Goal: Task Accomplishment & Management: Complete application form

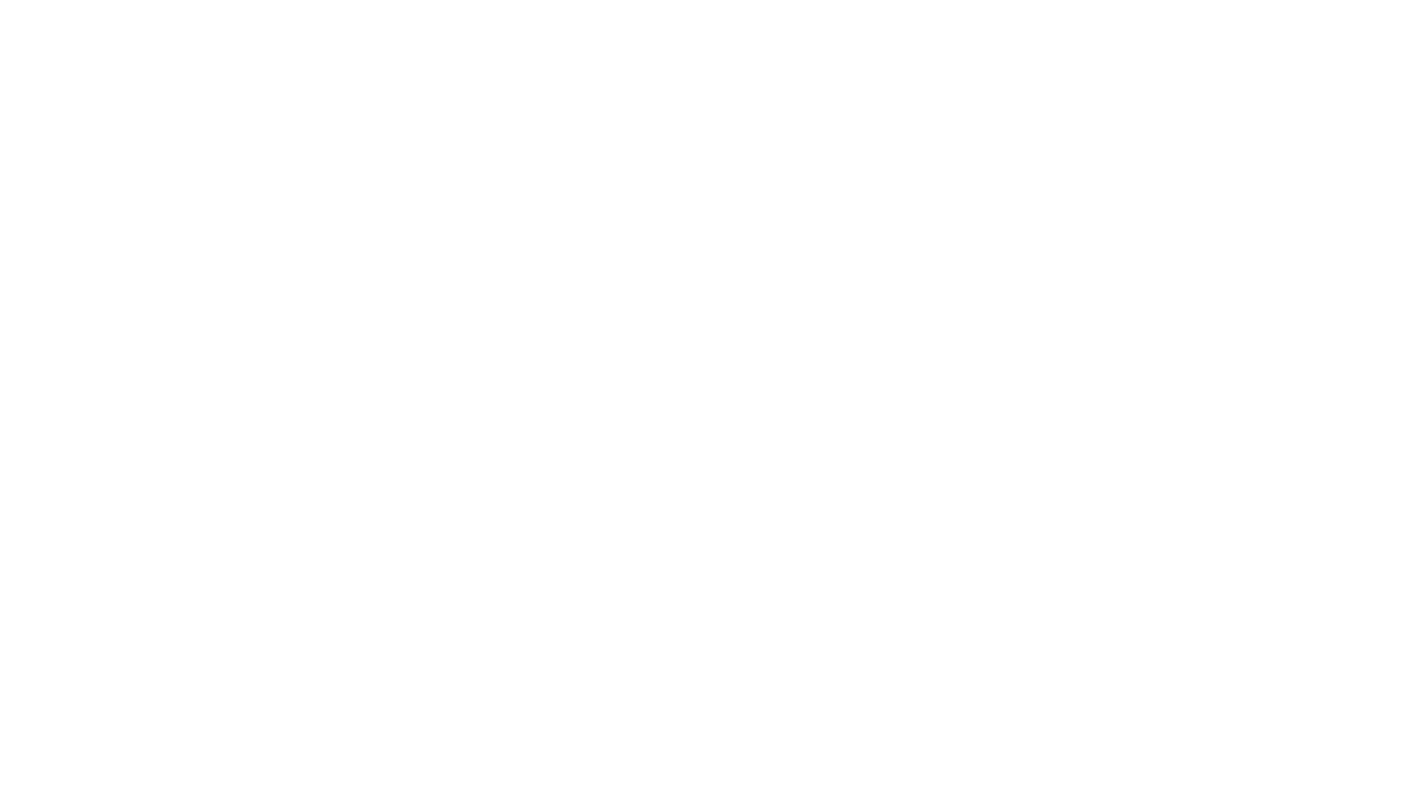
select select "100"
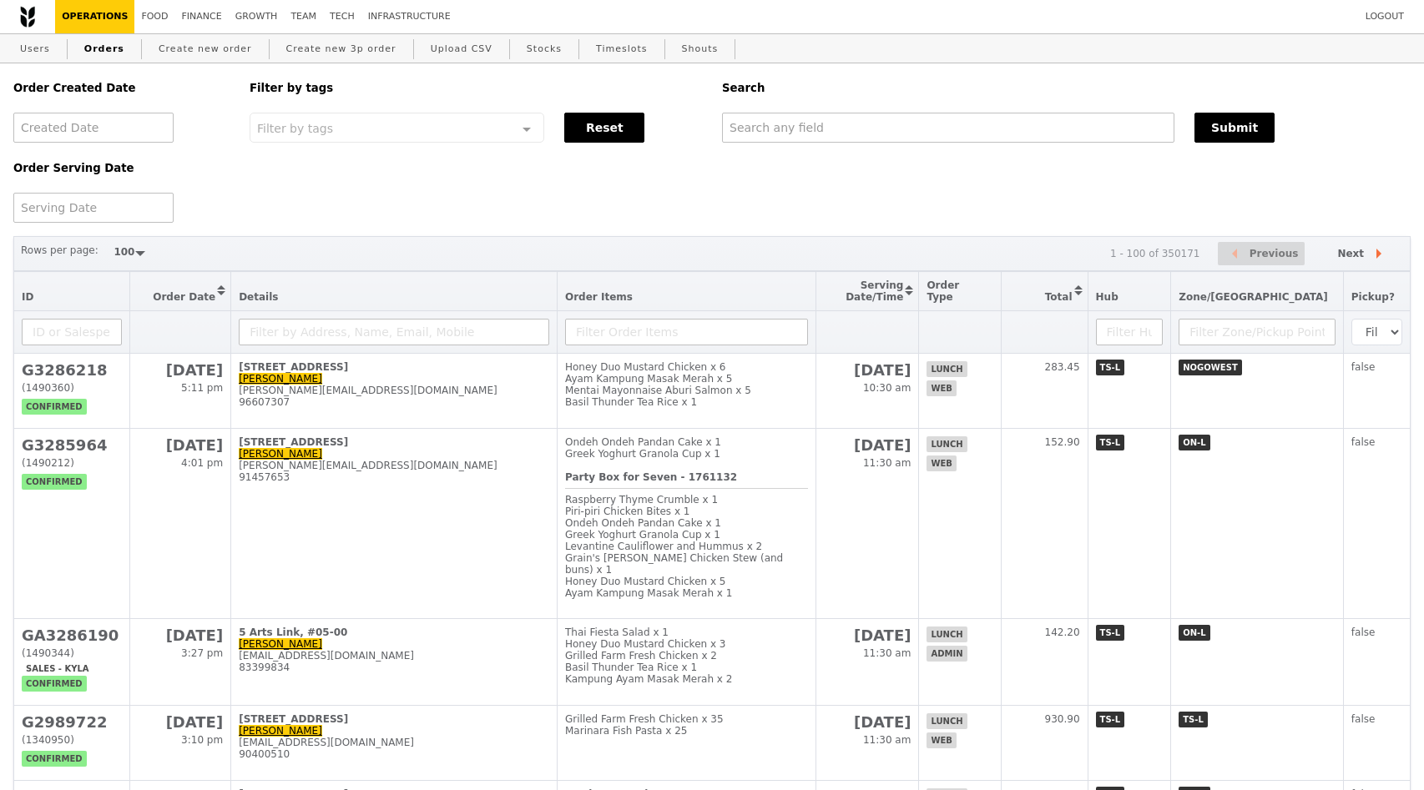
click at [545, 214] on div "Order Created Date Order Serving Date Filter by tags Filter by tags Meal_Plan W…" at bounding box center [711, 142] width 1417 height 159
click at [970, 169] on div "Order Created Date Order Serving Date Filter by tags Filter by tags Meal_Plan W…" at bounding box center [711, 142] width 1417 height 159
click at [220, 48] on link "Create new order" at bounding box center [205, 49] width 107 height 30
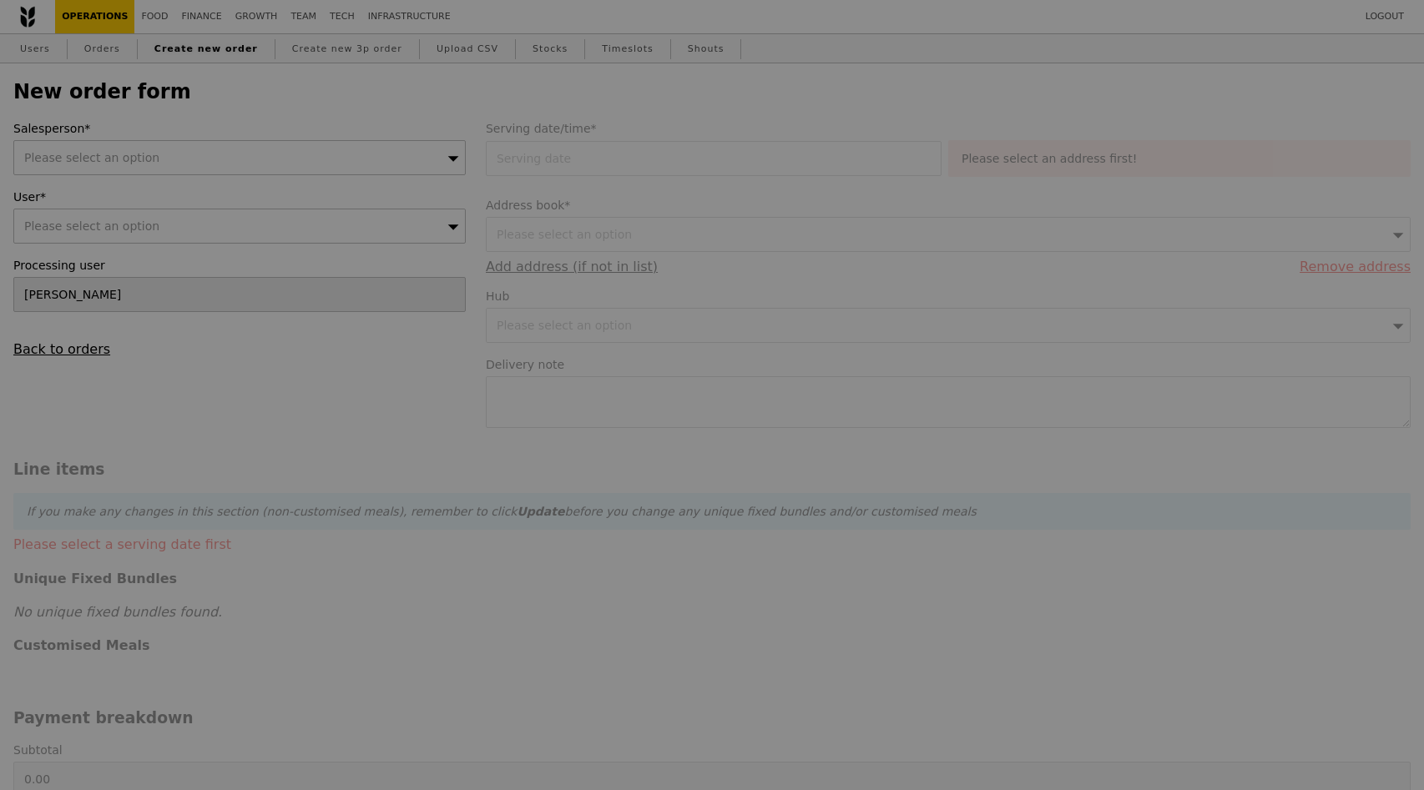
type input "Confirm"
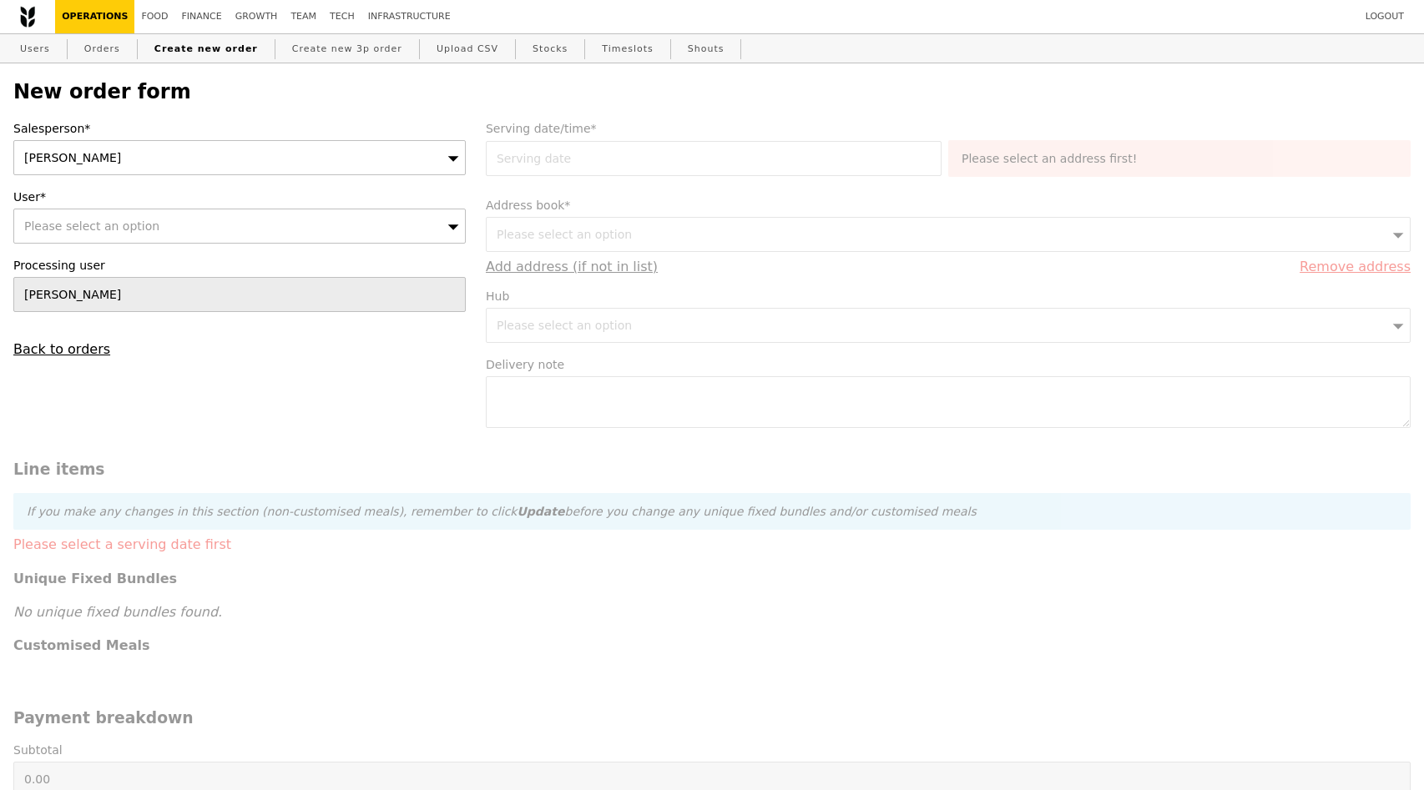
click at [306, 232] on div "Please select an option" at bounding box center [239, 226] width 452 height 35
type input "sean"
type input "Confirm"
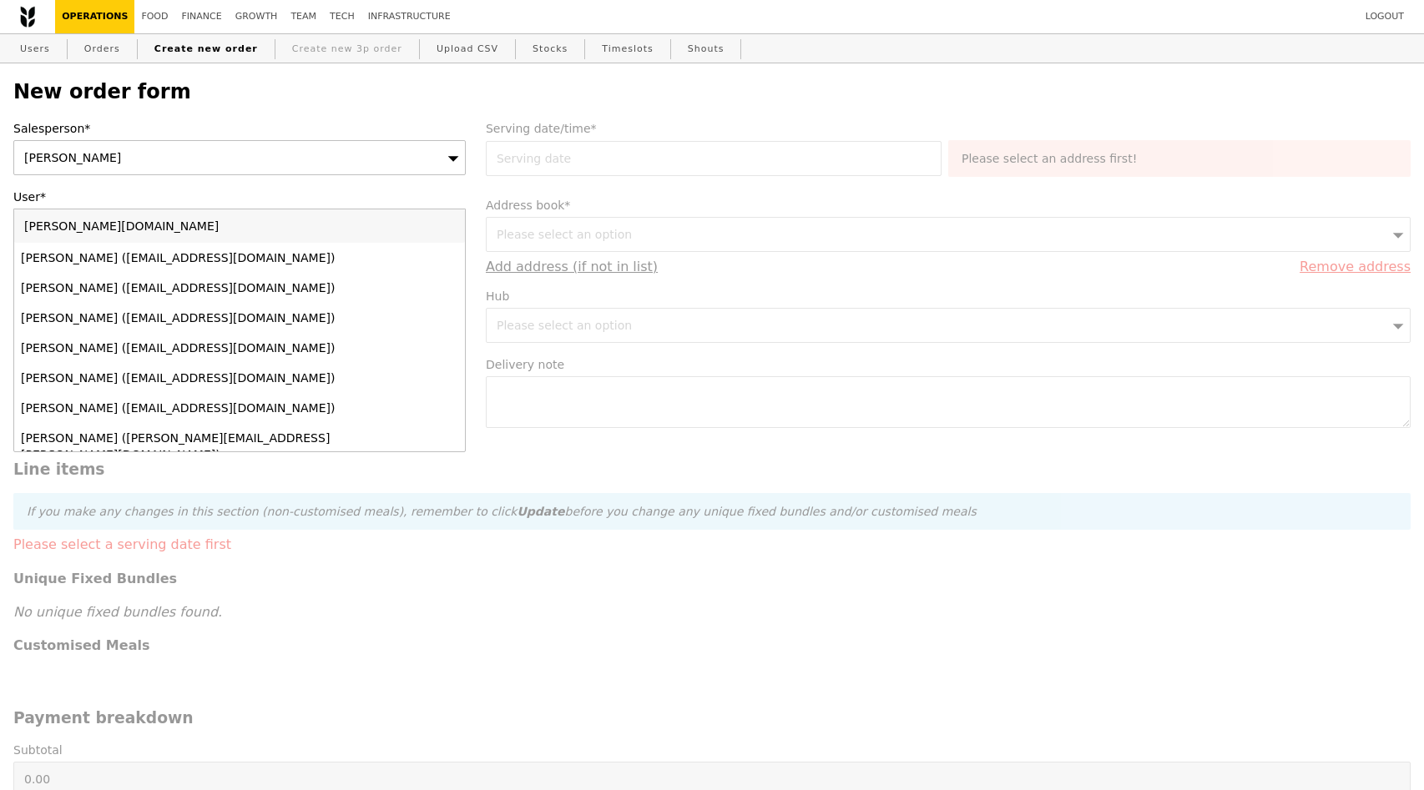
type input "sean.sea"
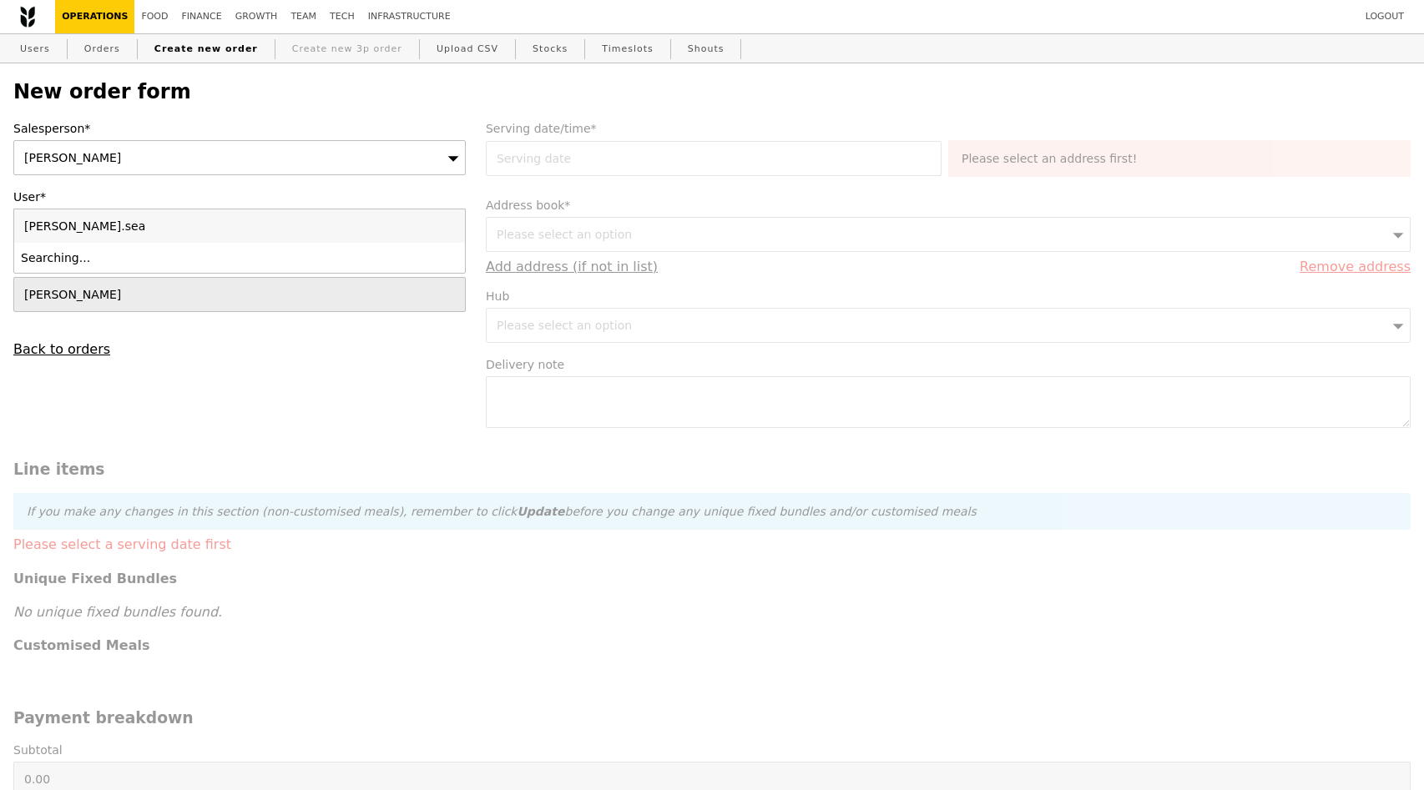
type input "Confirm"
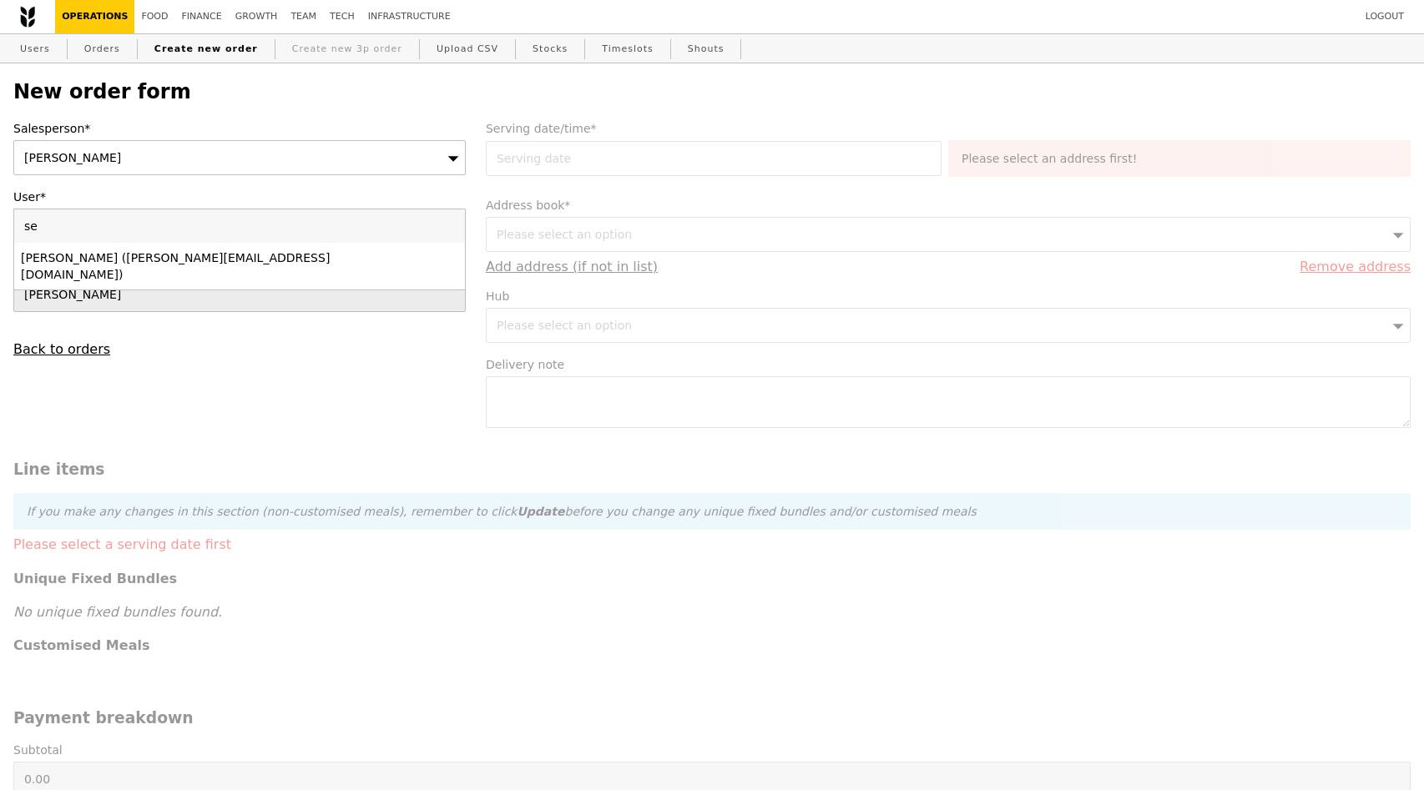
type input "s"
click at [396, 402] on form "Salesperson* Ted Chan User* Please select an option Please enter 3 or more char…" at bounding box center [711, 736] width 1417 height 1232
click at [396, 402] on form "Salesperson* Ted Chan User* Please select an option Processing user Ted Chan Ba…" at bounding box center [711, 736] width 1417 height 1232
click at [400, 390] on form "Salesperson* Ted Chan User* Please select an option Processing user Ted Chan Ba…" at bounding box center [711, 736] width 1417 height 1232
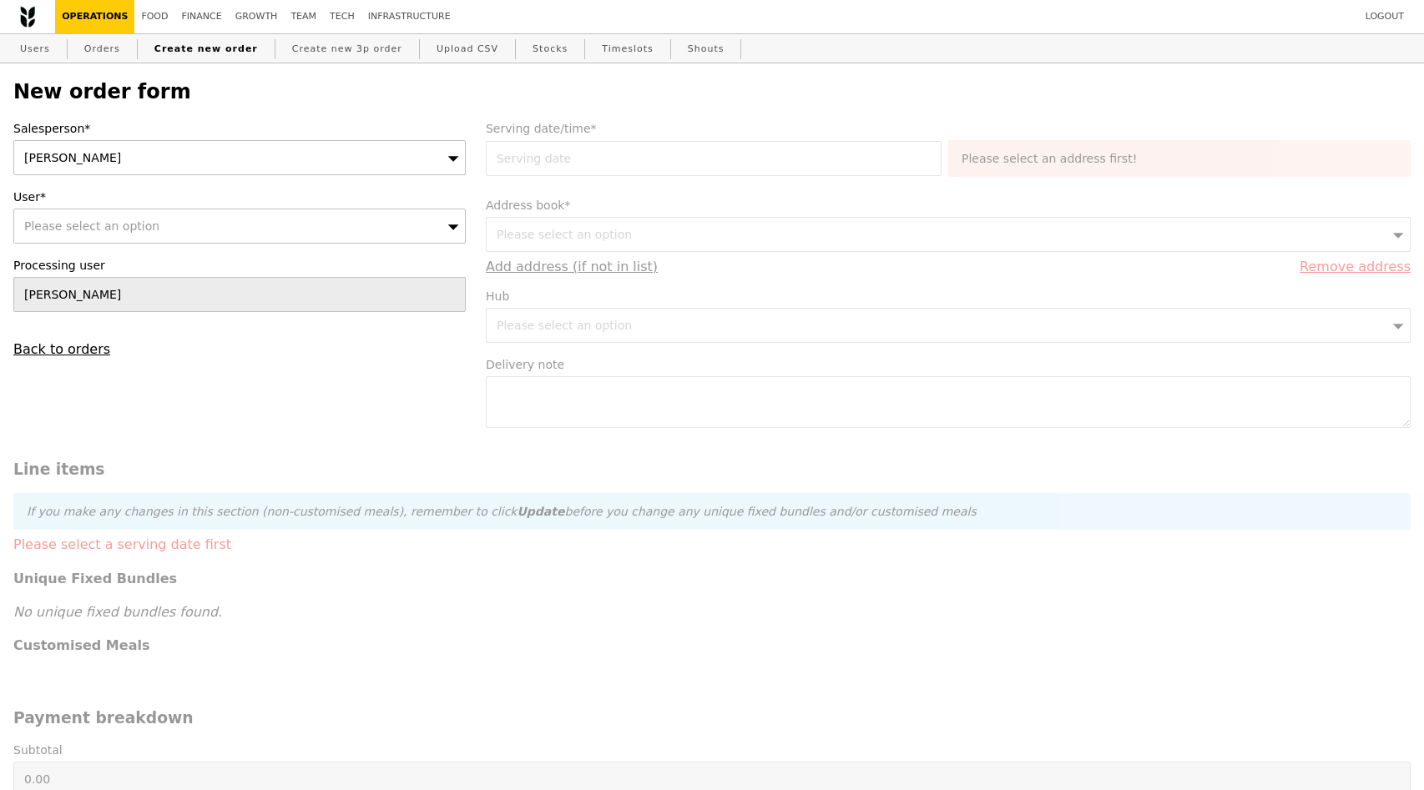
click at [365, 235] on div "Please select an option" at bounding box center [239, 226] width 452 height 35
click at [365, 235] on input "User*" at bounding box center [239, 225] width 451 height 33
click at [361, 222] on input "User*" at bounding box center [239, 225] width 451 height 33
click at [358, 226] on input "User*" at bounding box center [239, 225] width 451 height 33
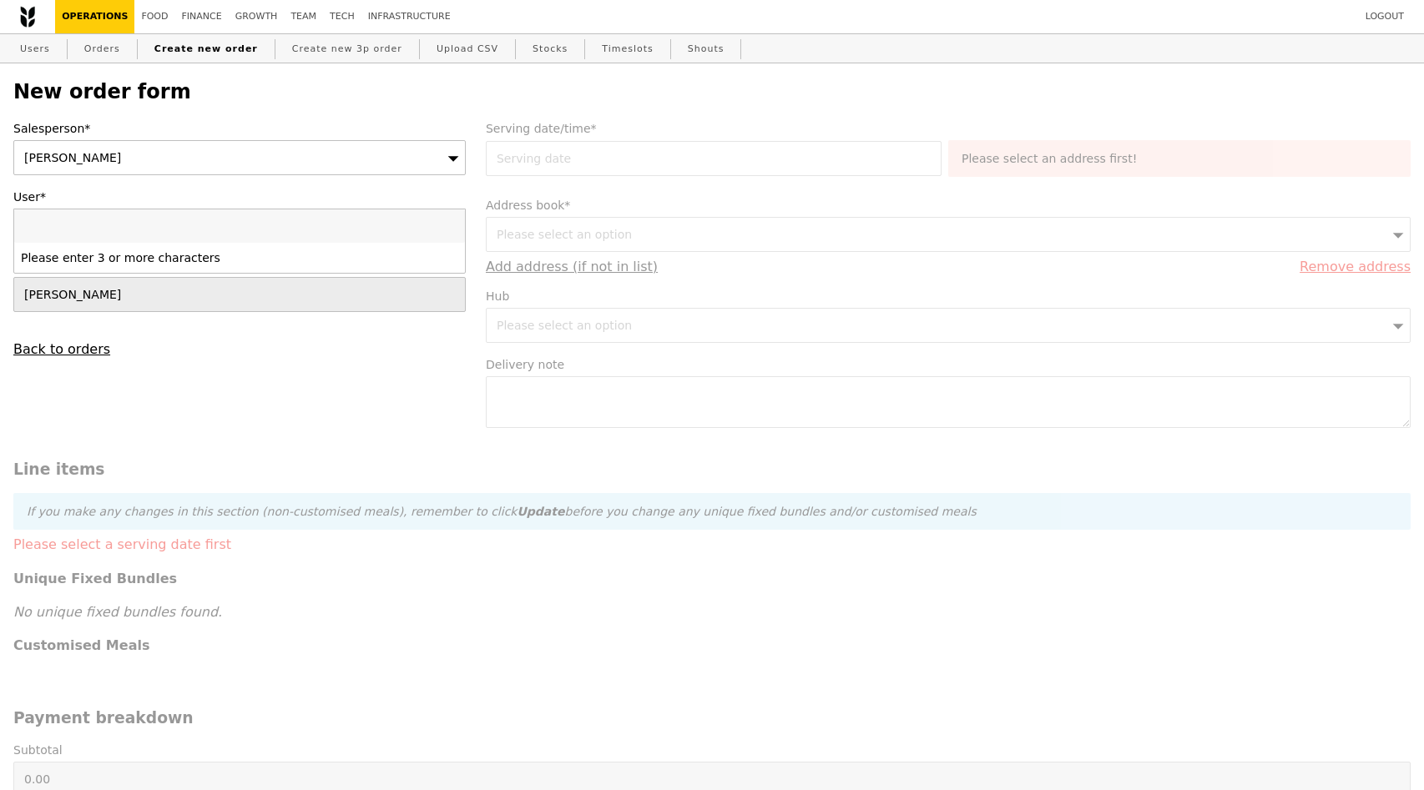
click at [699, 93] on h2 "New order form" at bounding box center [711, 91] width 1397 height 23
click at [734, 81] on h2 "New order form" at bounding box center [711, 91] width 1397 height 23
click at [57, 44] on div "Users Orders Create new order Create new 3p order Upload CSV Stocks Timeslots S…" at bounding box center [711, 49] width 1397 height 30
click at [41, 46] on link "Users" at bounding box center [34, 49] width 43 height 30
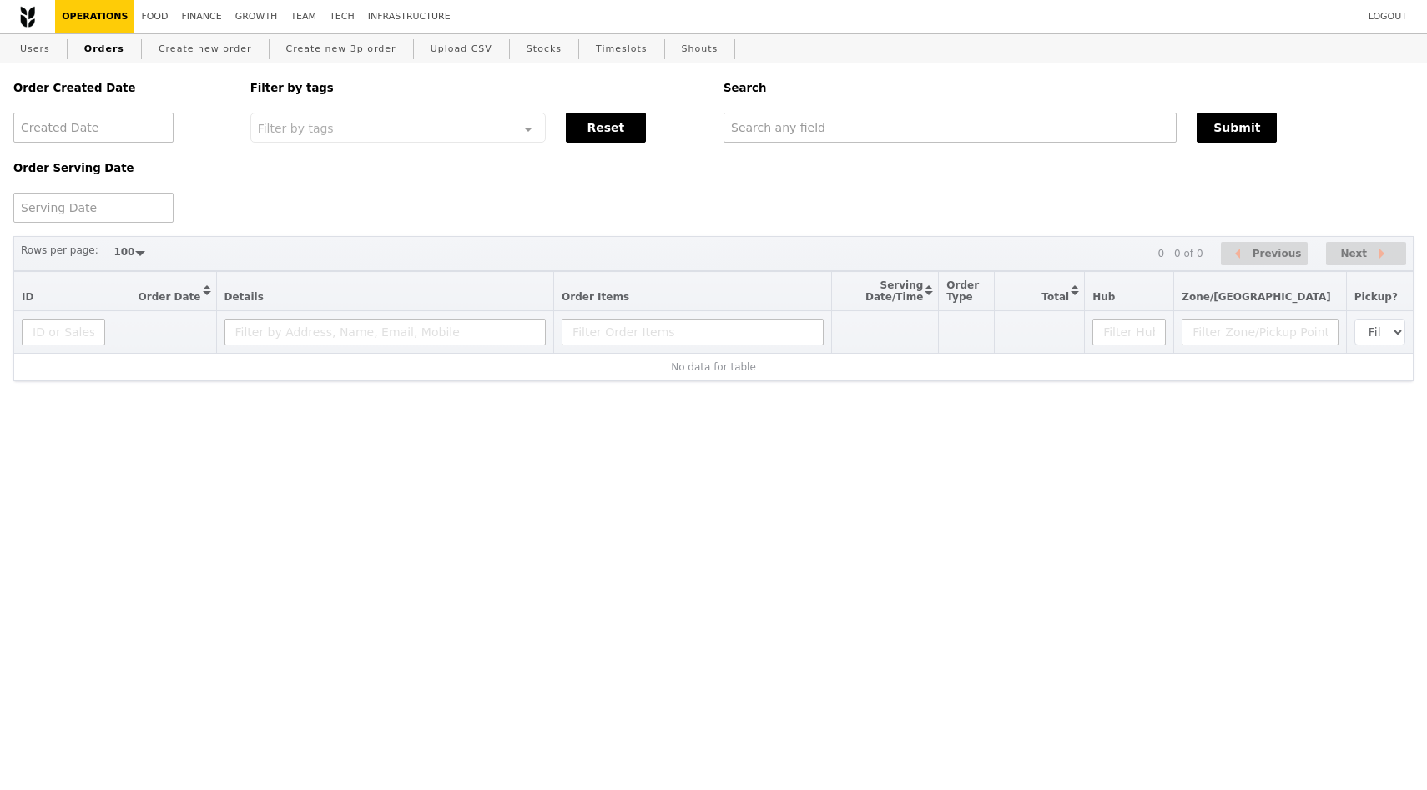
select select "100"
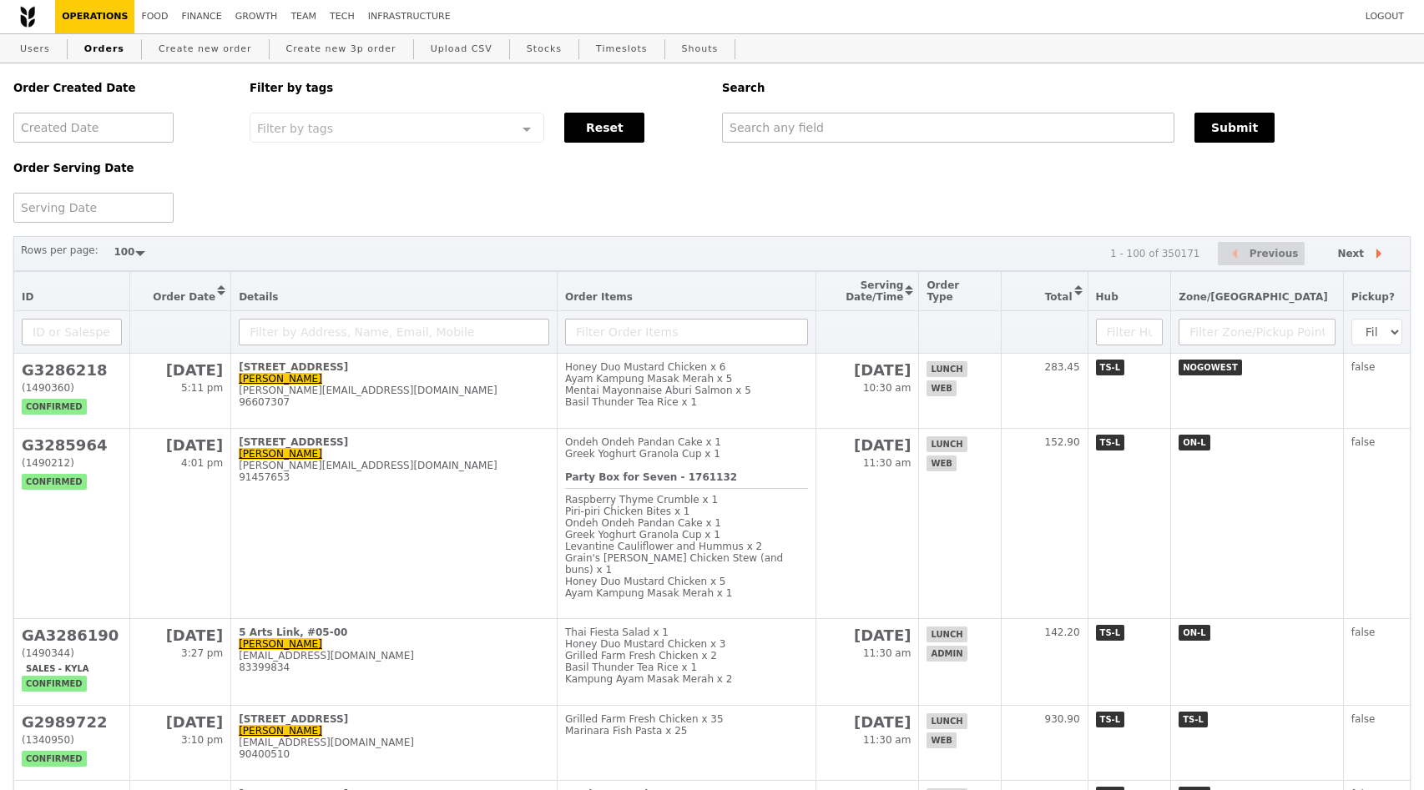
click at [500, 187] on div "Order Created Date Order Serving Date Filter by tags Filter by tags Meal_Plan W…" at bounding box center [711, 142] width 1417 height 159
click at [36, 52] on link "Users" at bounding box center [34, 49] width 43 height 30
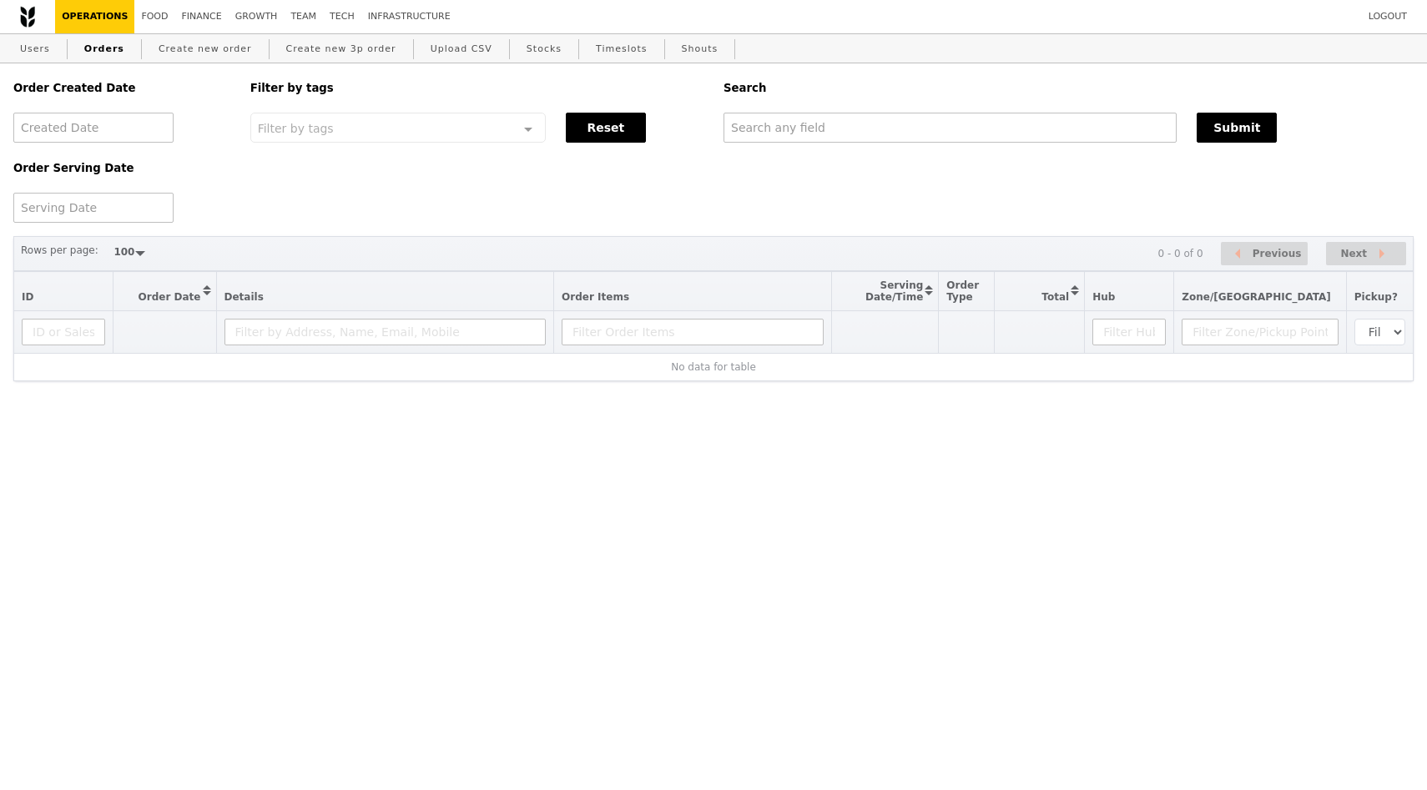
select select "100"
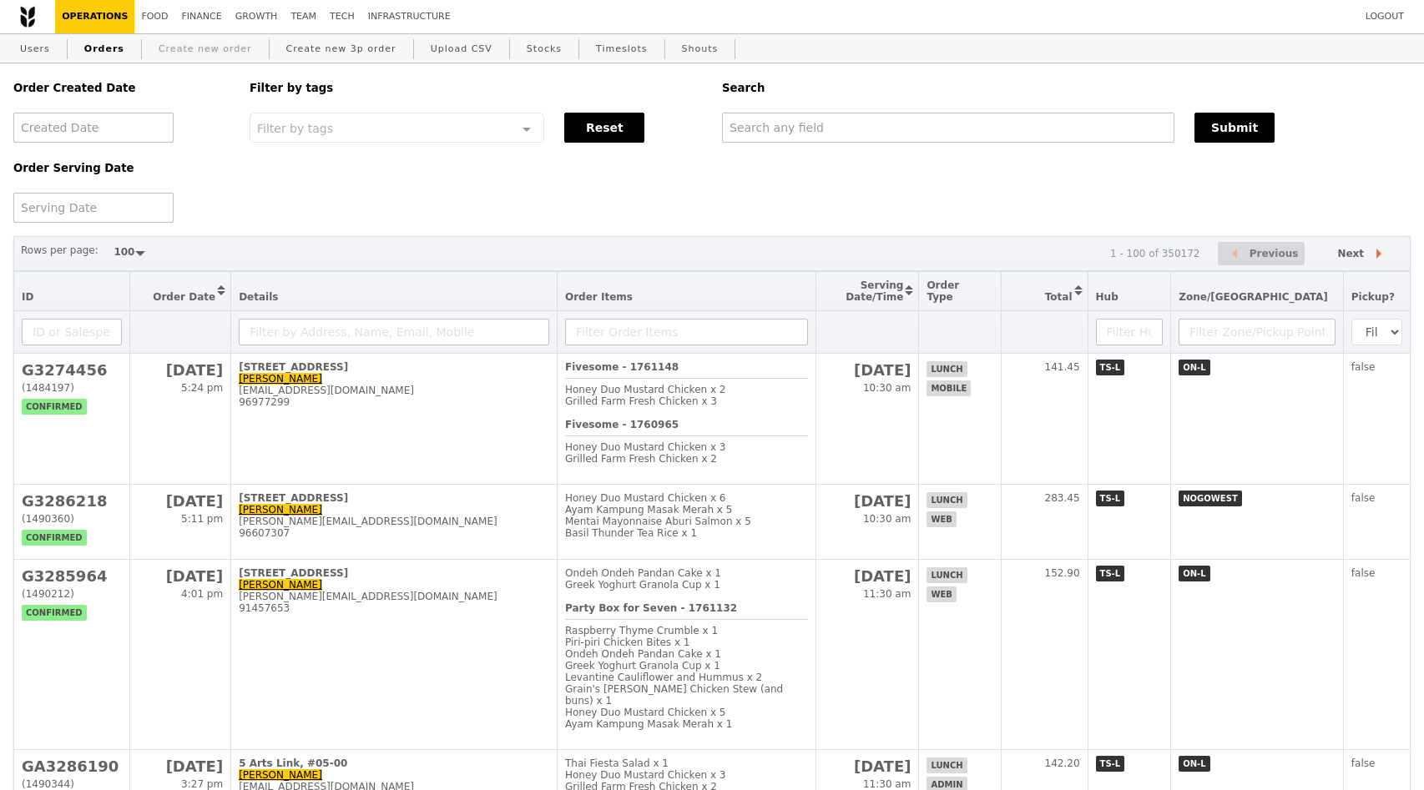
click at [199, 54] on link "Create new order" at bounding box center [205, 49] width 107 height 30
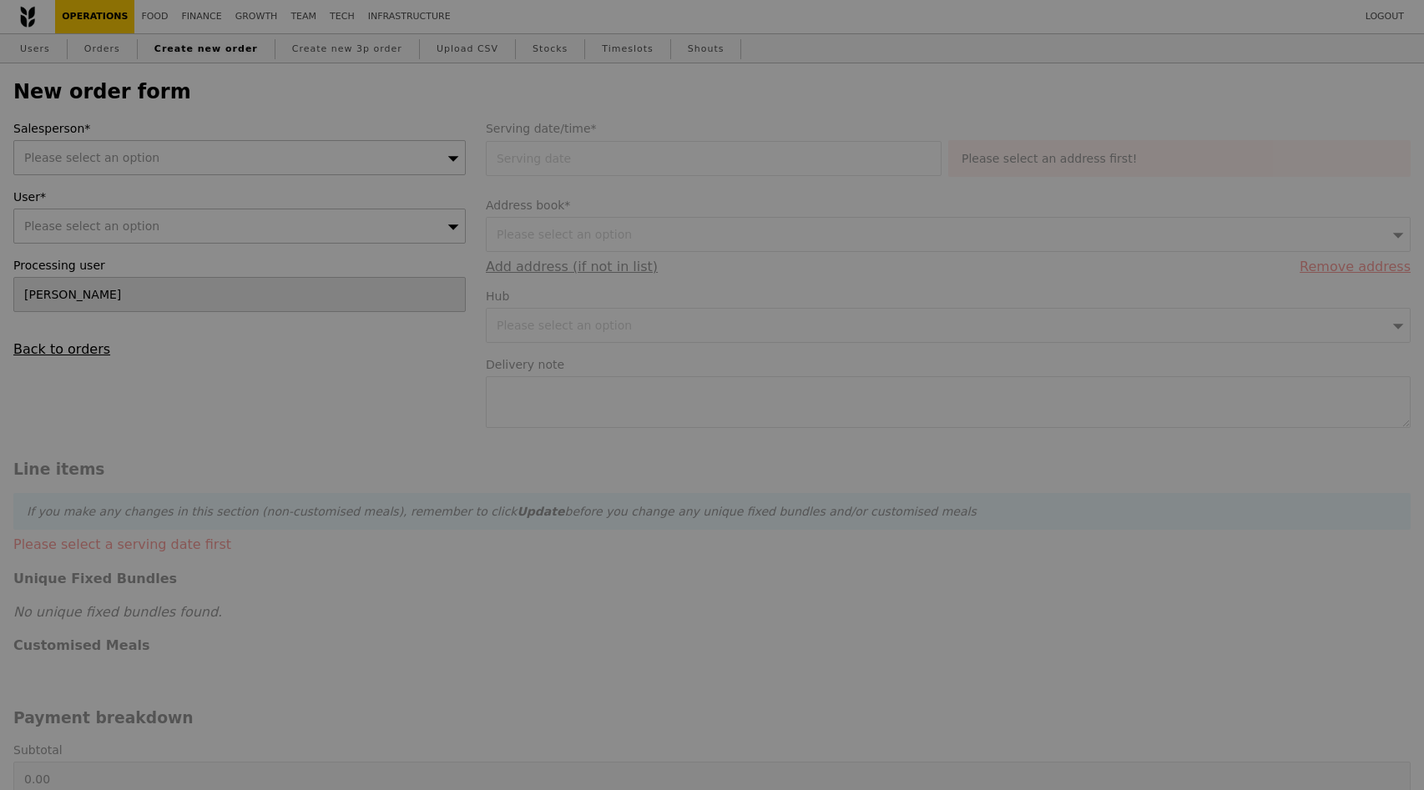
type input "Confirm"
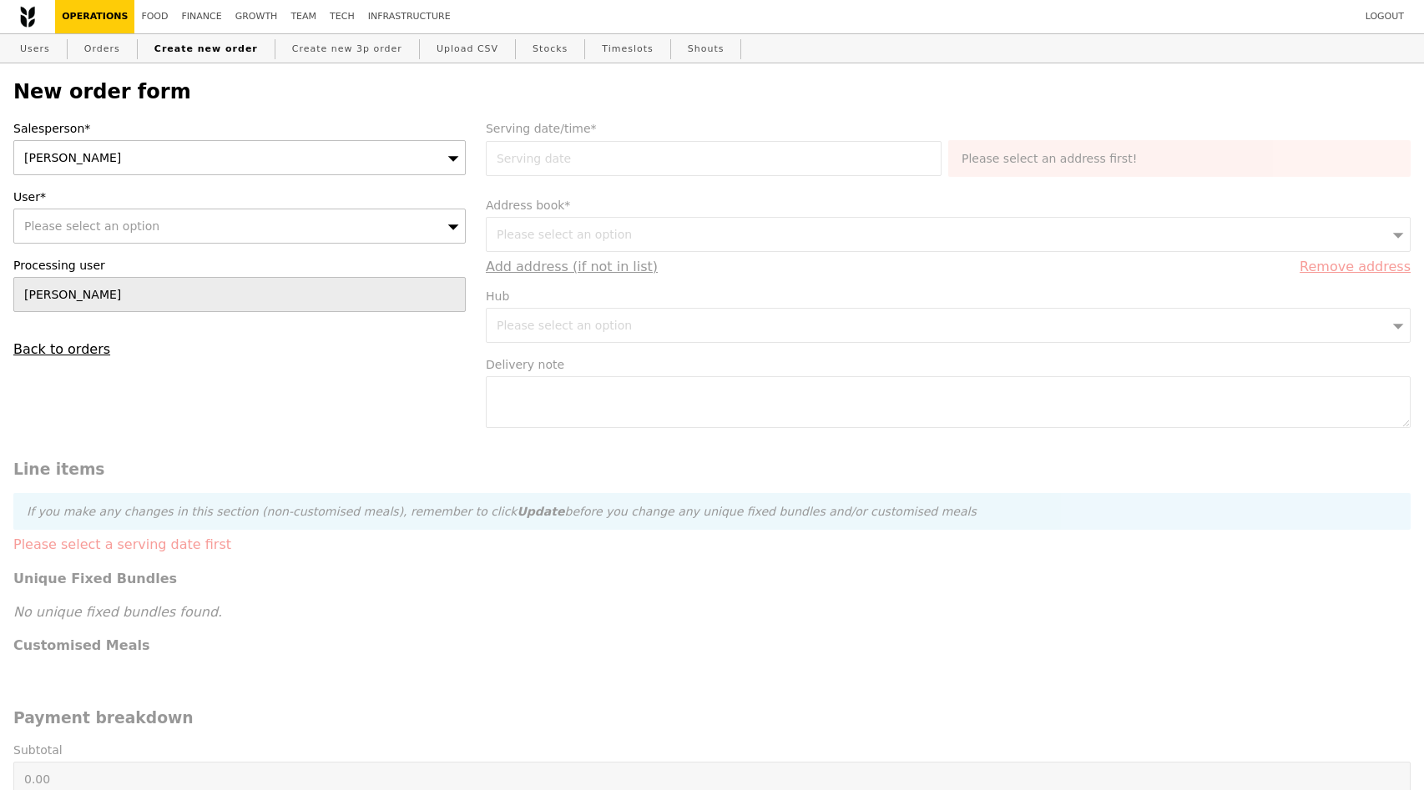
click at [212, 231] on div "Please select an option" at bounding box center [239, 226] width 452 height 35
type input "sean seah"
type input "Confirm"
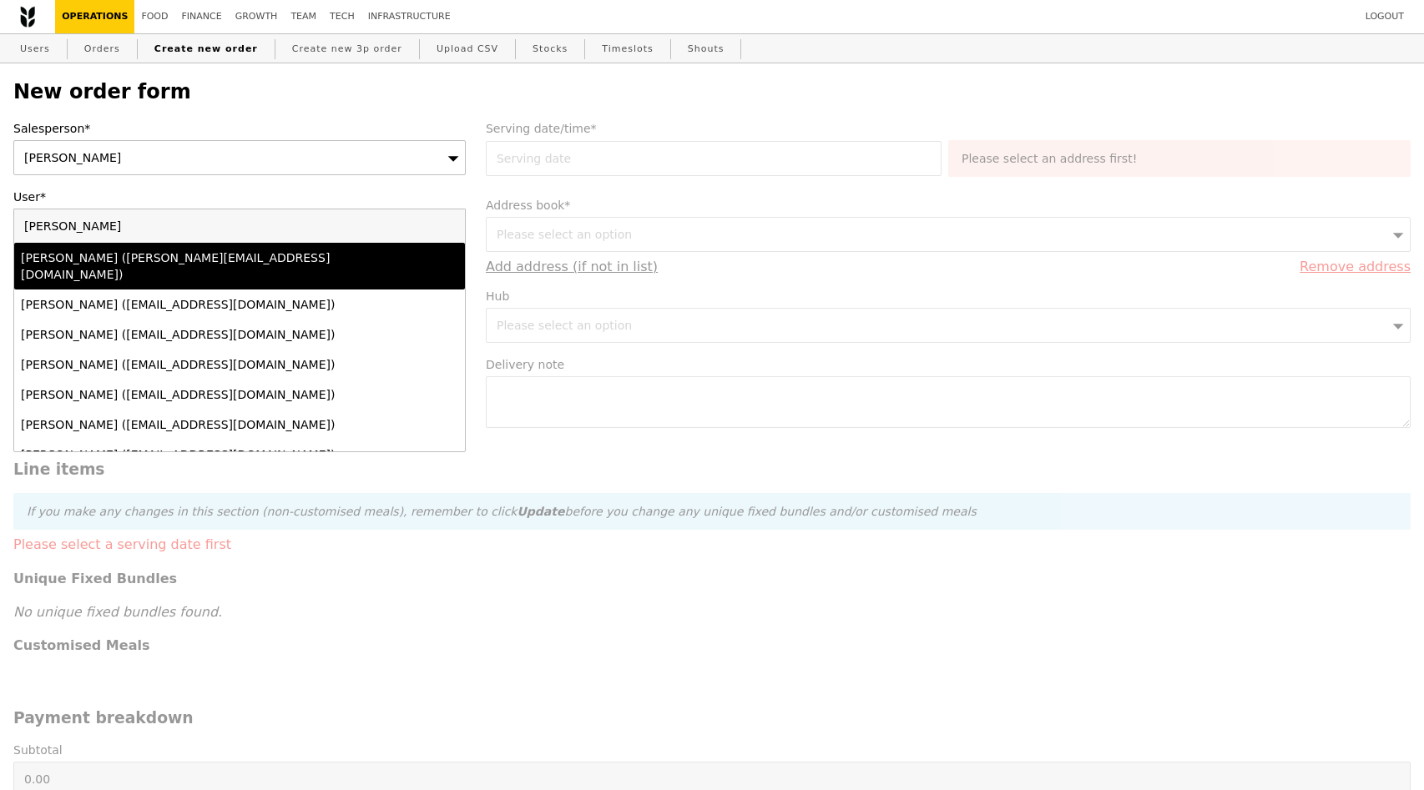
type input "sean seah"
click at [122, 258] on div "Sean Seah (sean.seahyz@stengg.com)" at bounding box center [185, 266] width 328 height 33
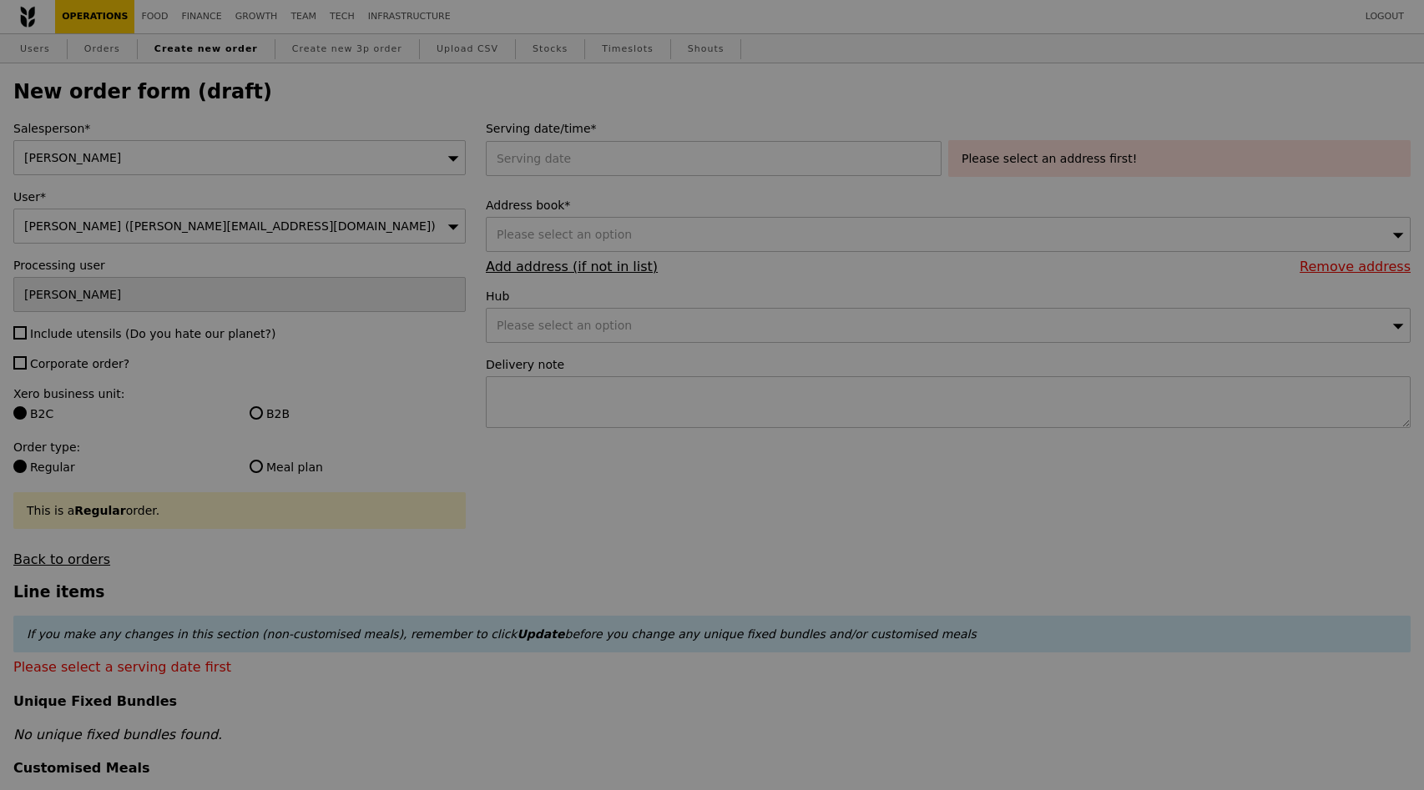
type input "Confirm"
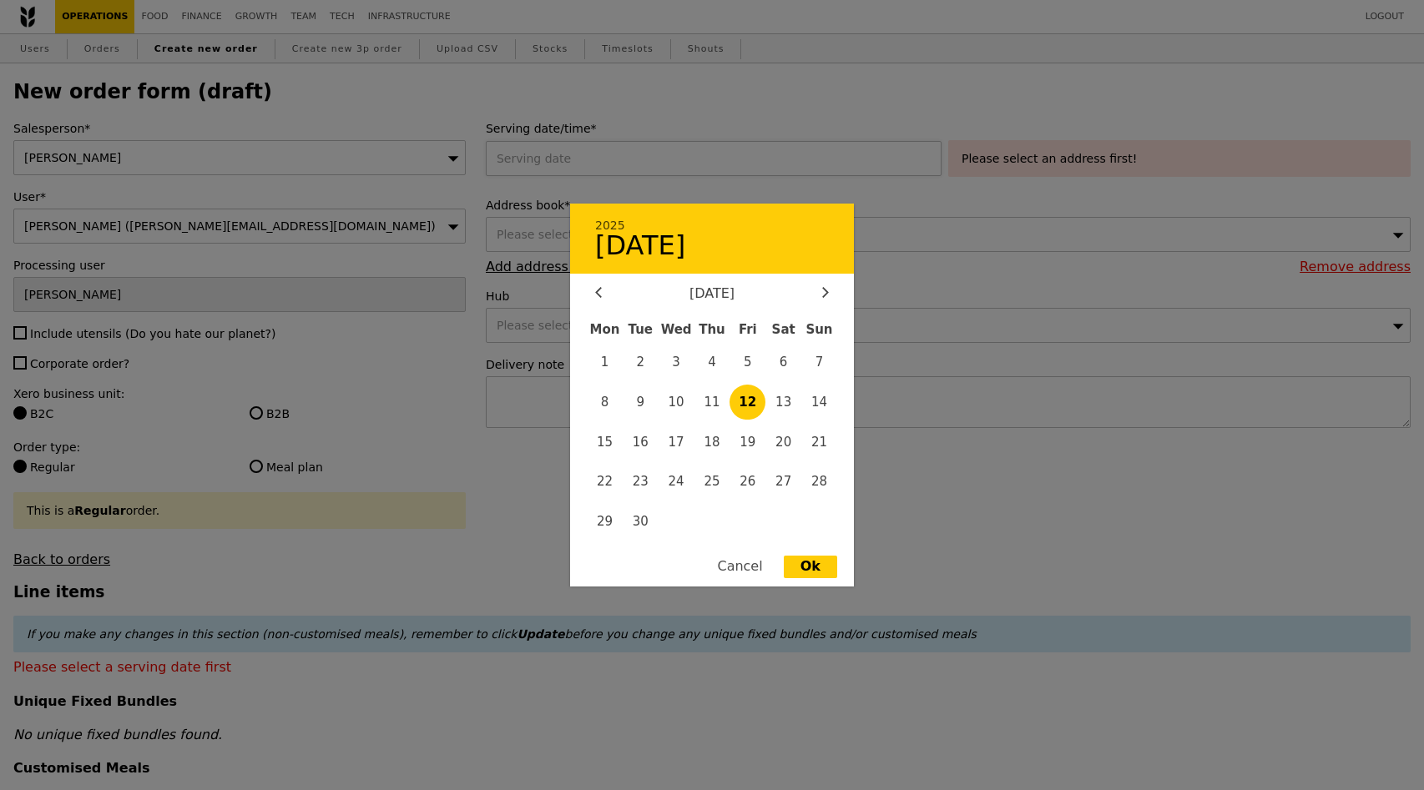
click at [590, 163] on div "2025 12 September September 2025 Mon Tue Wed Thu Fri Sat Sun 1 2 3 4 5 6 7 8 9 …" at bounding box center [717, 158] width 462 height 35
click at [610, 443] on span "15" at bounding box center [605, 442] width 36 height 36
type input "15 Sep 2025"
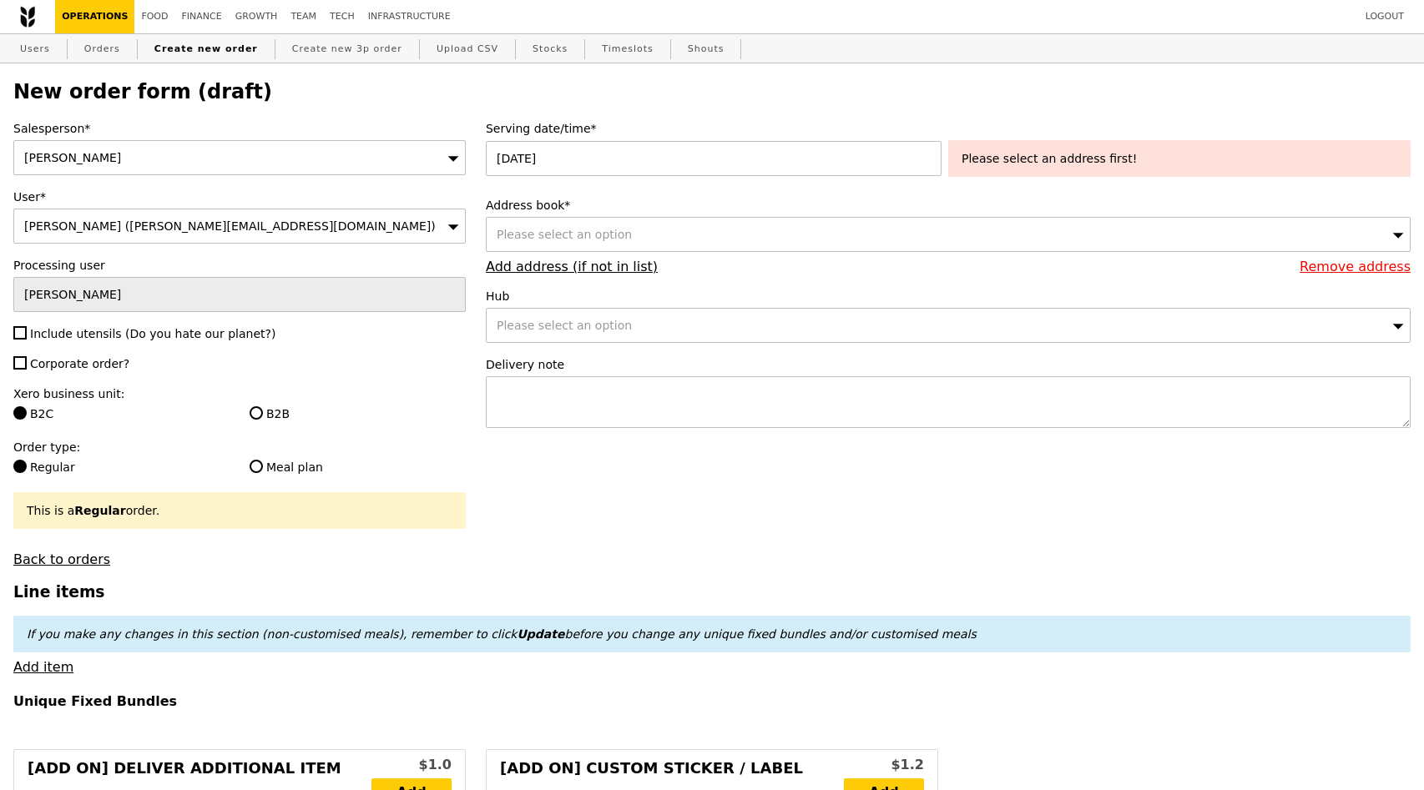
click at [1057, 159] on div "Please select an address first!" at bounding box center [1179, 158] width 436 height 17
click at [604, 237] on span "Please select an option" at bounding box center [564, 234] width 135 height 13
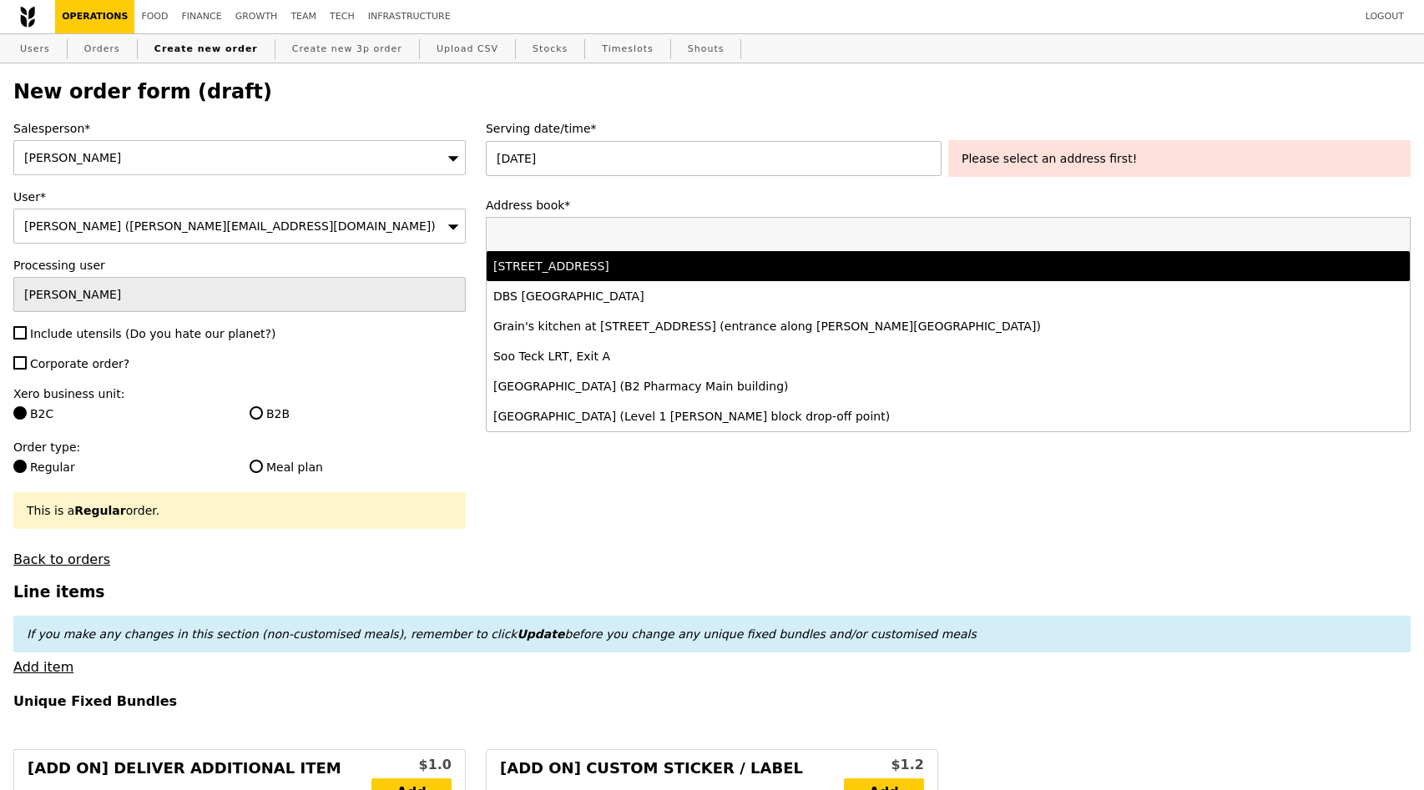
click at [853, 262] on div "538 Airport Road, #-, Singapore 539809" at bounding box center [834, 266] width 683 height 17
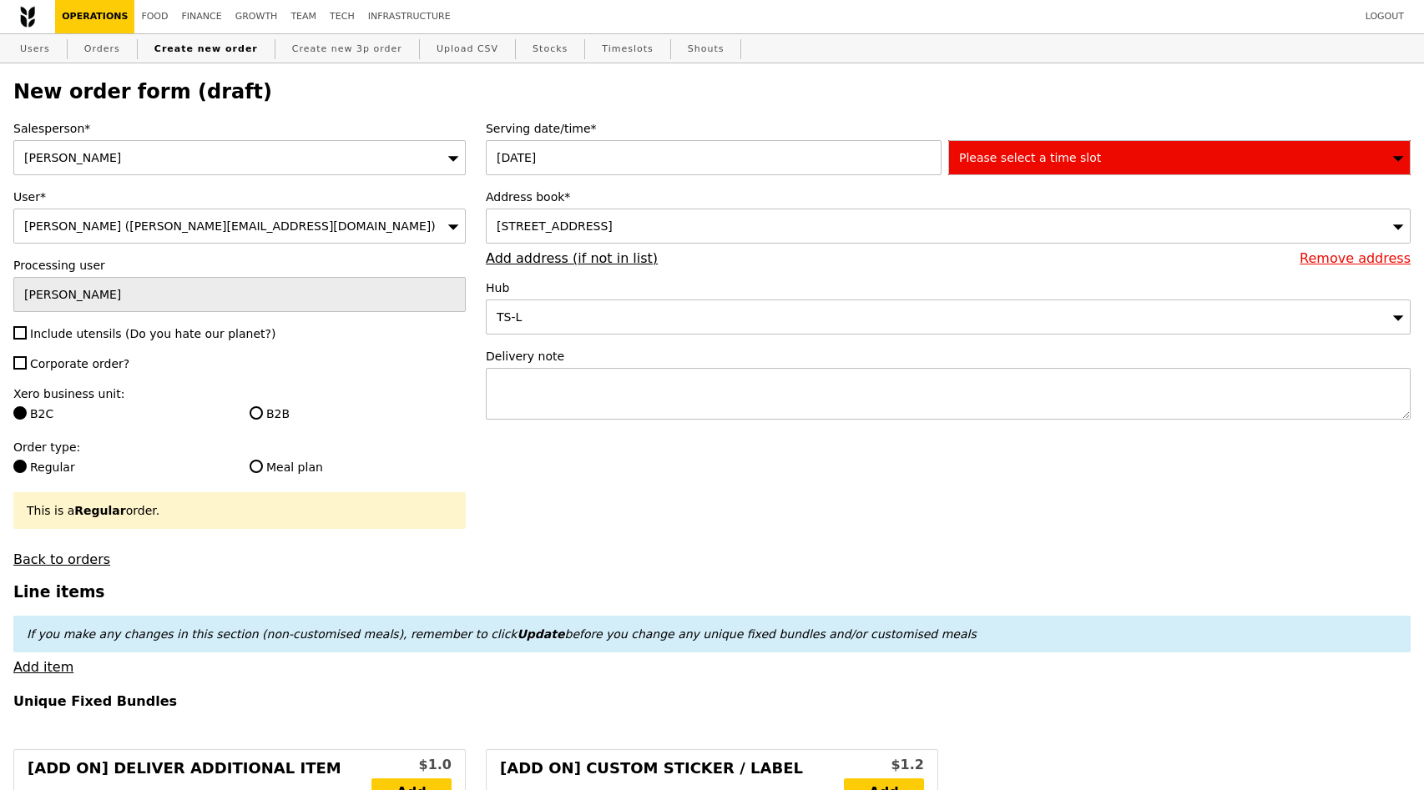
click at [1111, 157] on div "Please select a time slot" at bounding box center [1179, 157] width 462 height 35
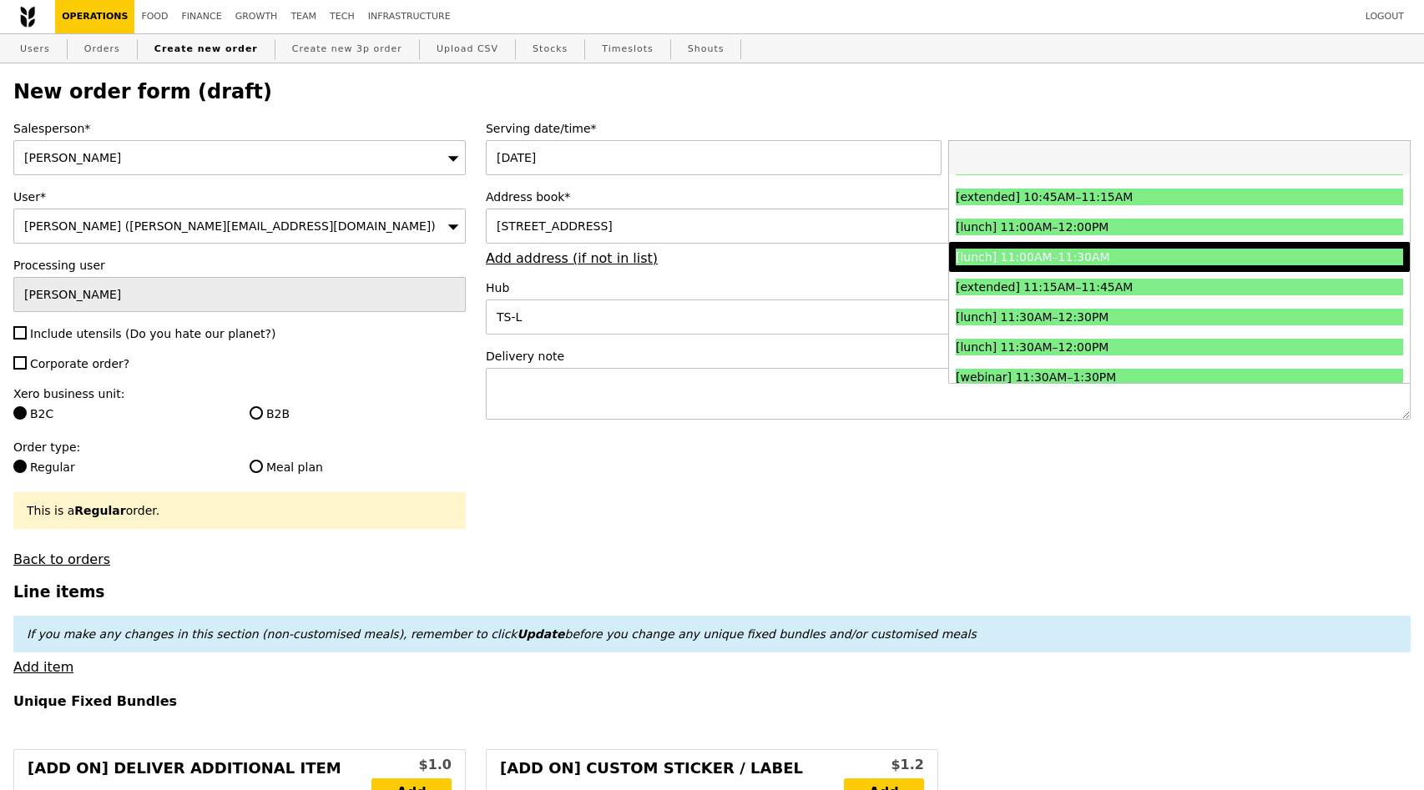
scroll to position [520, 0]
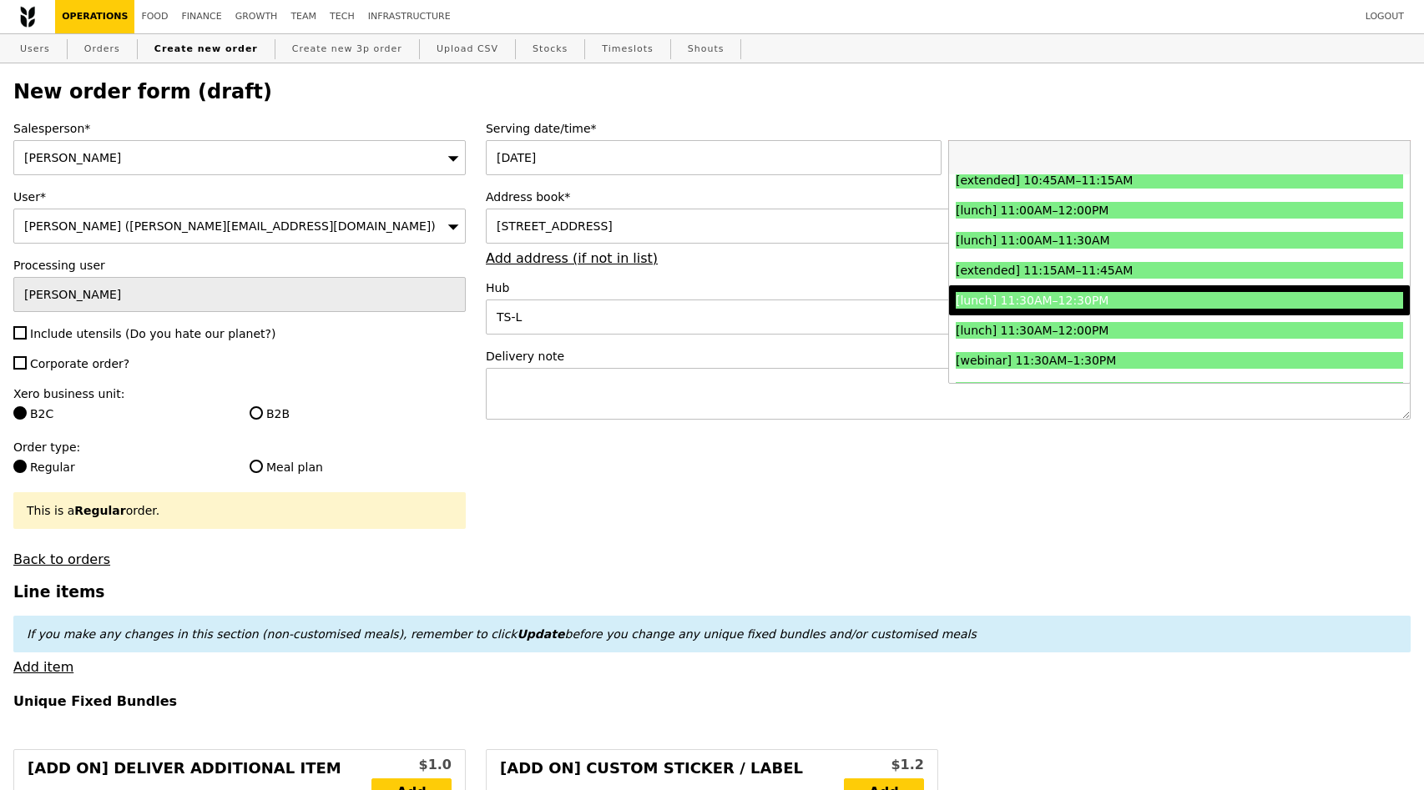
click at [1065, 299] on div "[lunch] 11:30AM–12:30PM" at bounding box center [1124, 300] width 336 height 17
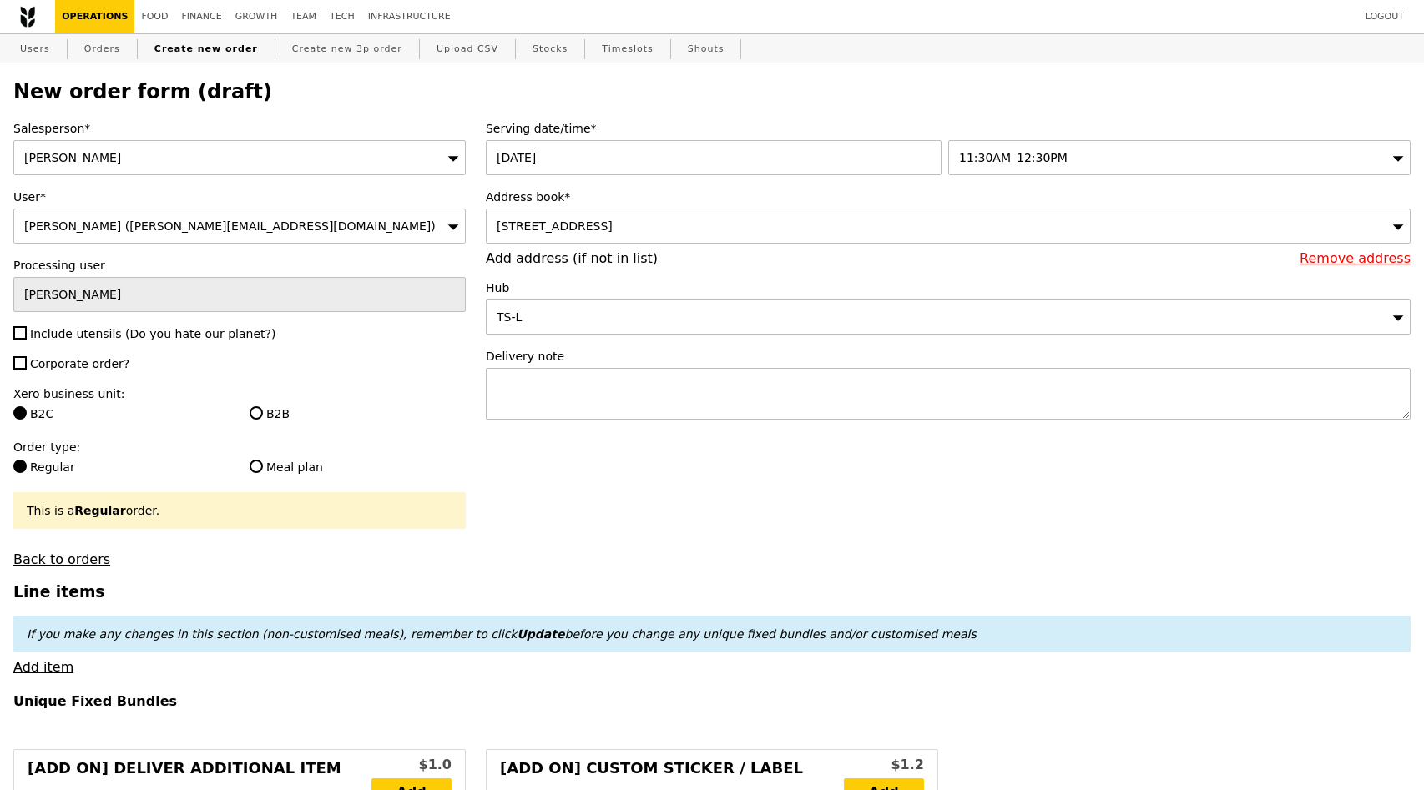
type input "Confirm"
click at [115, 335] on span "Include utensils (Do you hate our planet?)" at bounding box center [152, 333] width 245 height 13
click at [27, 335] on input "Include utensils (Do you hate our planet?)" at bounding box center [19, 332] width 13 height 13
checkbox input "true"
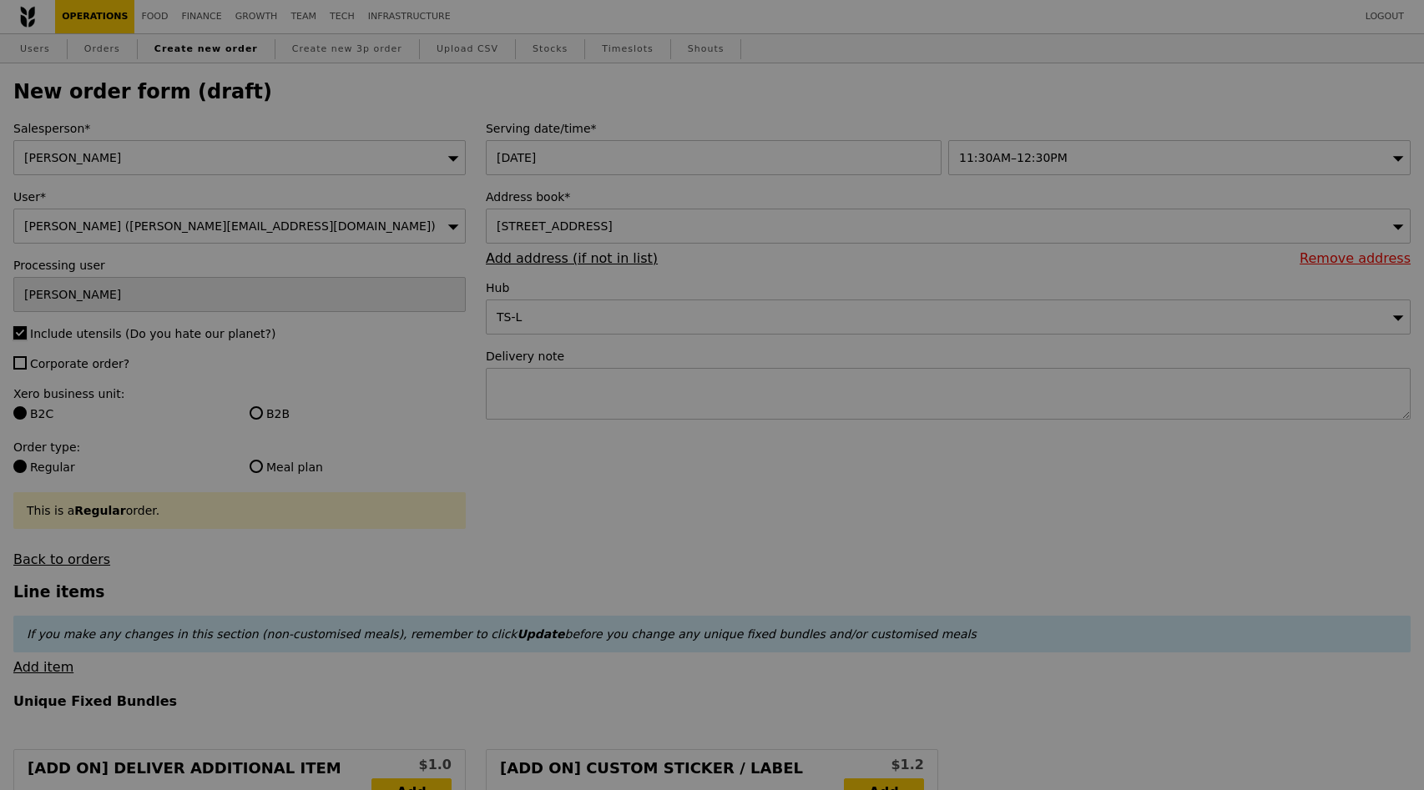
type input "Confirm"
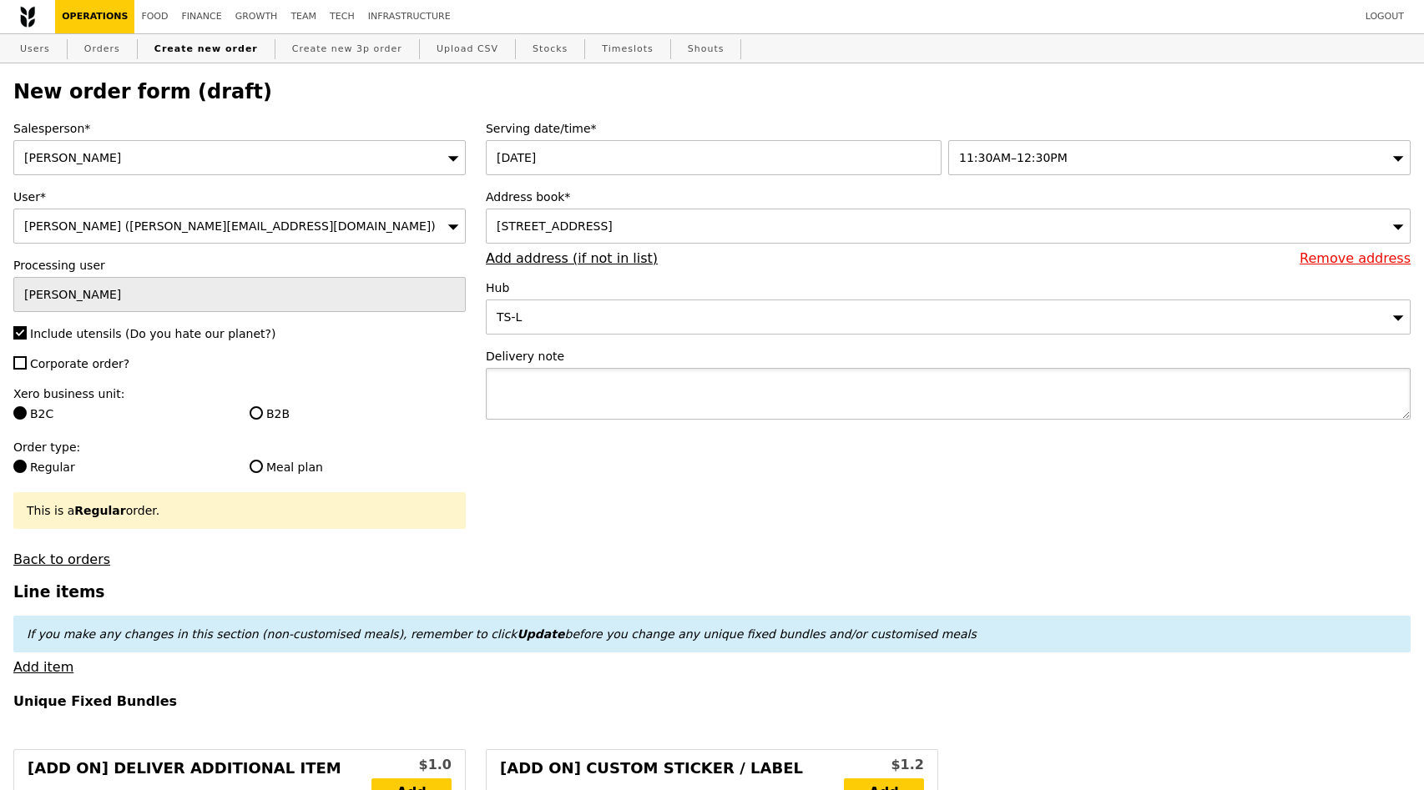
click at [562, 402] on textarea at bounding box center [948, 394] width 925 height 52
click at [540, 231] on span "538 Airport Road, #-, Singapore 539809" at bounding box center [555, 226] width 116 height 13
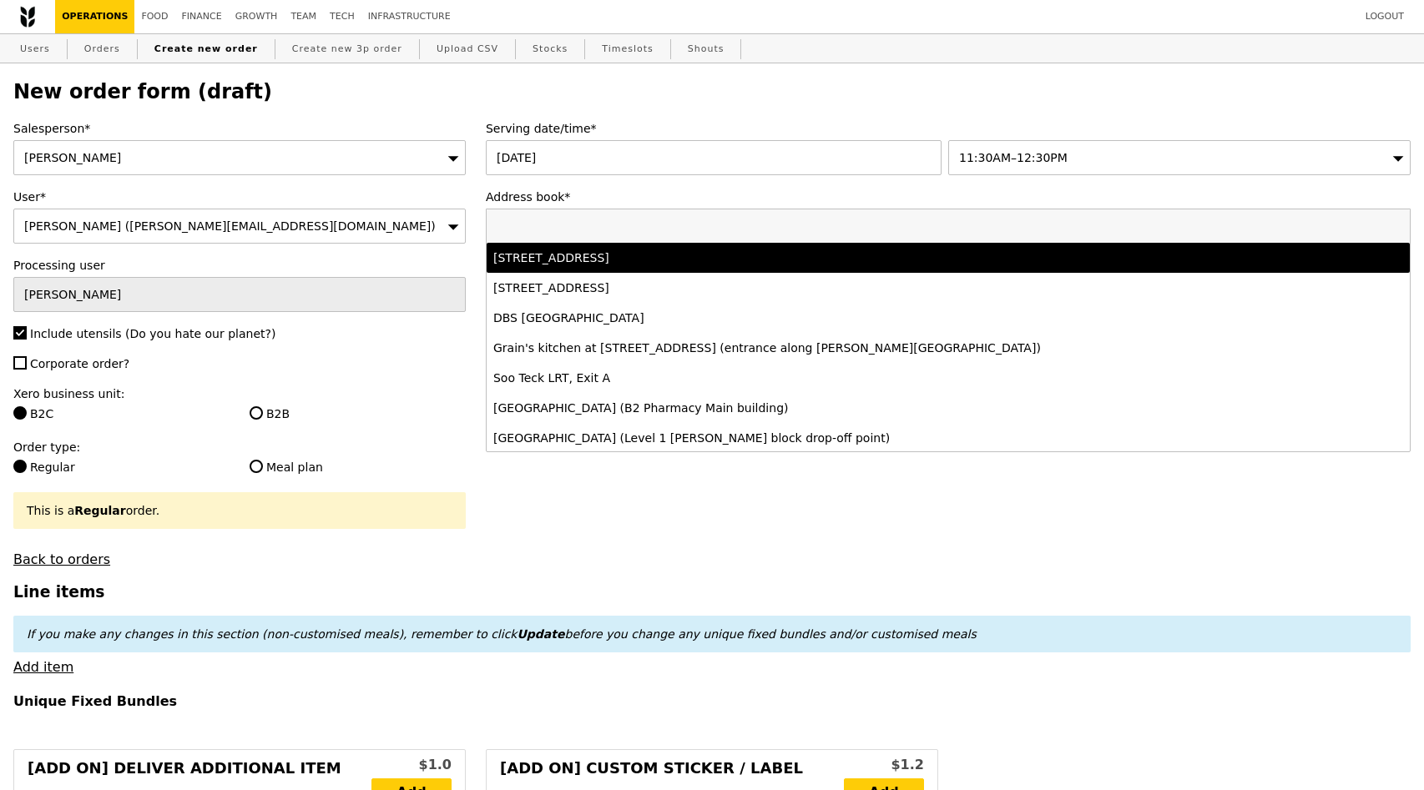
click at [540, 231] on input "Address book*" at bounding box center [948, 225] width 923 height 33
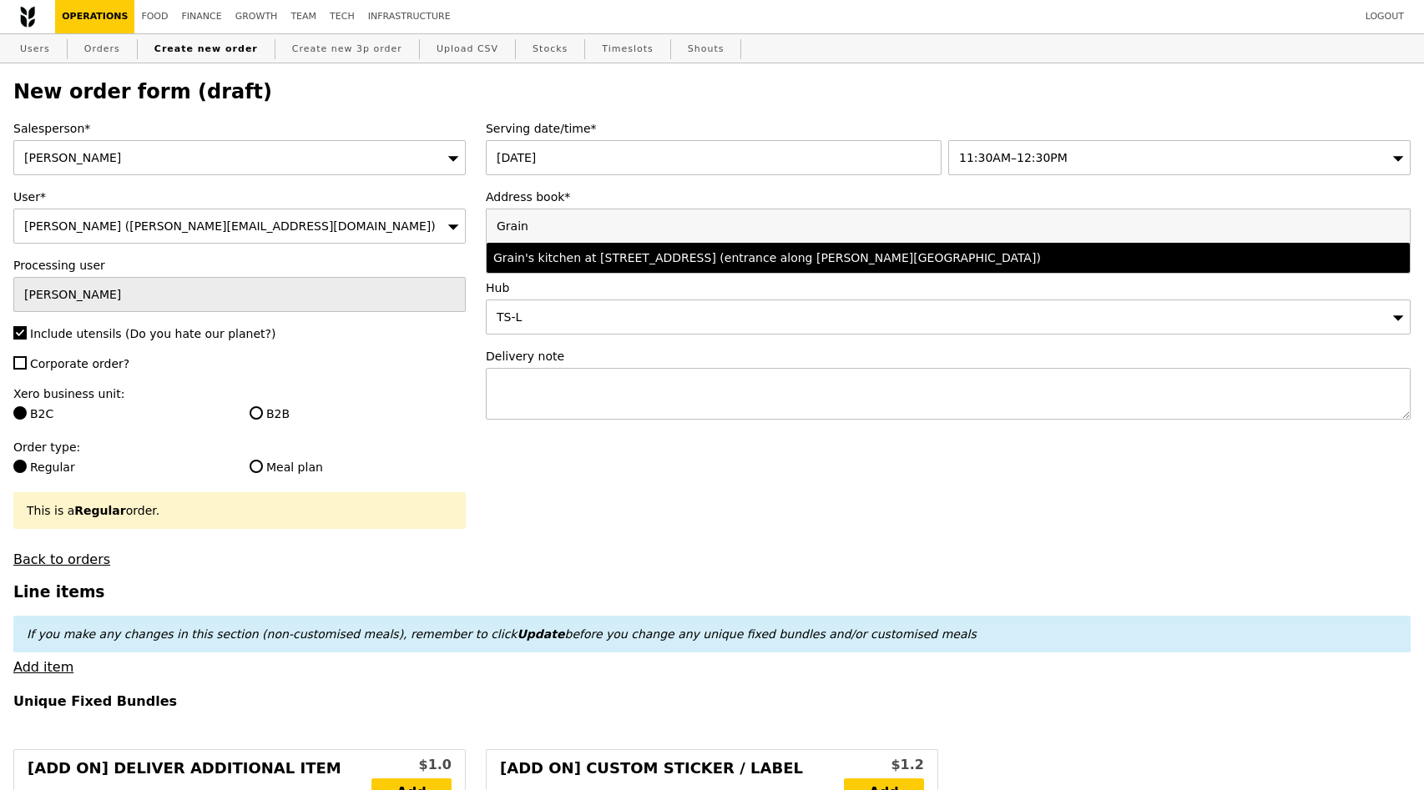
type input "Grain"
click at [643, 264] on div "Grain's kitchen at 5 Burn Road #05-01 (entrance along Harrison Road)" at bounding box center [834, 258] width 683 height 17
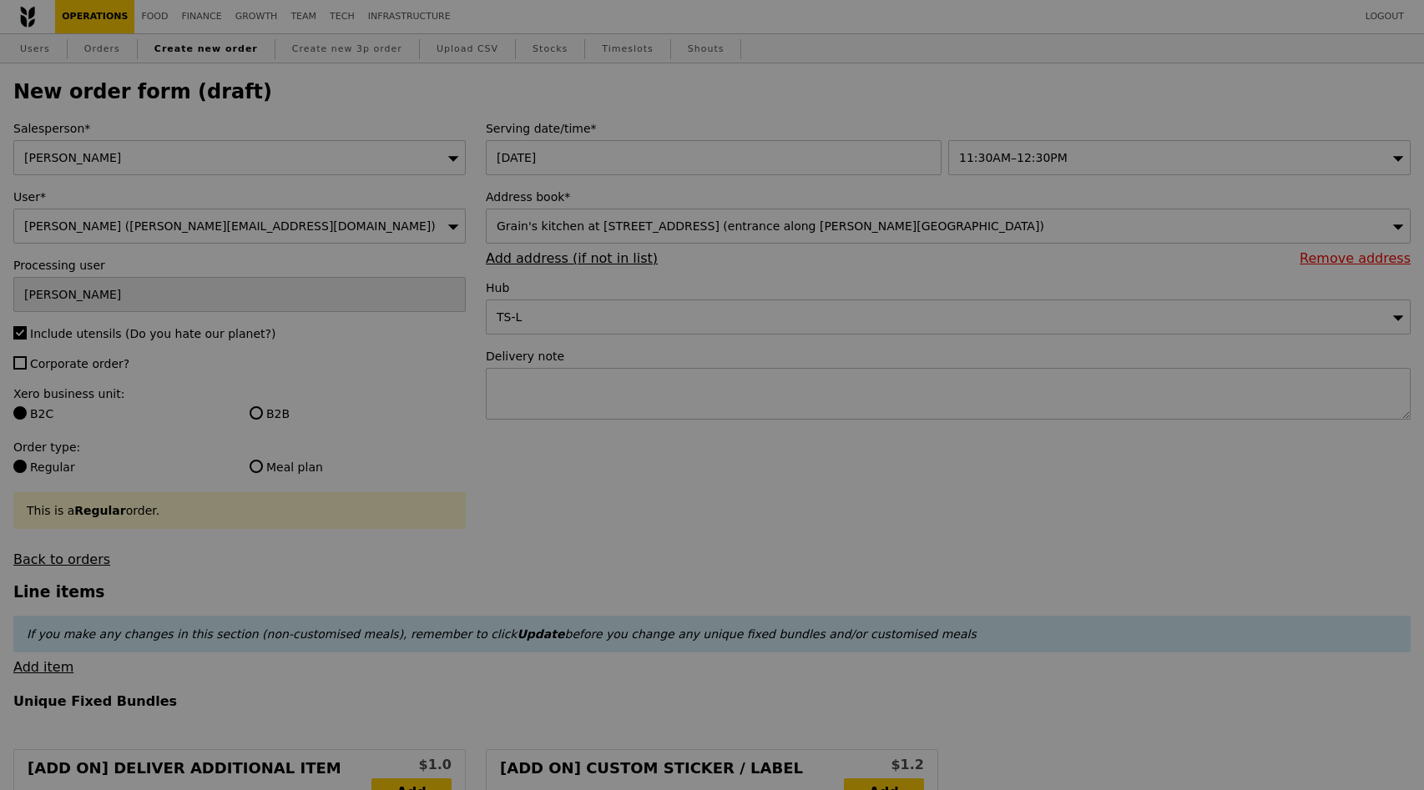
type input "Confirm"
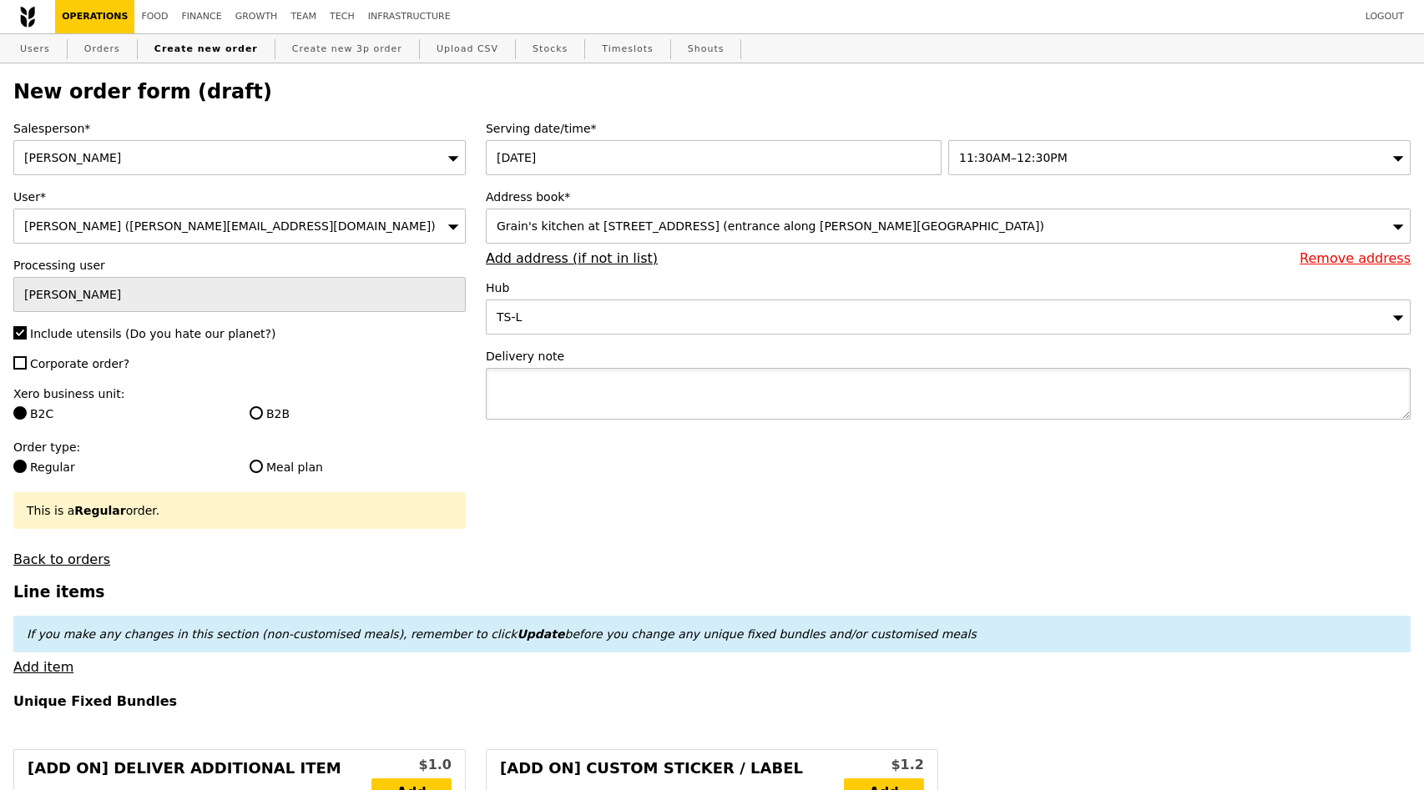
click at [593, 415] on textarea at bounding box center [948, 394] width 925 height 52
type textarea "Deliver with"
type input "Confirm"
paste textarea "O9341"
type textarea "Deliver with O9341"
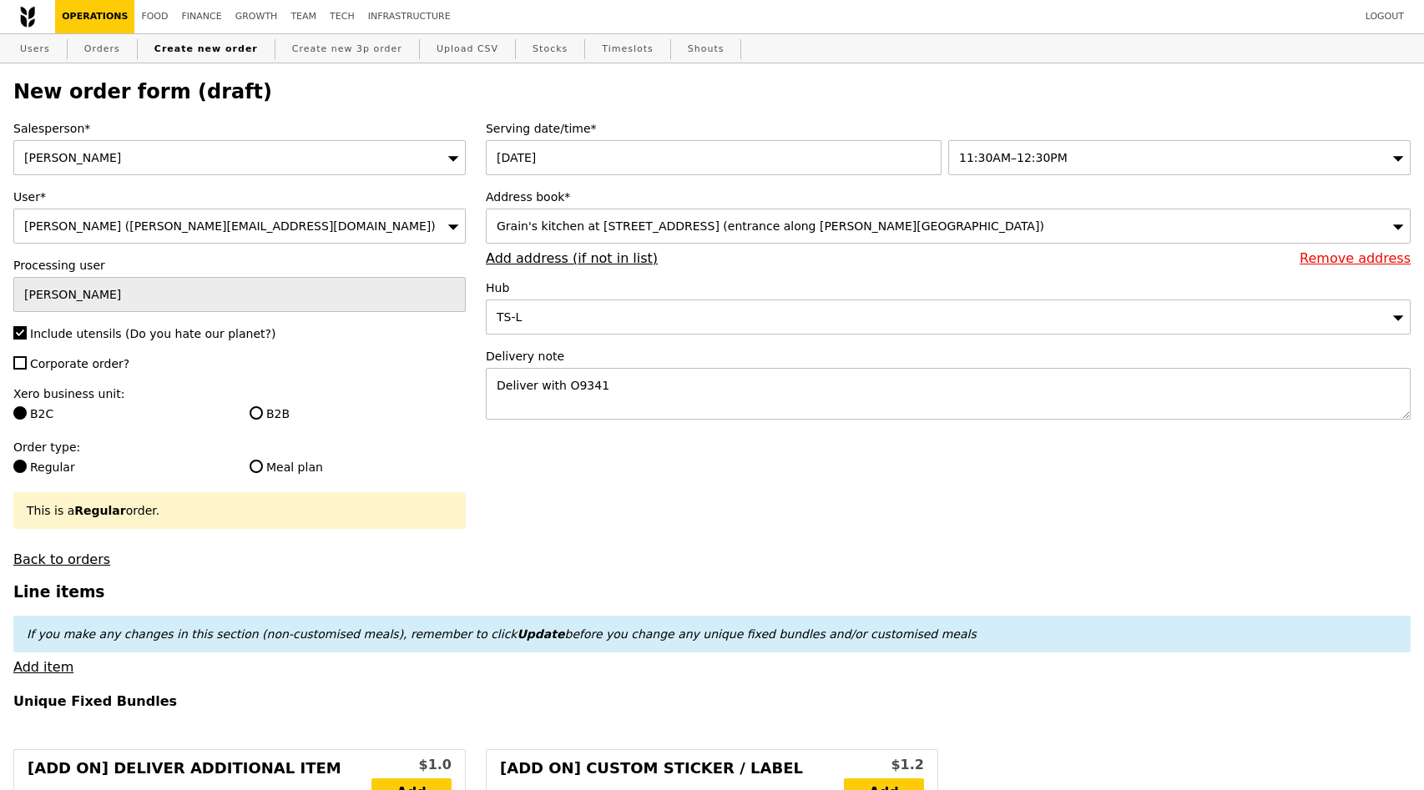
type input "Confirm"
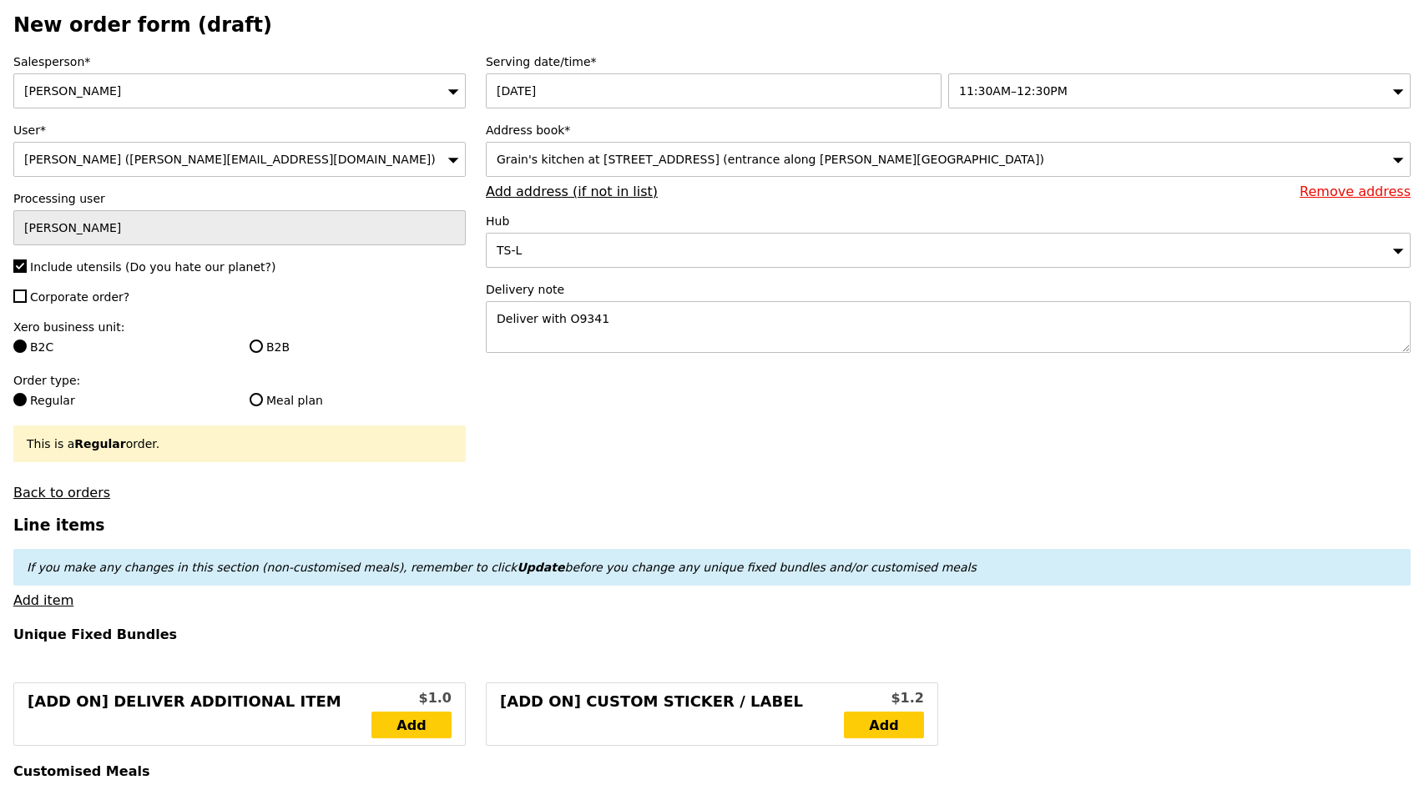
scroll to position [0, 0]
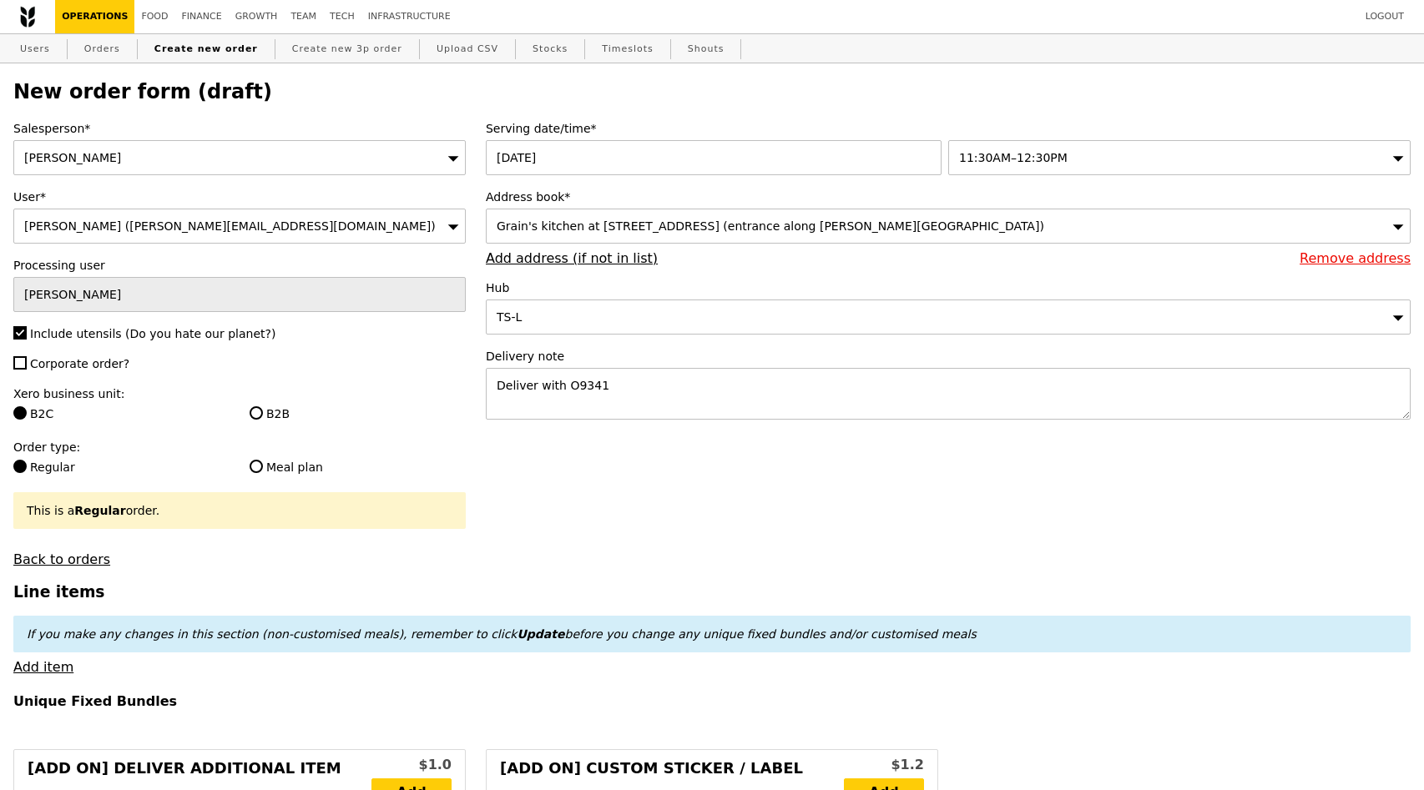
click at [91, 367] on span "Corporate order?" at bounding box center [79, 363] width 99 height 13
click at [27, 367] on input "Corporate order?" at bounding box center [19, 362] width 13 height 13
checkbox input "true"
click at [255, 404] on div "Xero business unit: B2C B2B" at bounding box center [239, 406] width 452 height 40
click at [255, 411] on input "B2B" at bounding box center [256, 412] width 13 height 13
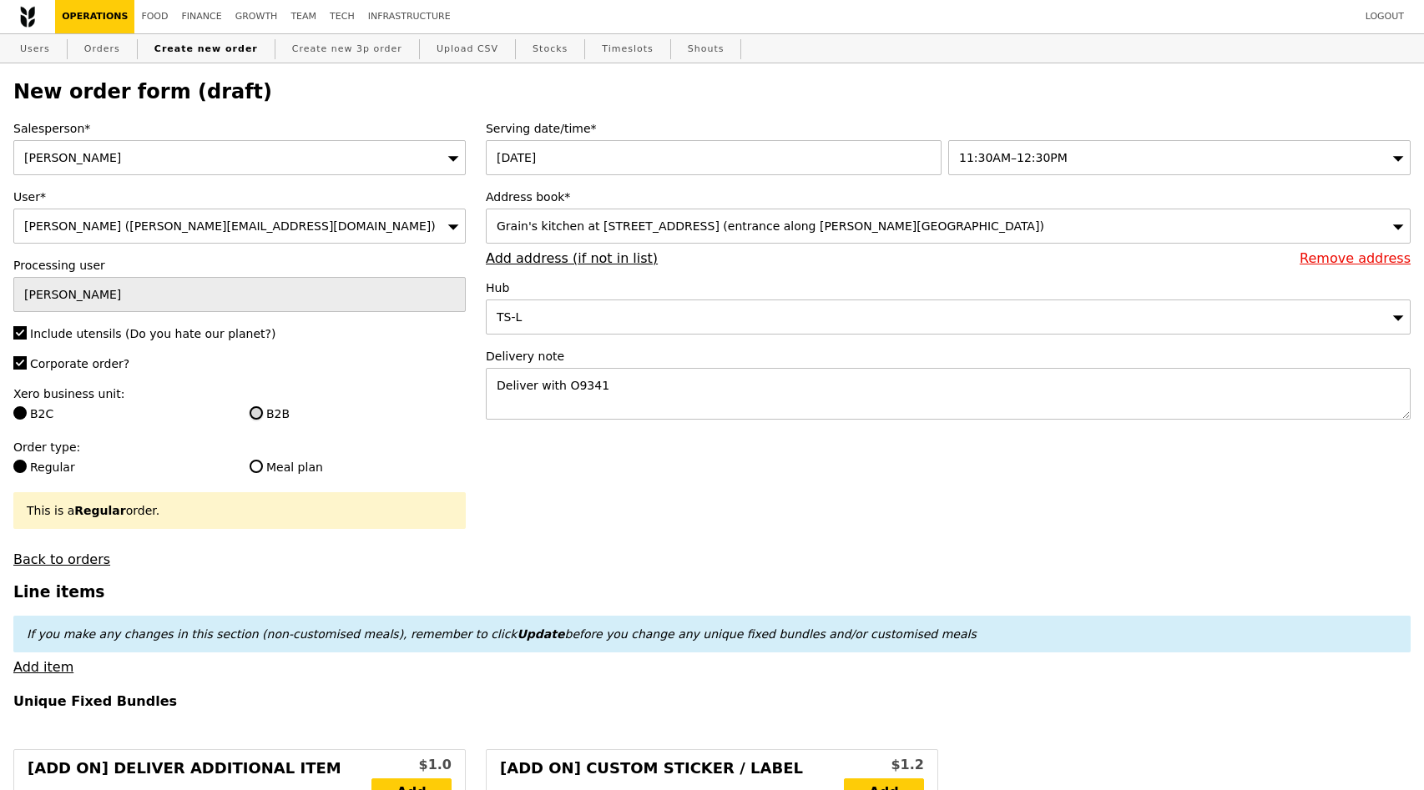
radio input "true"
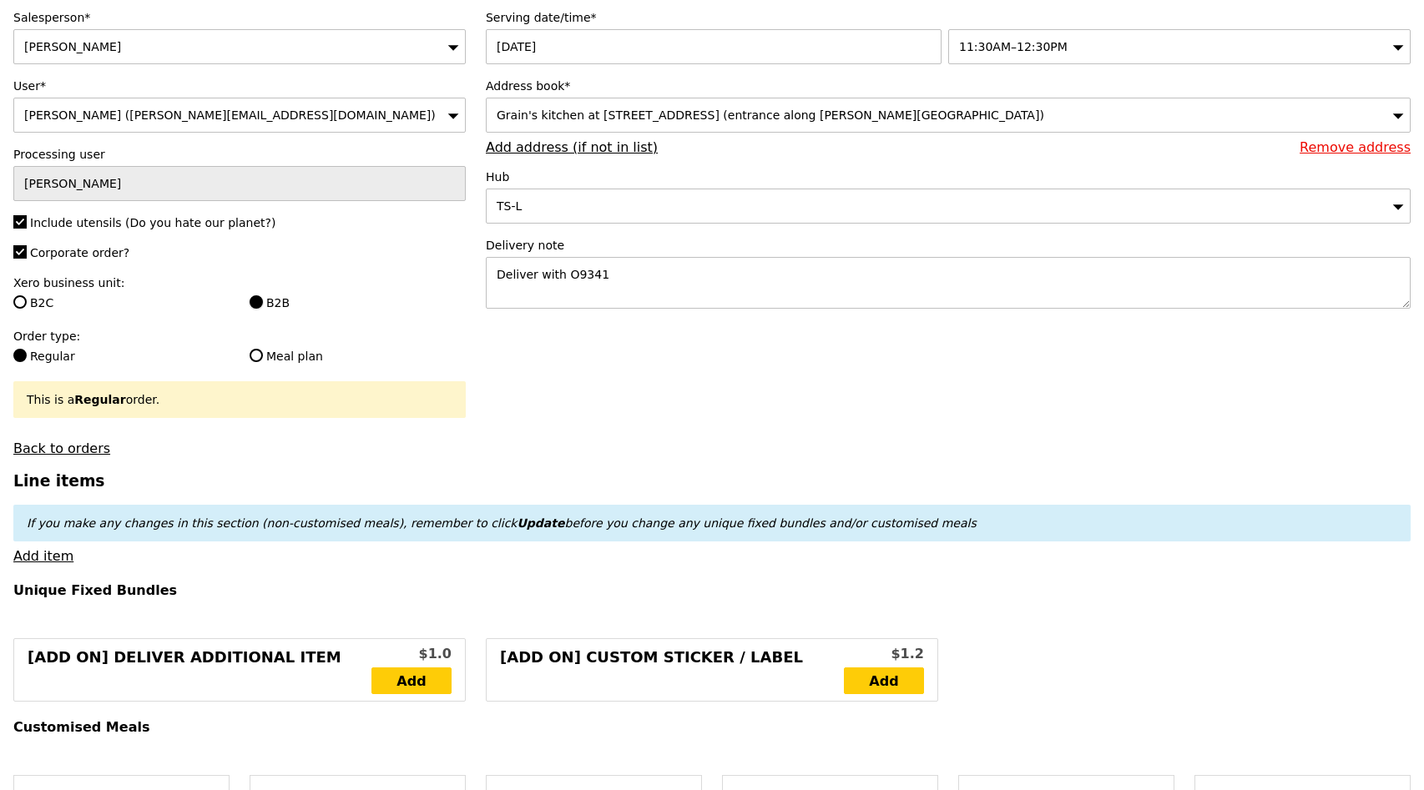
scroll to position [197, 0]
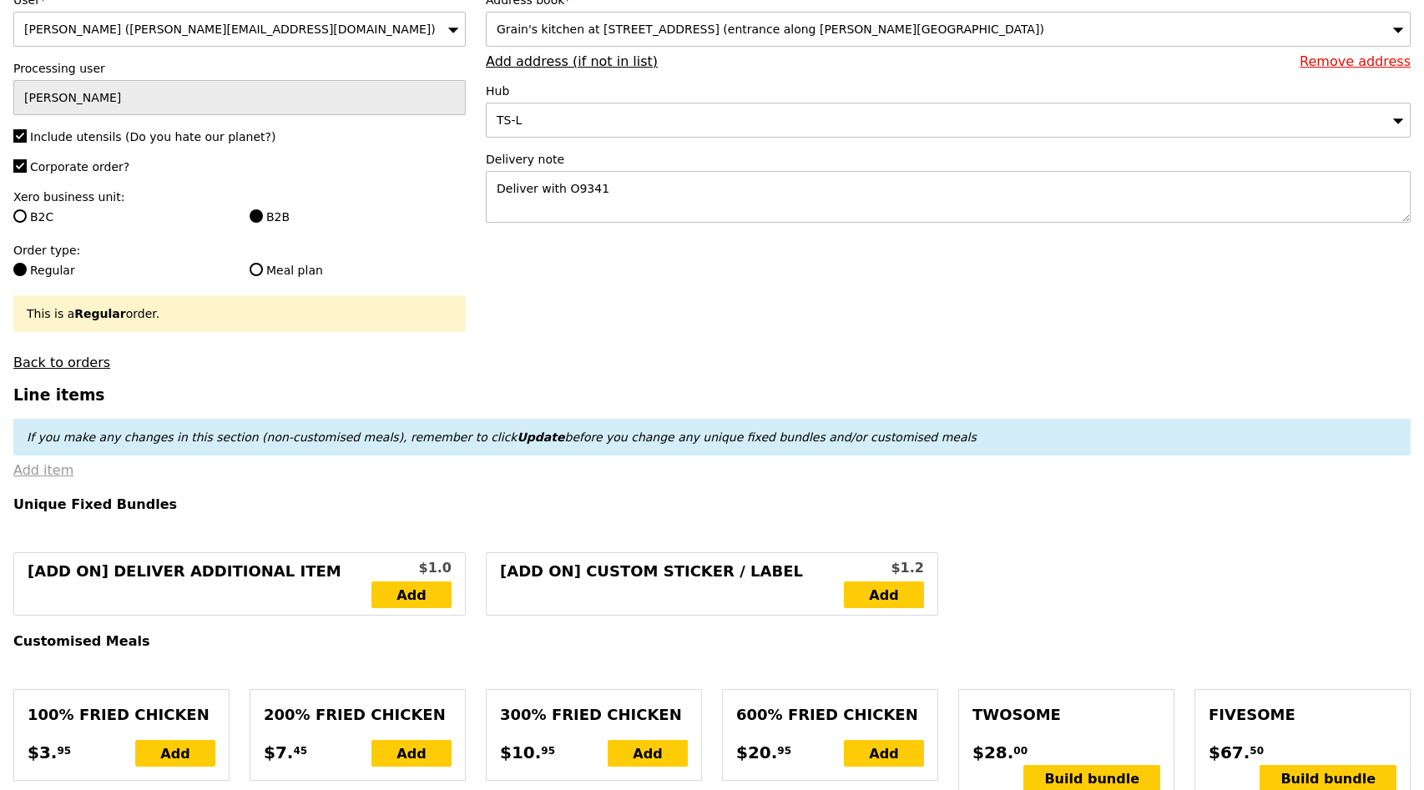
click at [57, 472] on link "Add item" at bounding box center [43, 470] width 60 height 16
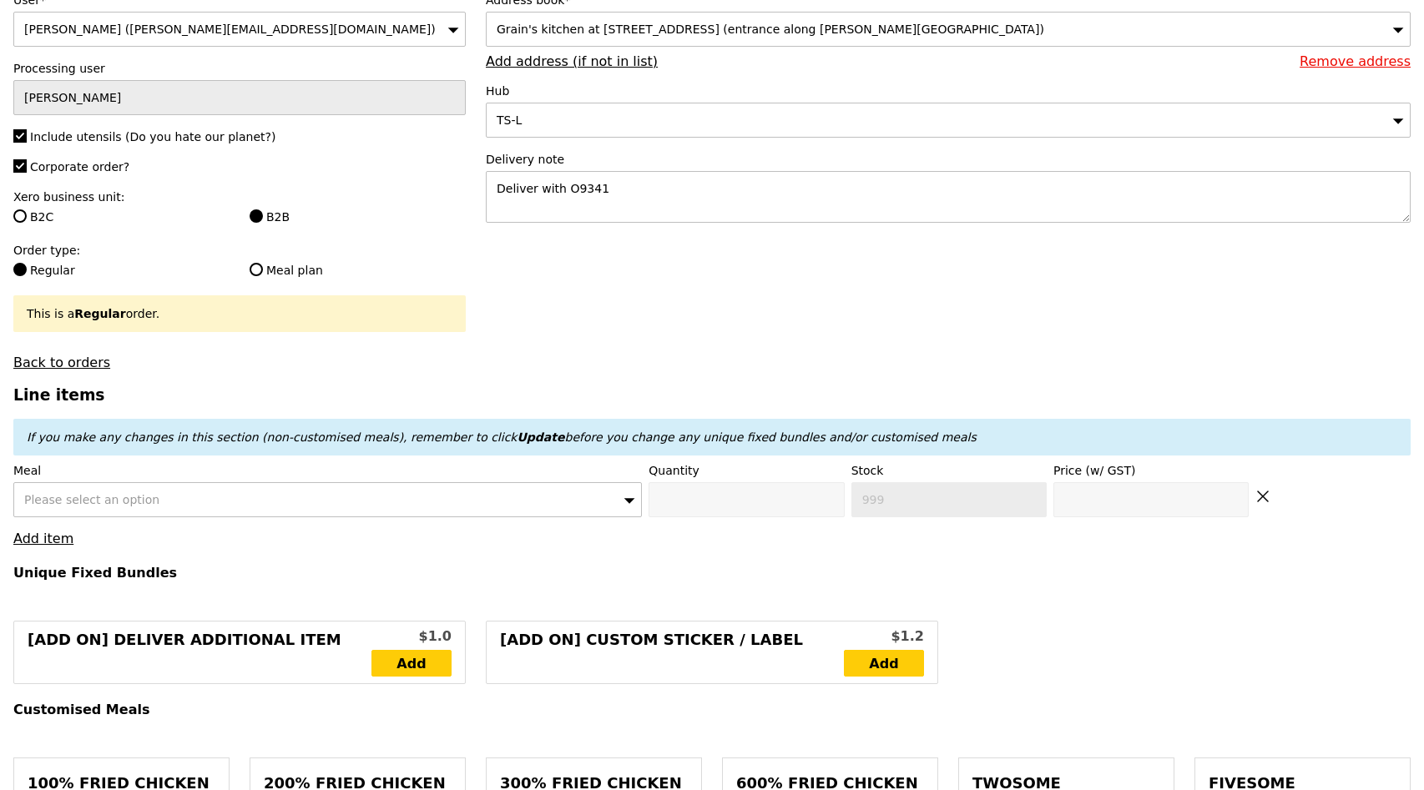
click at [441, 493] on div "Please select an option" at bounding box center [327, 499] width 628 height 35
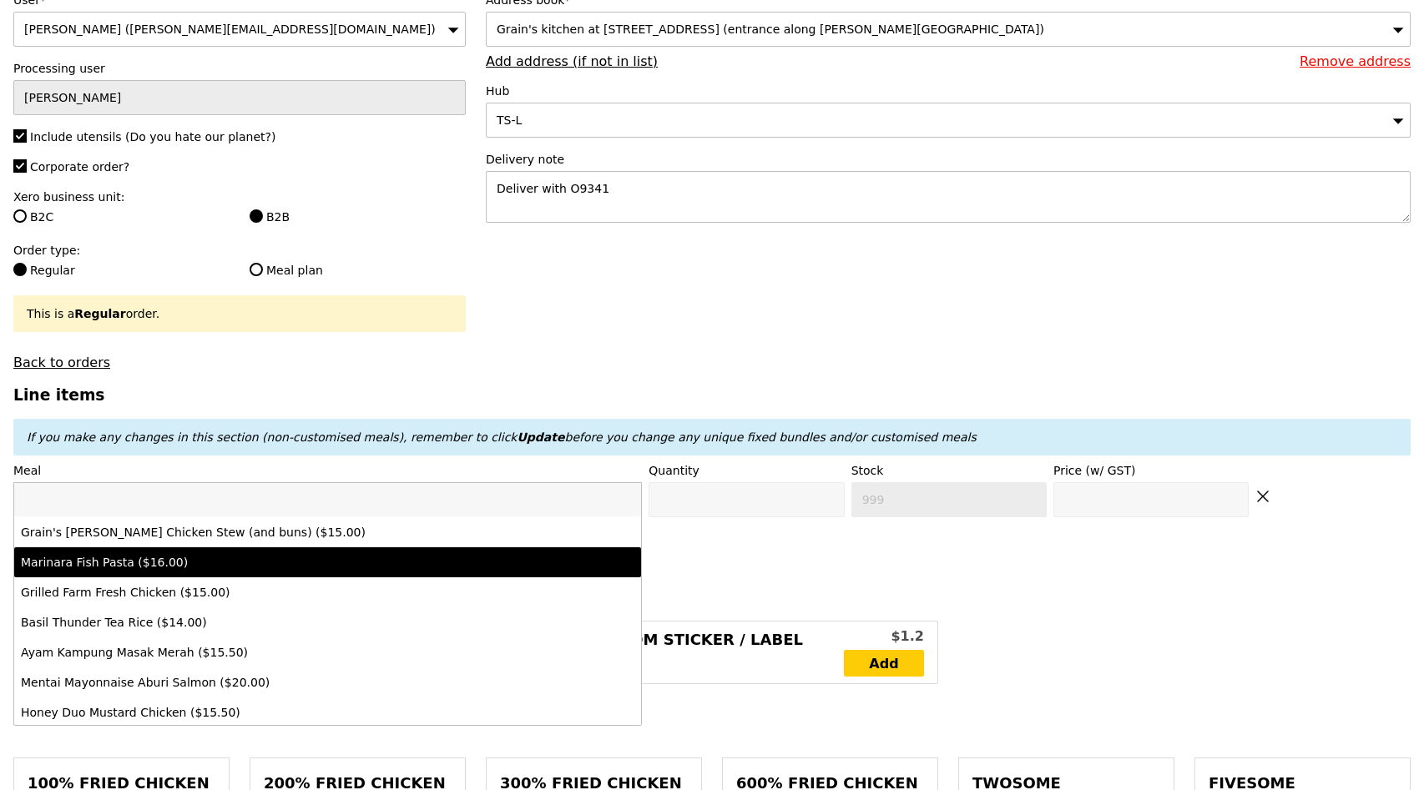
scroll to position [467, 0]
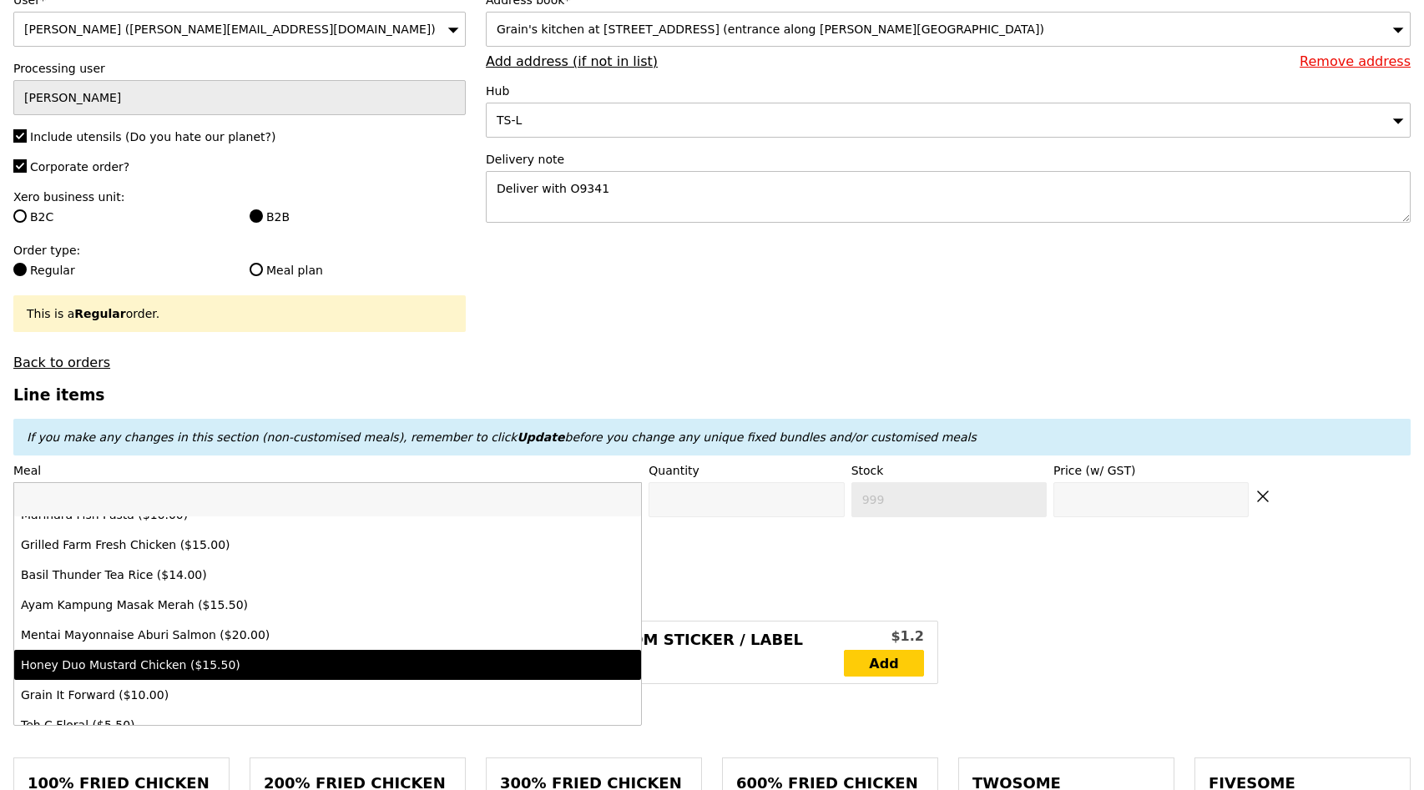
click at [258, 653] on li "Honey Duo Mustard Chicken ($15.50)" at bounding box center [327, 665] width 627 height 30
type input "Confirm anyway"
type input "0"
type input "55"
type input "15.5"
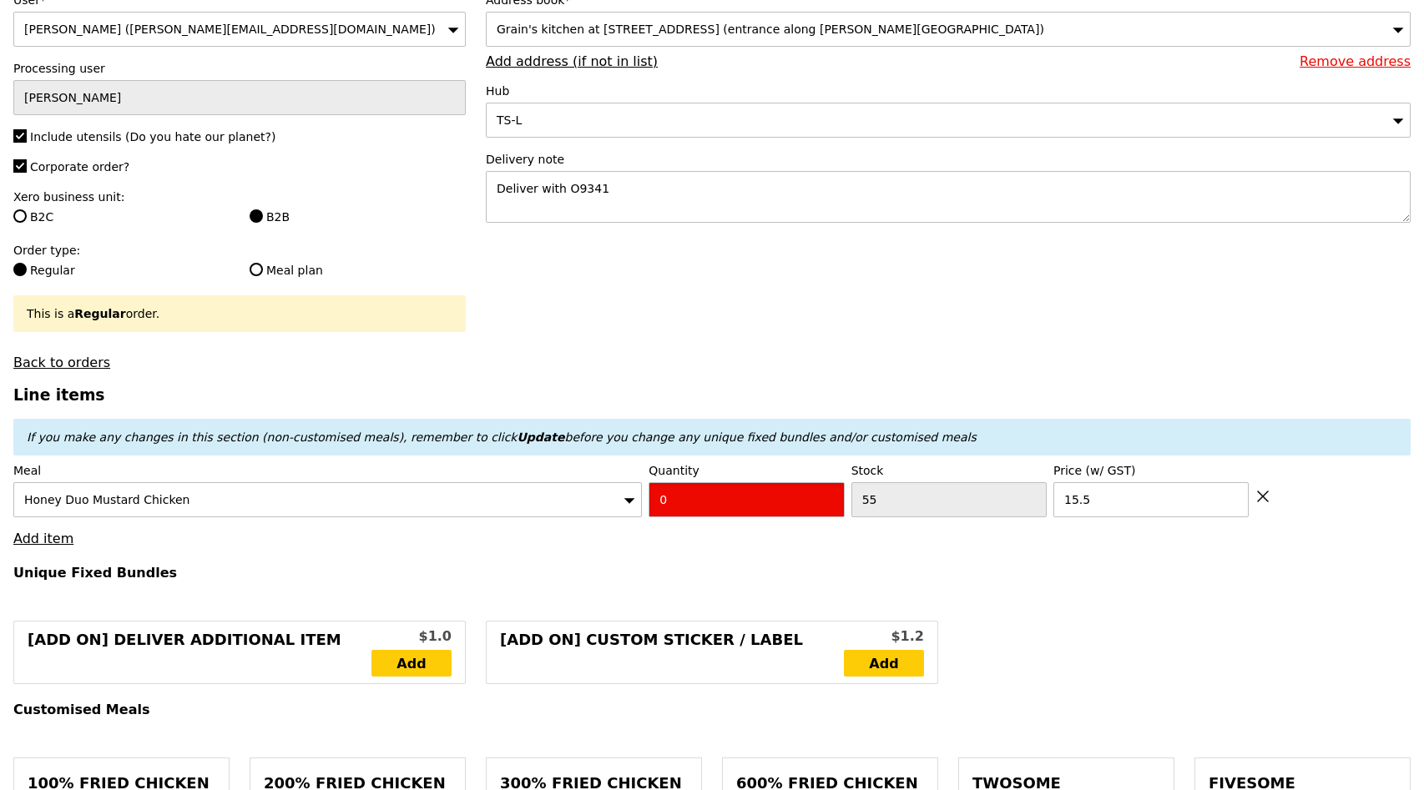
click at [720, 517] on input "0" at bounding box center [745, 499] width 195 height 35
type input "Confirm"
type input "55"
click at [1026, 568] on h4 "Unique Fixed Bundles" at bounding box center [711, 573] width 1397 height 16
type input "Loading..."
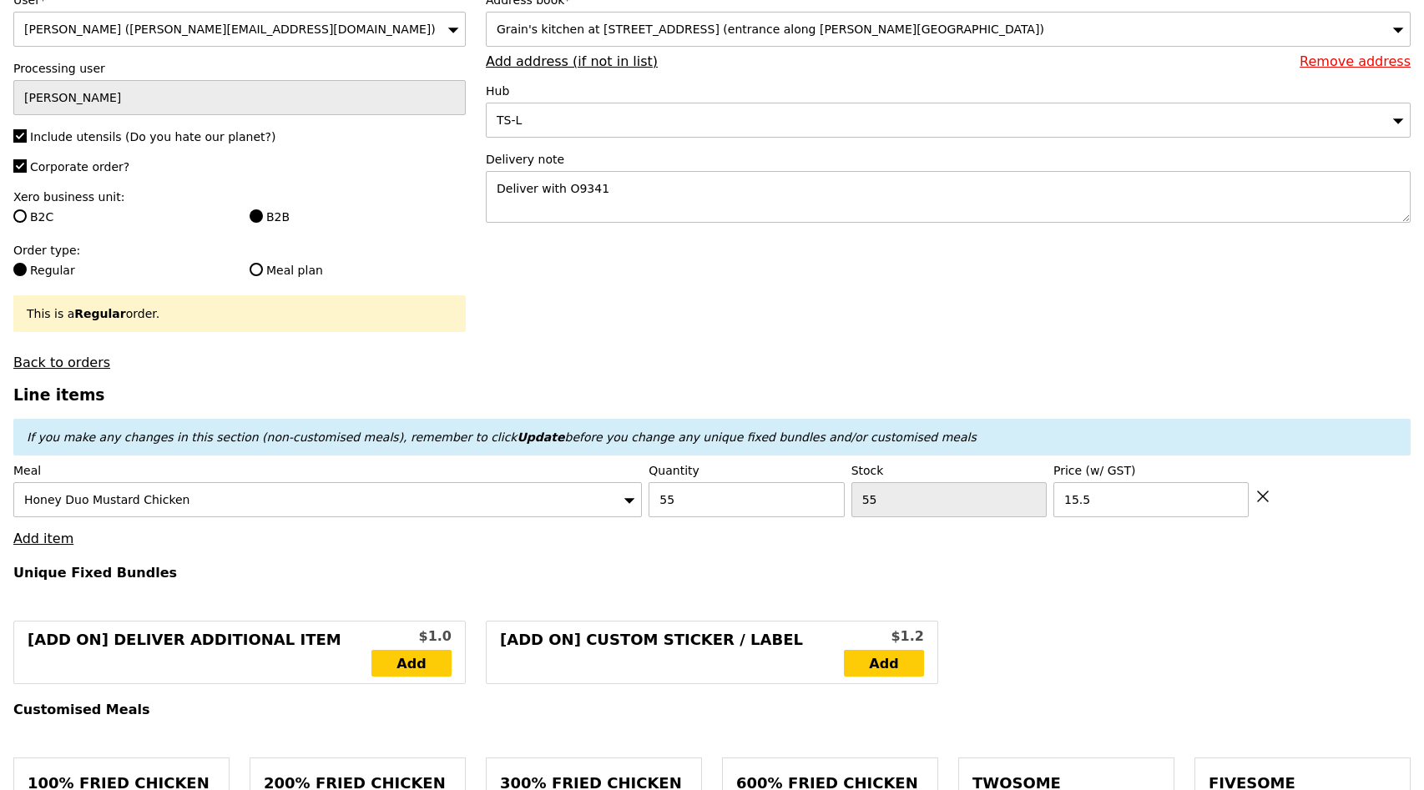
type input "852.50"
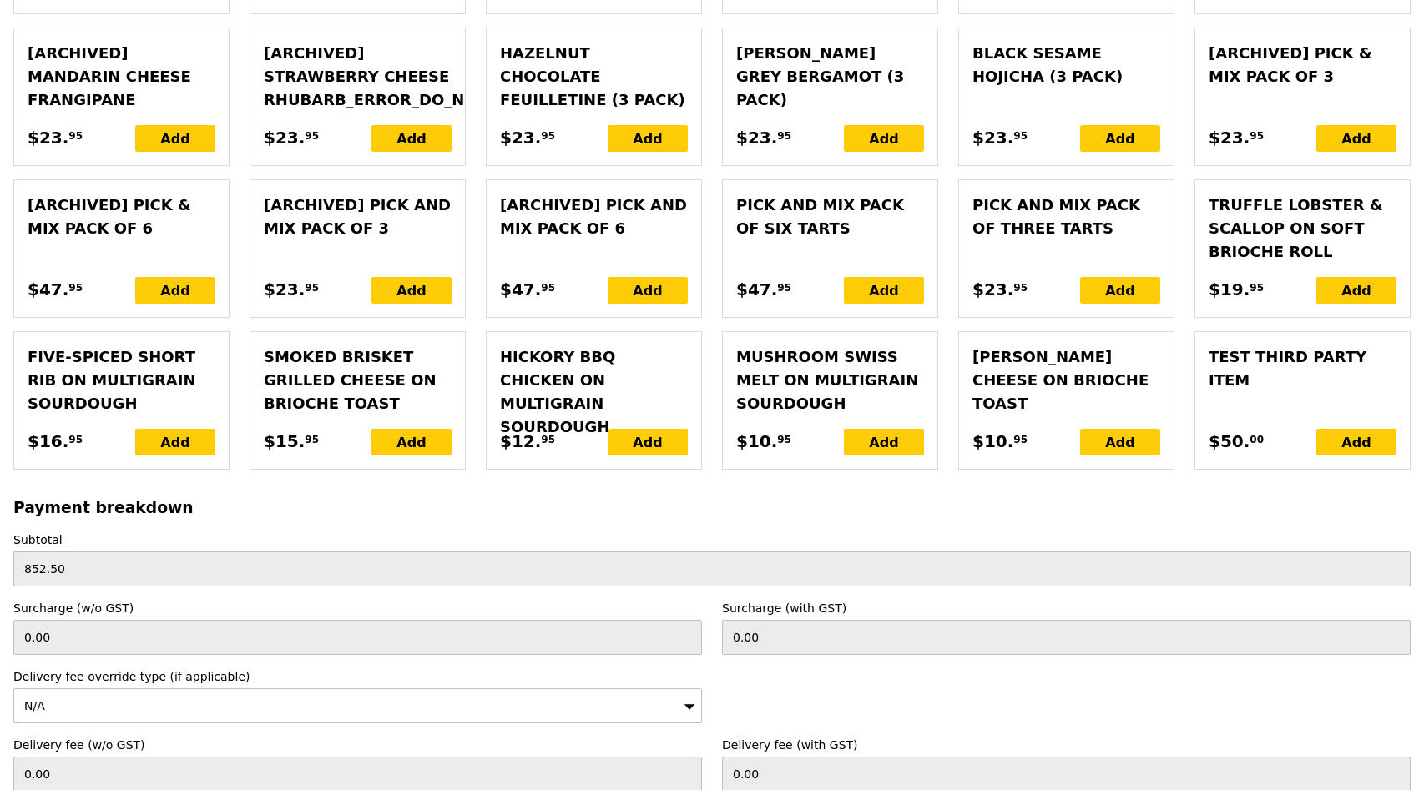
scroll to position [3742, 0]
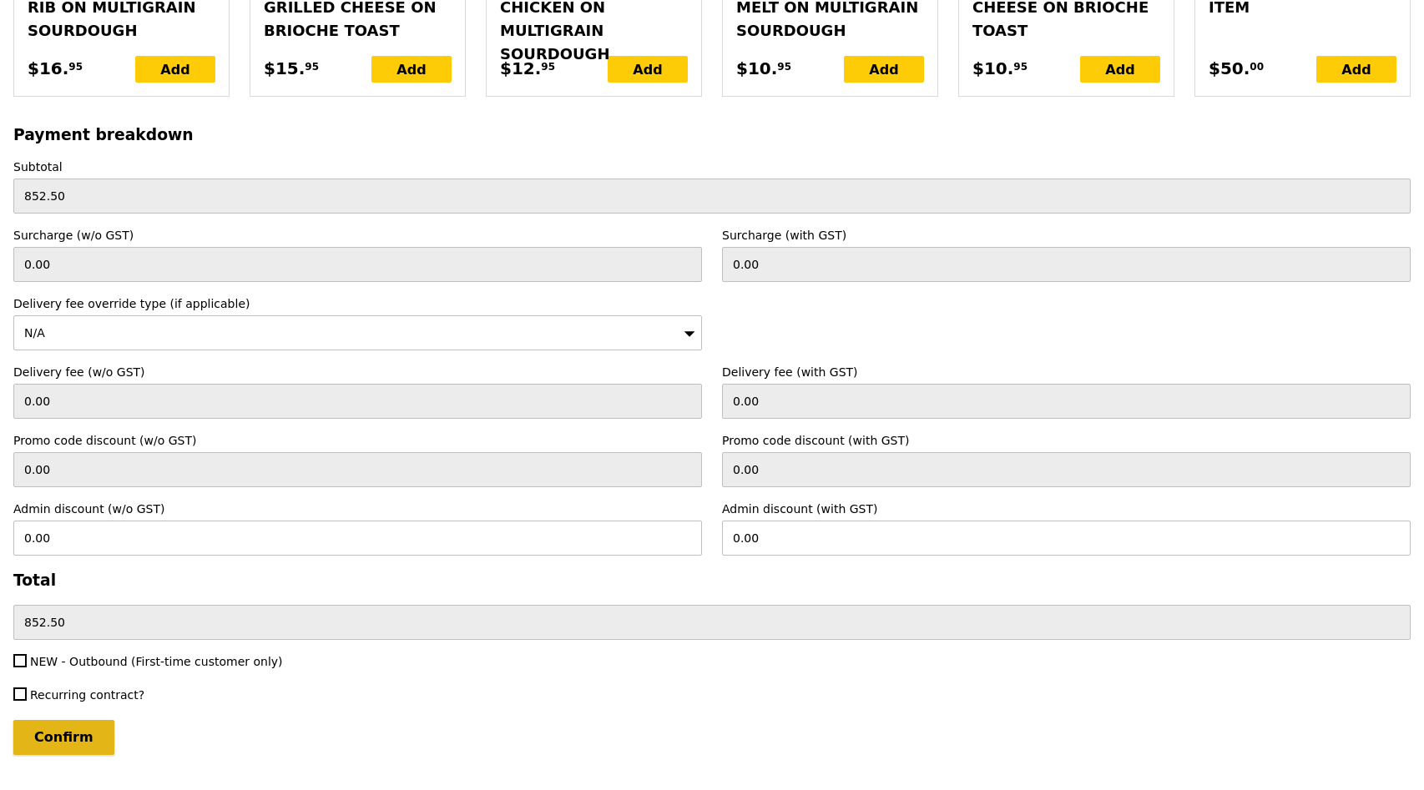
click at [63, 720] on input "Confirm" at bounding box center [63, 737] width 101 height 35
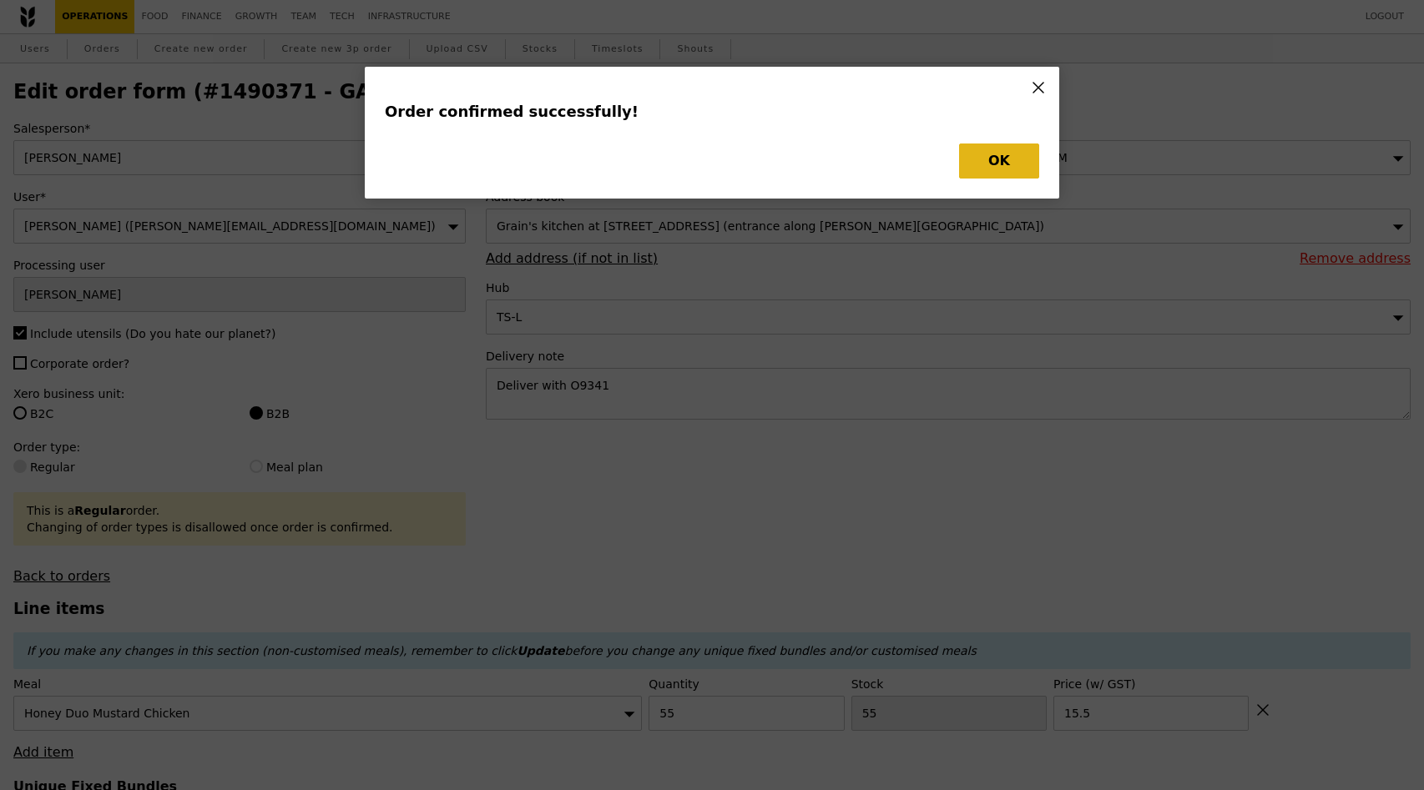
type input "Loading..."
checkbox input "false"
type input "15.50"
type input "0"
type input "Update"
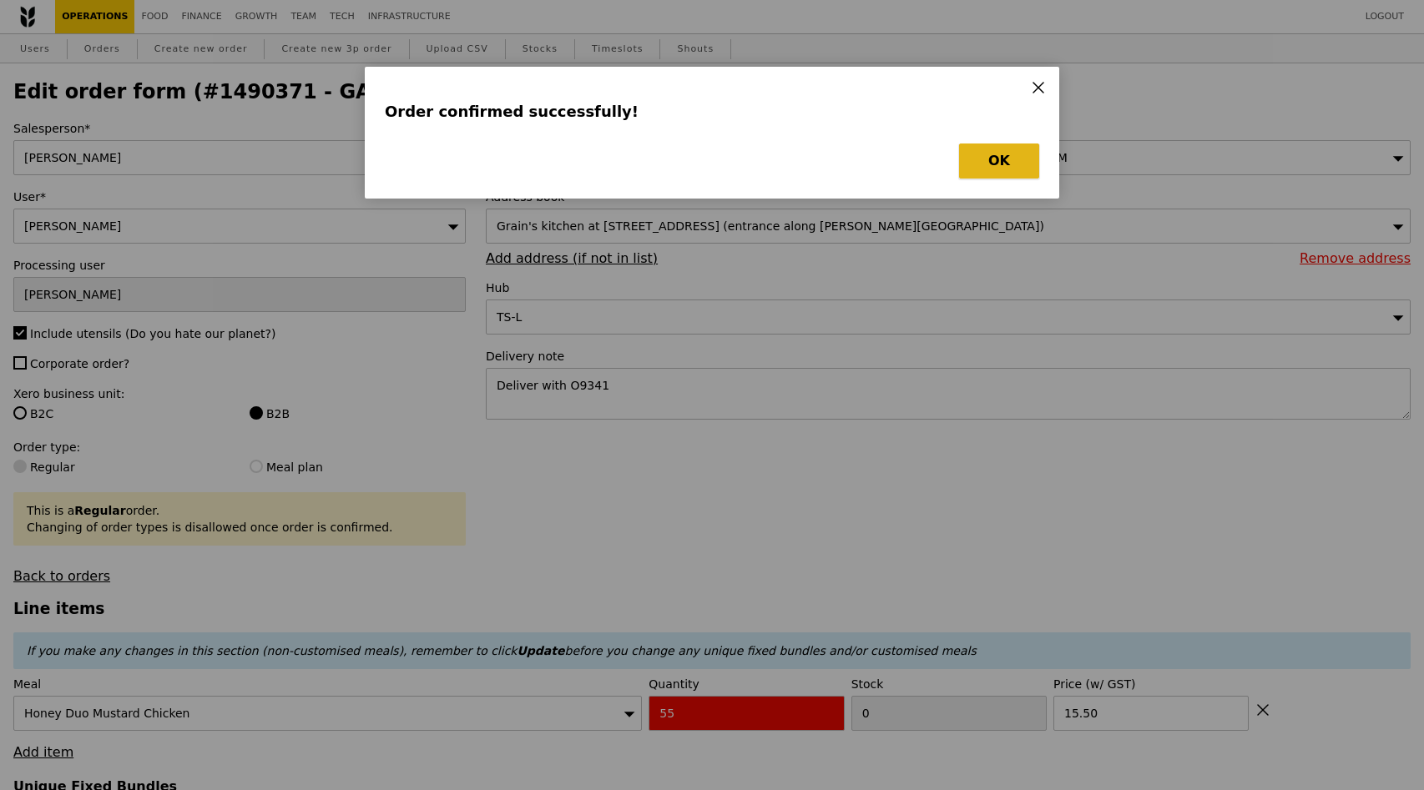
click at [991, 164] on button "OK" at bounding box center [999, 161] width 80 height 35
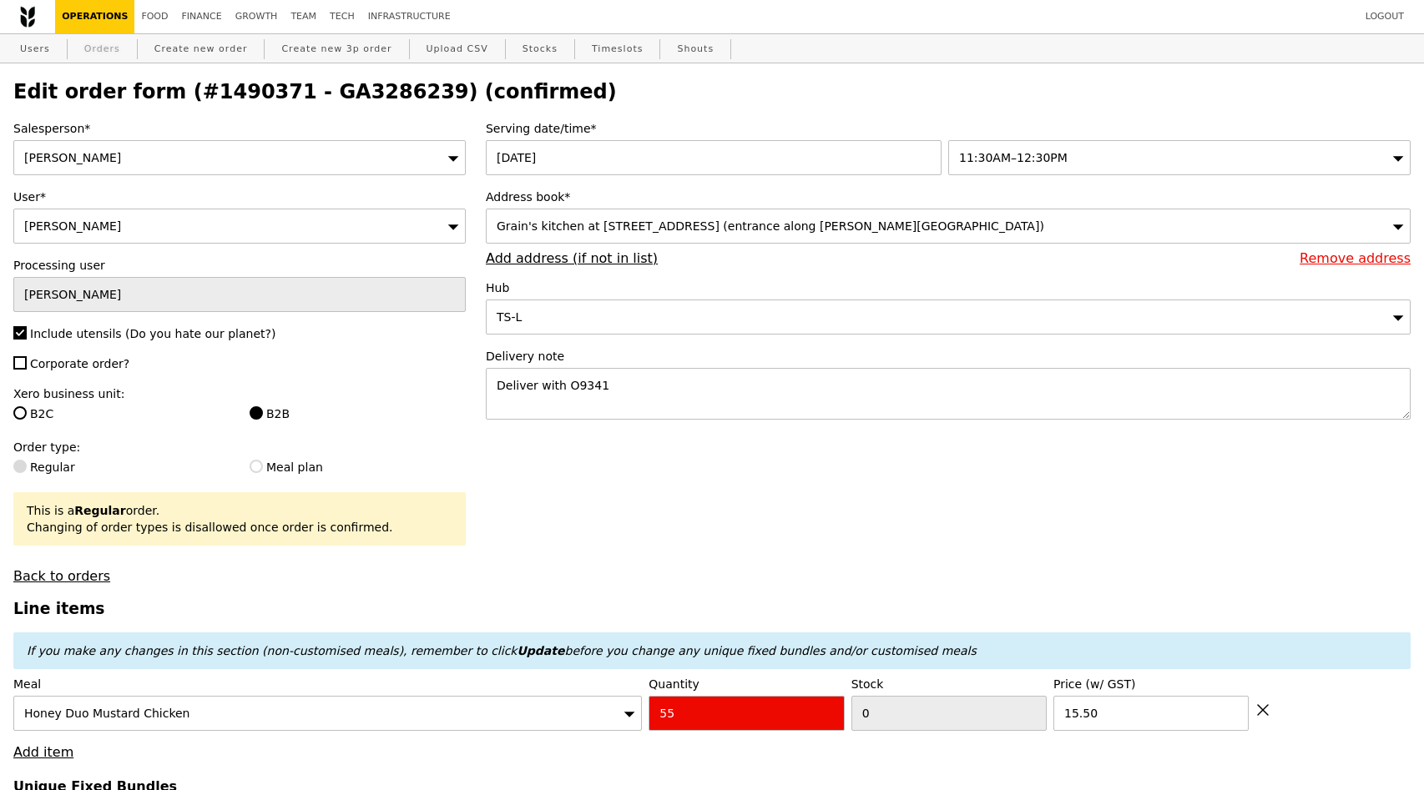
click at [100, 47] on link "Orders" at bounding box center [102, 49] width 49 height 30
select select "100"
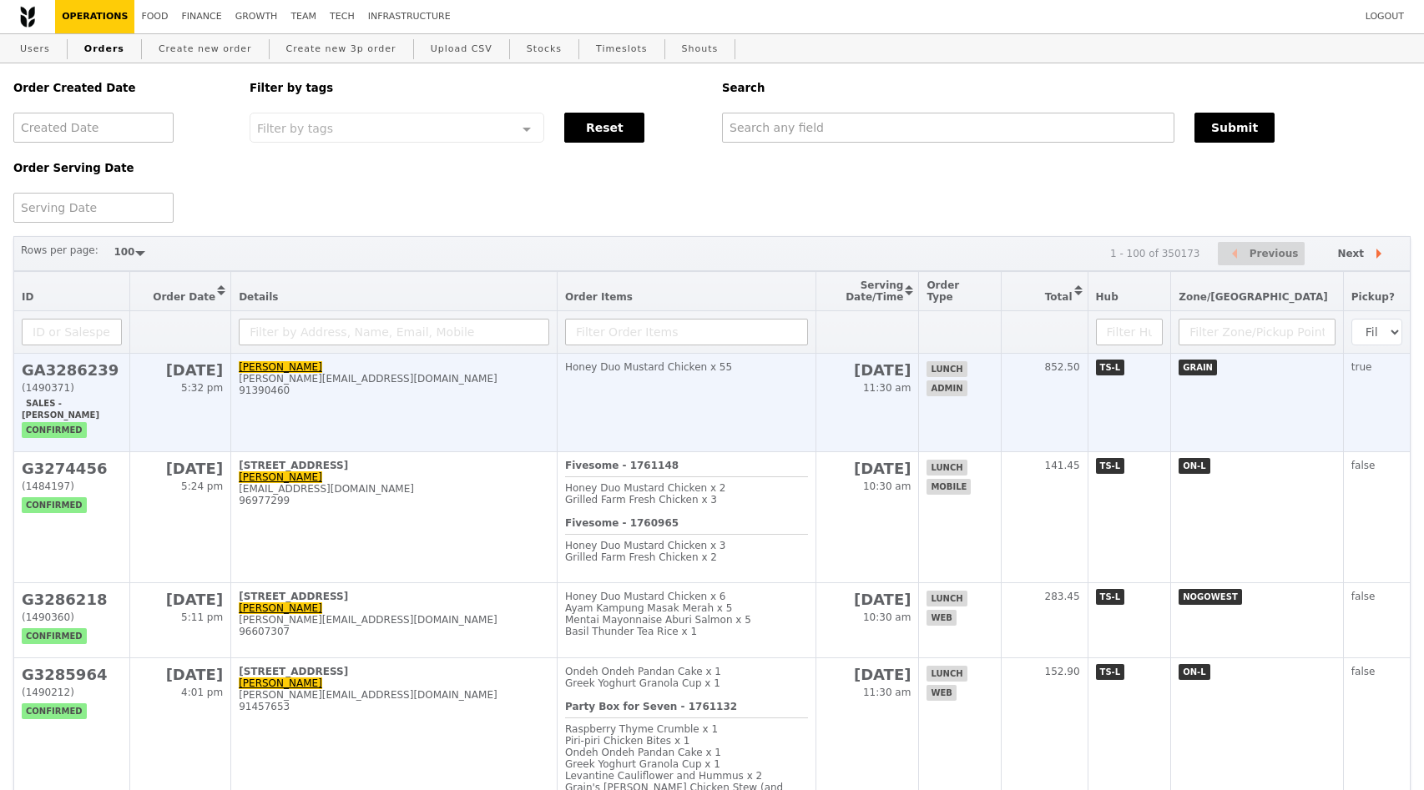
click at [31, 377] on h2 "GA3286239" at bounding box center [72, 370] width 100 height 18
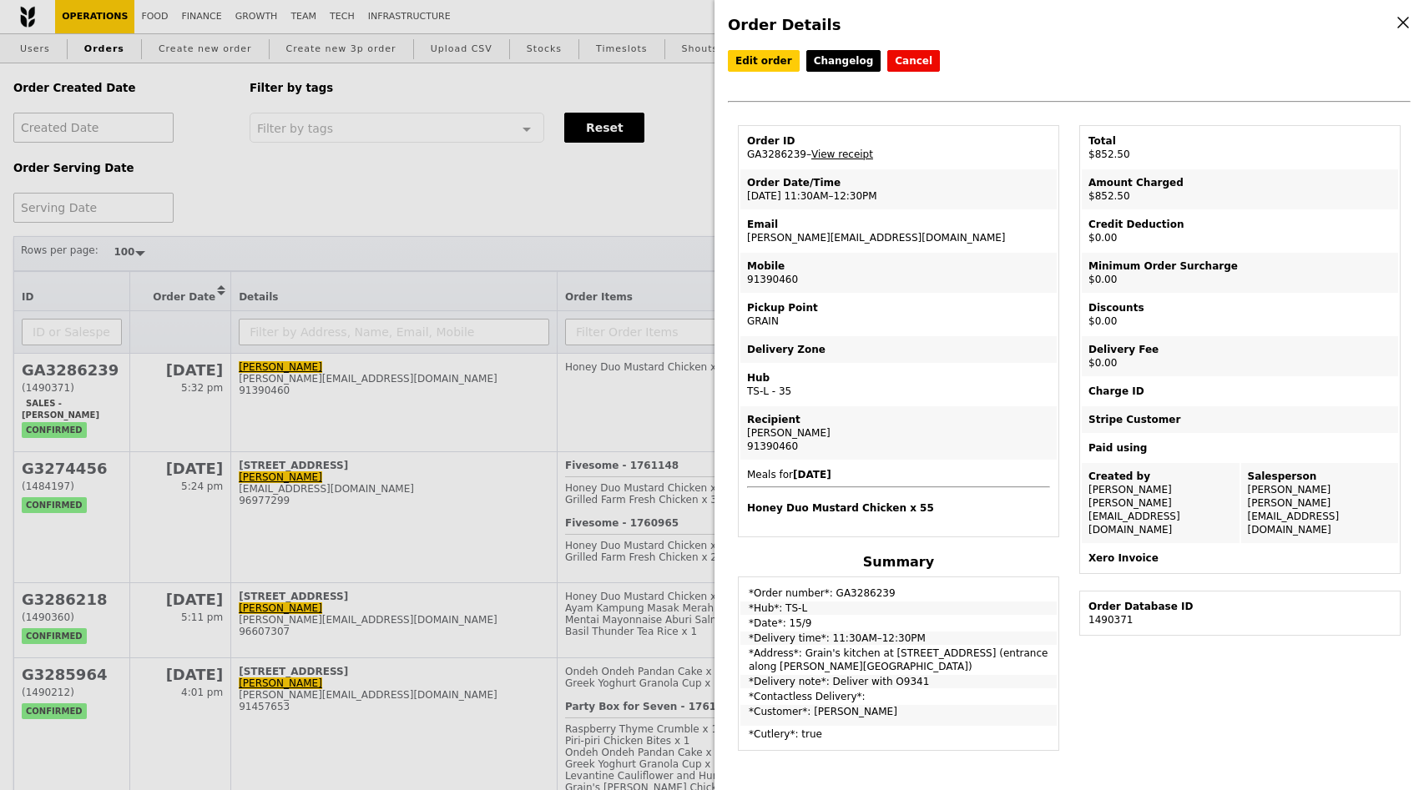
drag, startPoint x: 744, startPoint y: 155, endPoint x: 804, endPoint y: 156, distance: 60.1
click at [804, 156] on td "Order ID GA3286239 – View receipt" at bounding box center [898, 148] width 316 height 40
copy td "GA3286239"
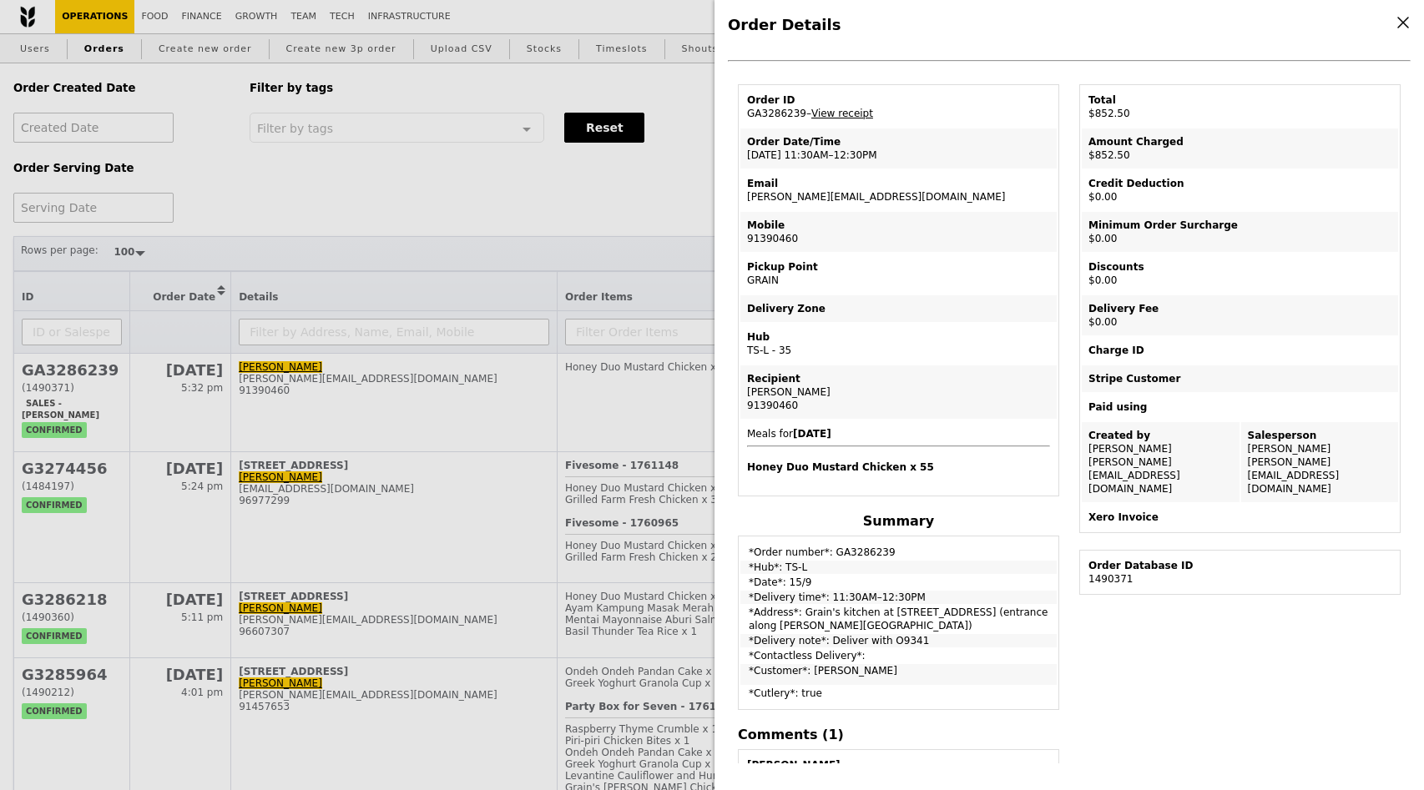
click at [1402, 24] on icon at bounding box center [1402, 22] width 15 height 15
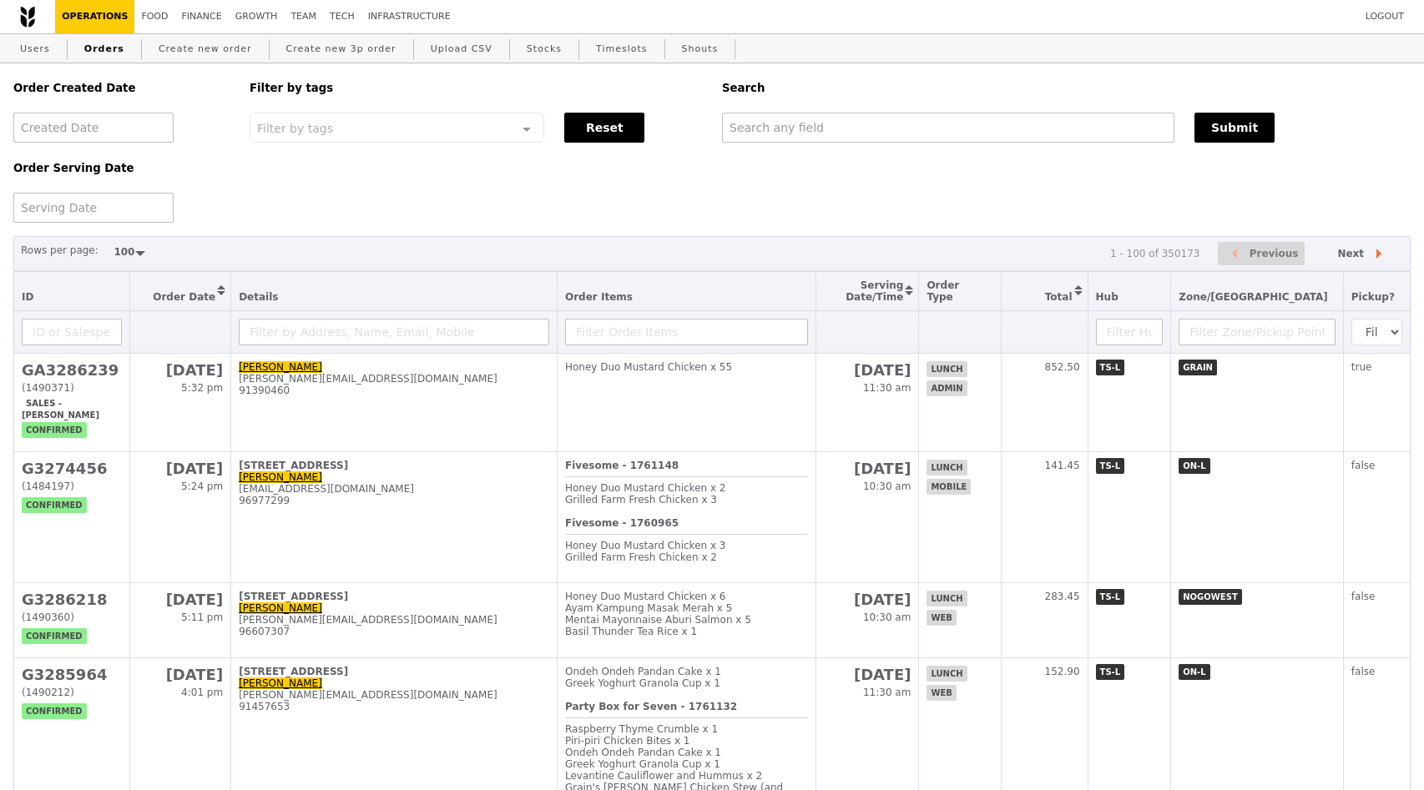
scroll to position [111, 0]
click at [907, 179] on div "Order Created Date Order Serving Date Filter by tags Filter by tags Meal_Plan W…" at bounding box center [711, 142] width 1417 height 159
click at [880, 190] on div "Order Created Date Order Serving Date Filter by tags Filter by tags Meal_Plan W…" at bounding box center [711, 142] width 1417 height 159
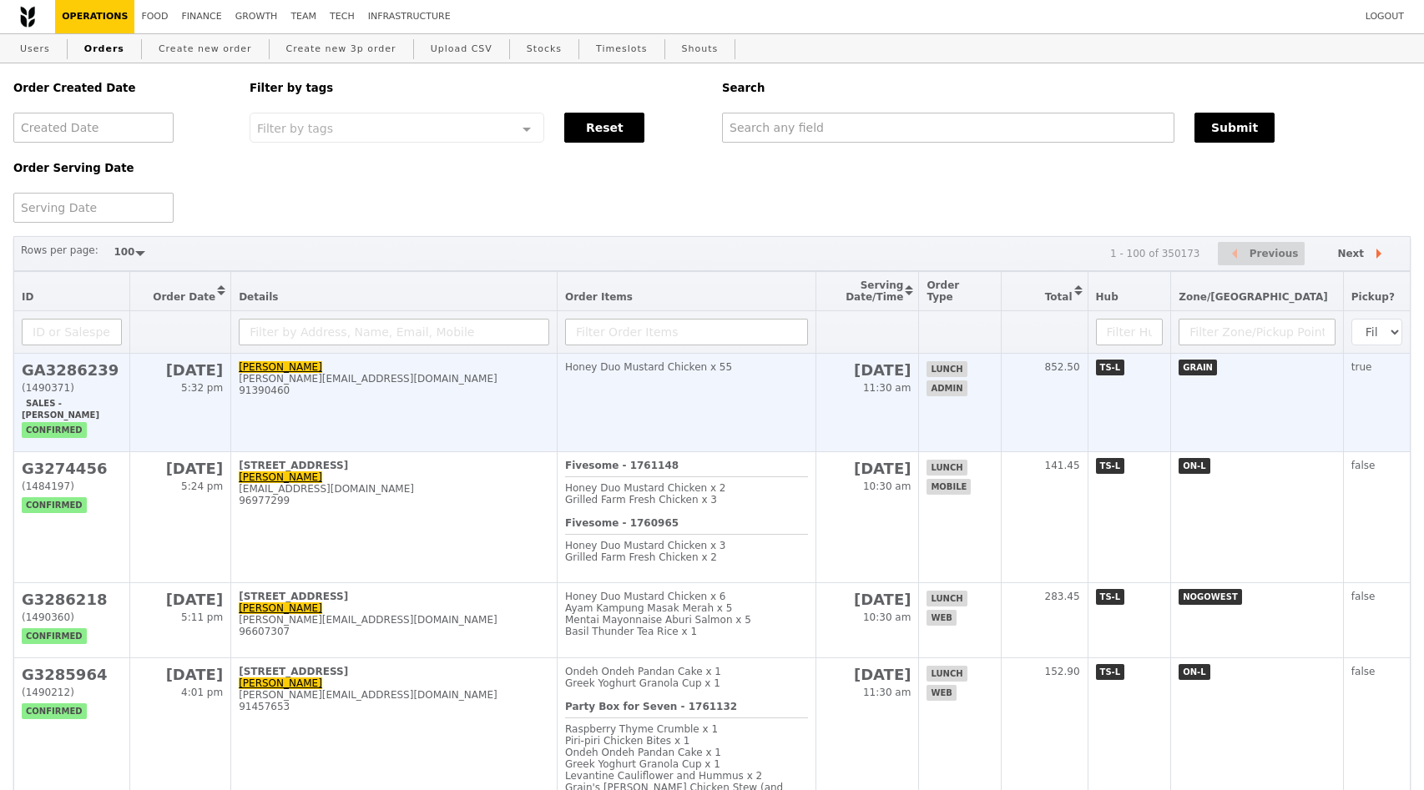
click at [97, 376] on h2 "GA3286239" at bounding box center [72, 370] width 100 height 18
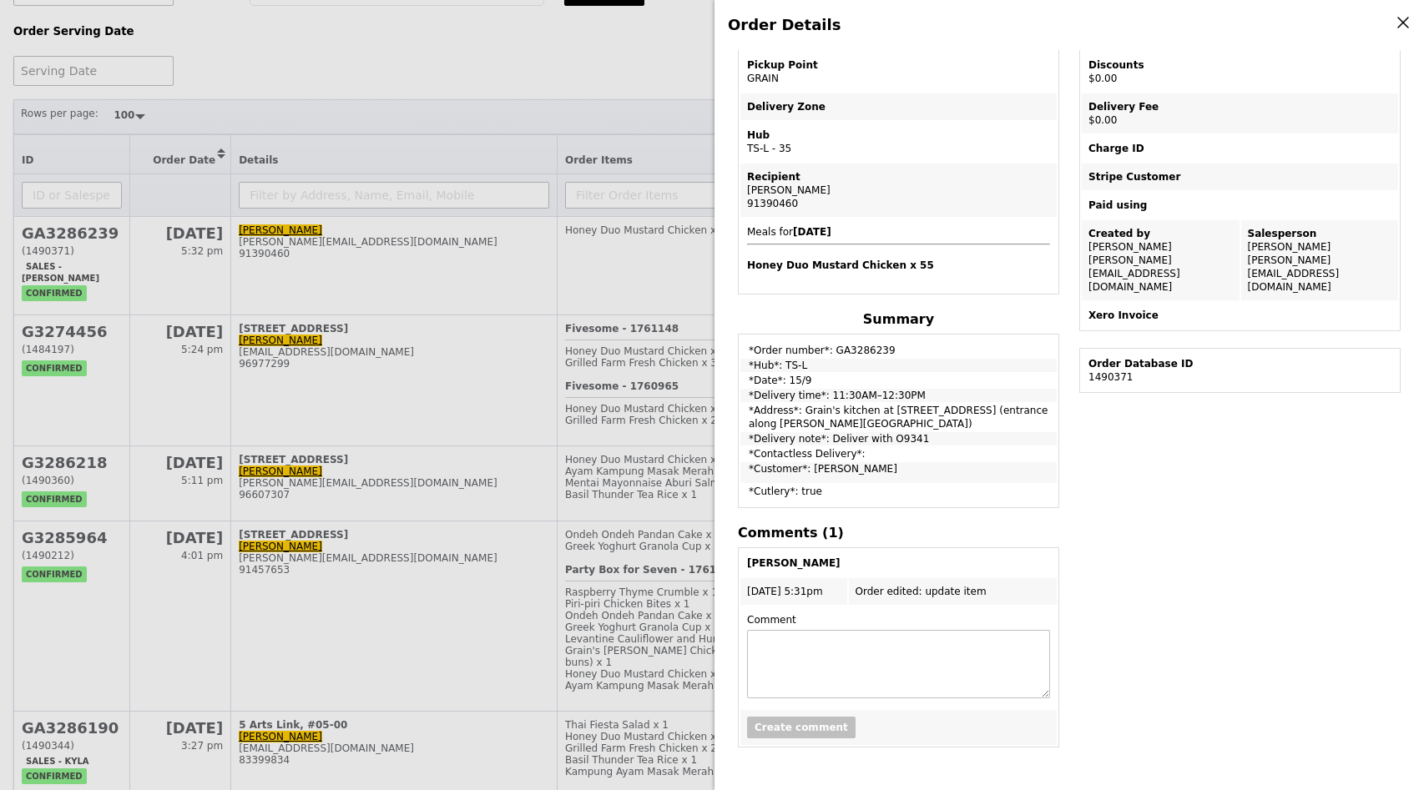
scroll to position [0, 0]
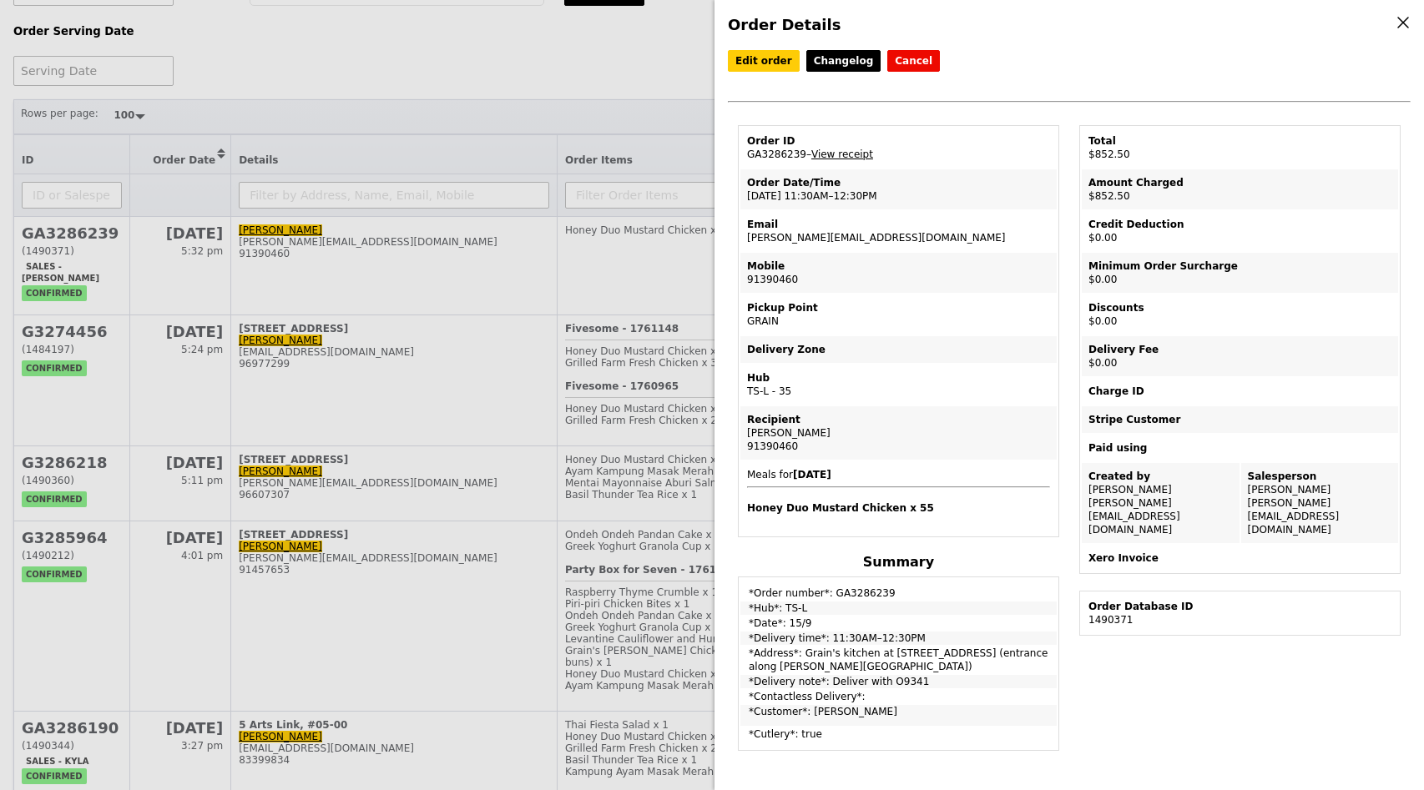
click at [1133, 600] on div "Order Database ID" at bounding box center [1239, 606] width 303 height 13
click at [850, 153] on link "View receipt" at bounding box center [842, 155] width 62 height 12
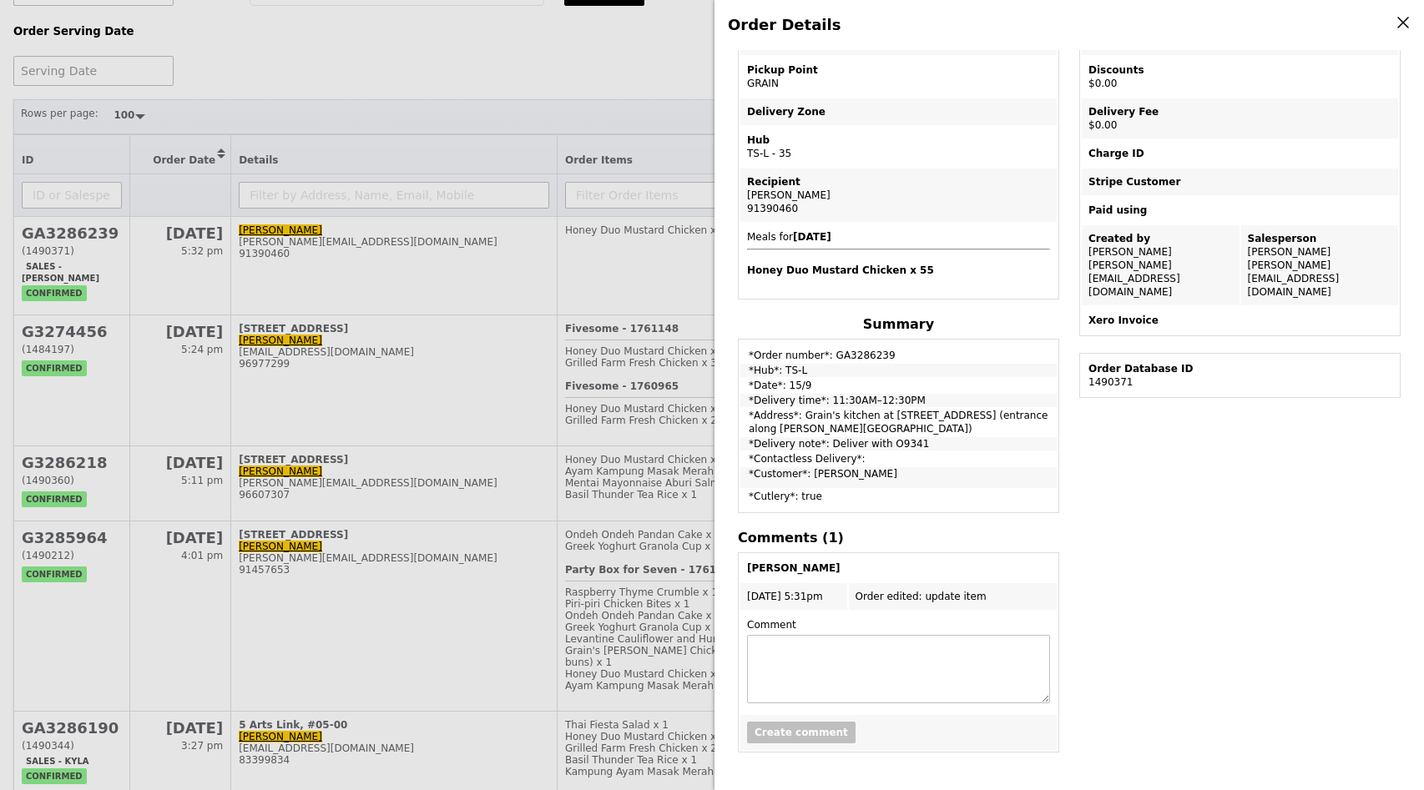
scroll to position [243, 0]
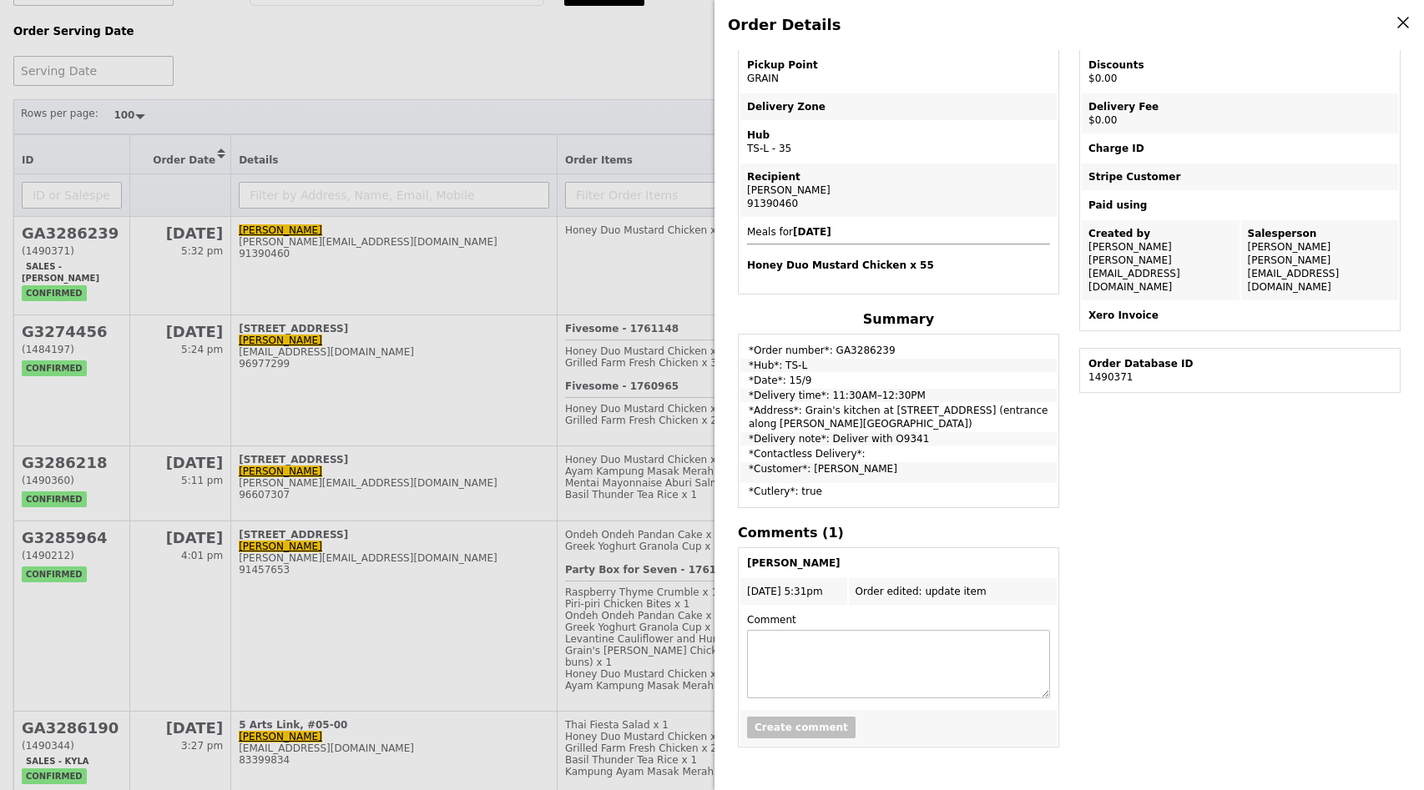
click at [487, 196] on div "Order Details Edit order Changelog Cancel Order ID GA3286239 – View receipt Ord…" at bounding box center [712, 395] width 1424 height 790
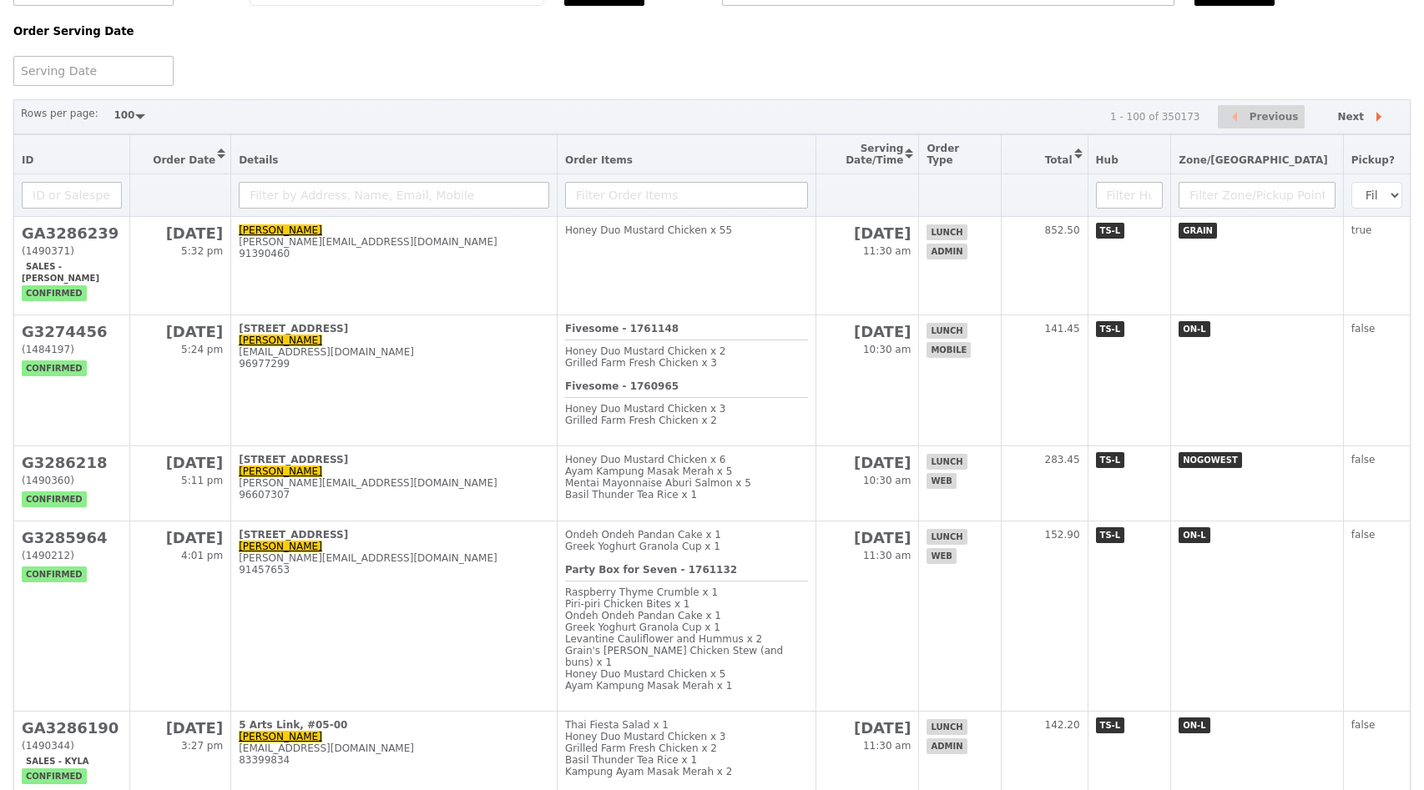
scroll to position [326, 0]
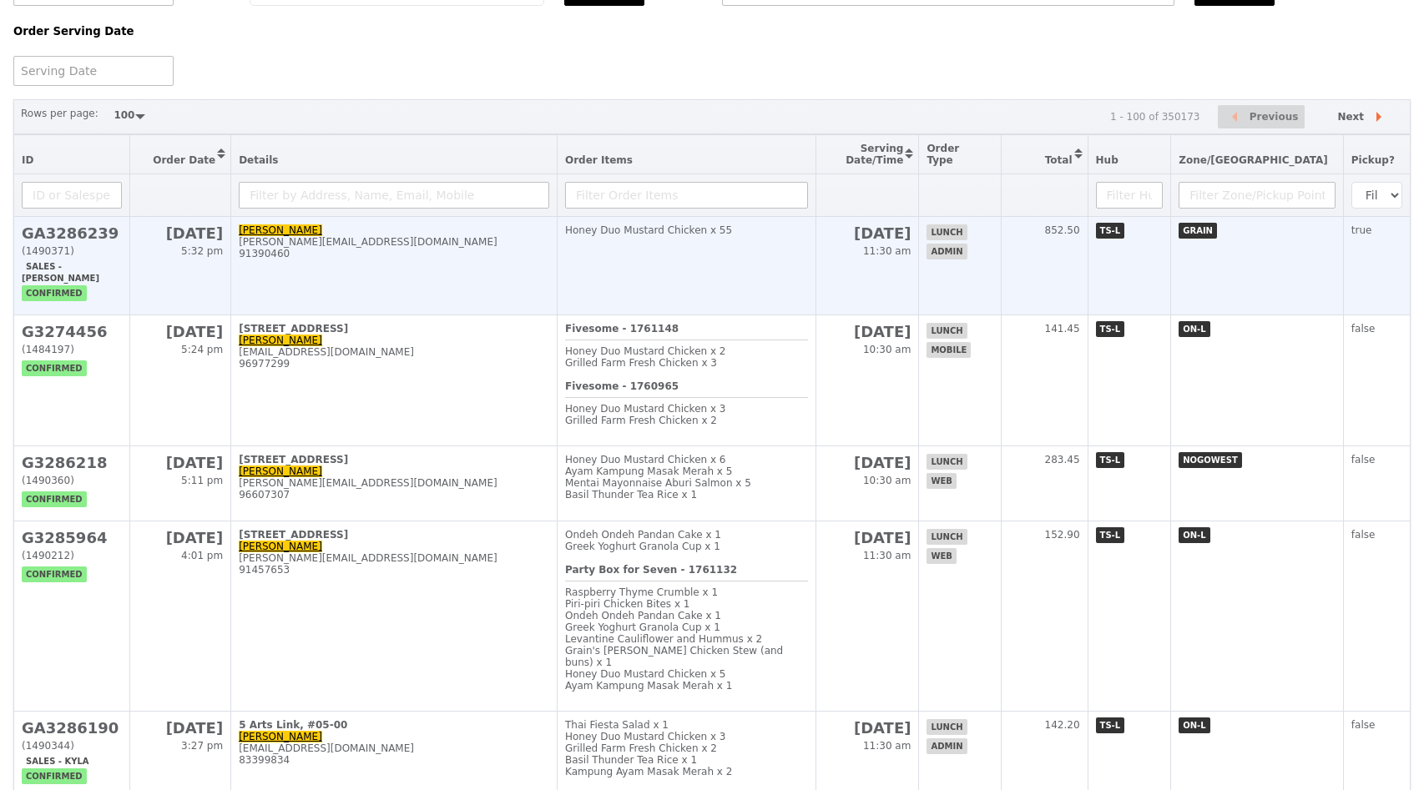
click at [52, 231] on h2 "GA3286239" at bounding box center [72, 234] width 100 height 18
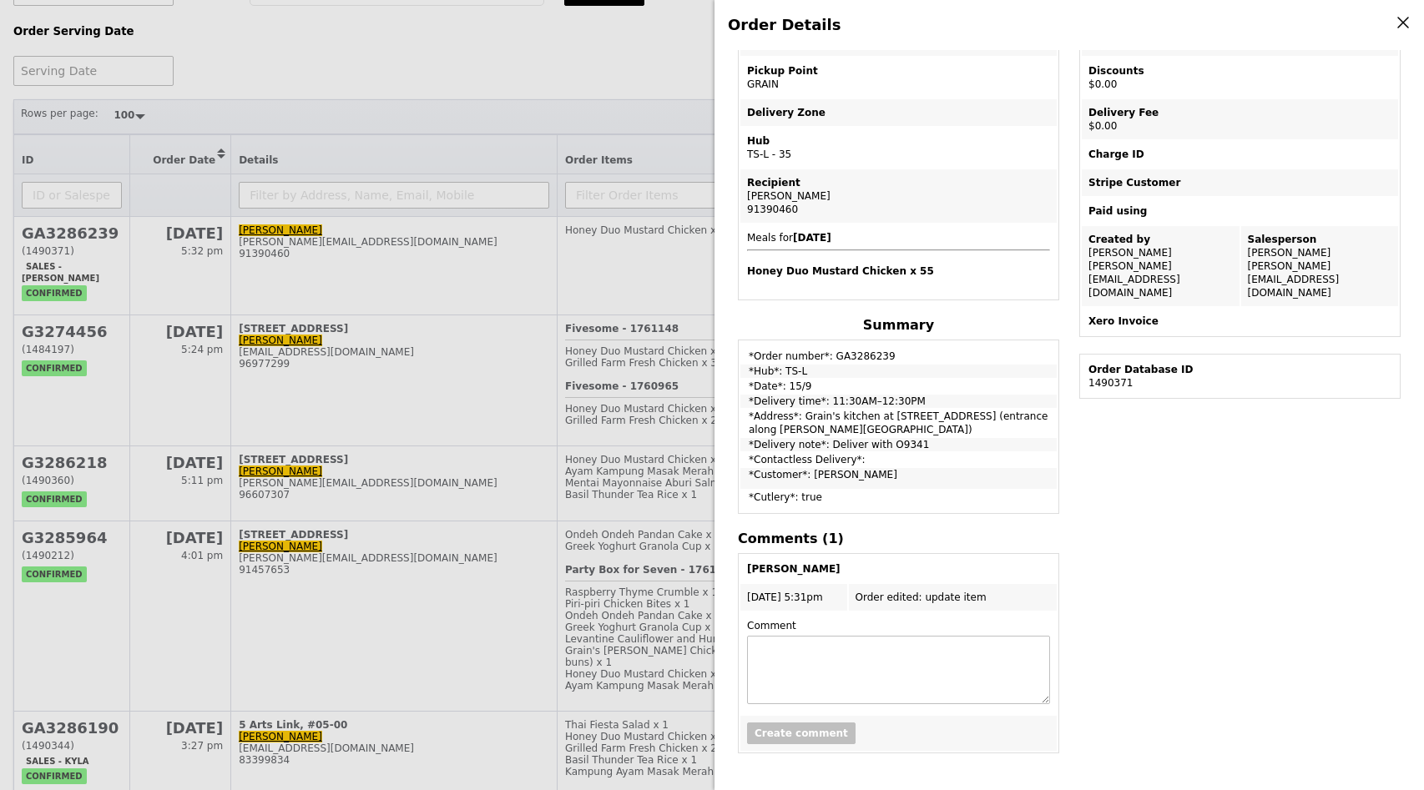
scroll to position [243, 0]
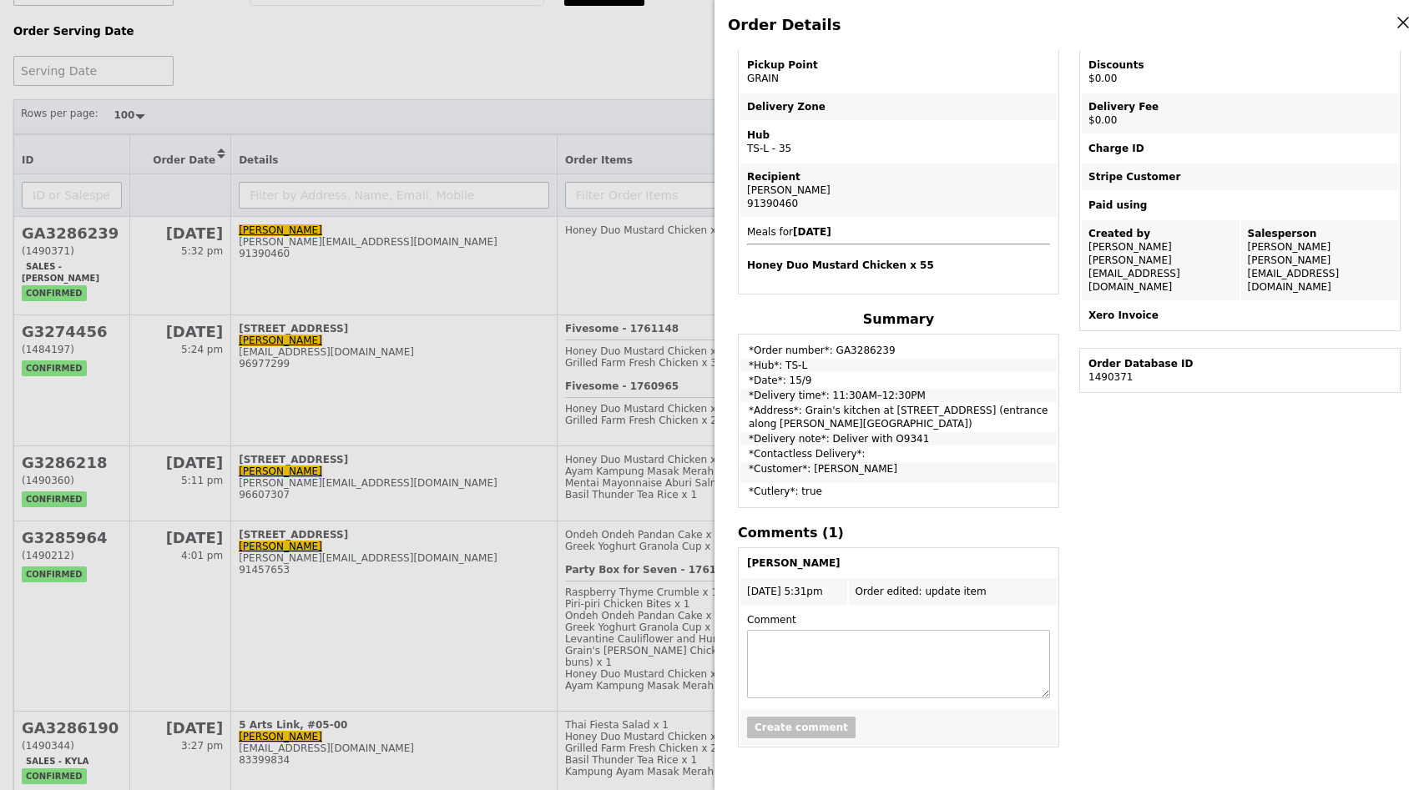
click at [392, 244] on div "Order Details Edit order Changelog Cancel Order ID GA3286239 – View receipt Ord…" at bounding box center [712, 395] width 1424 height 790
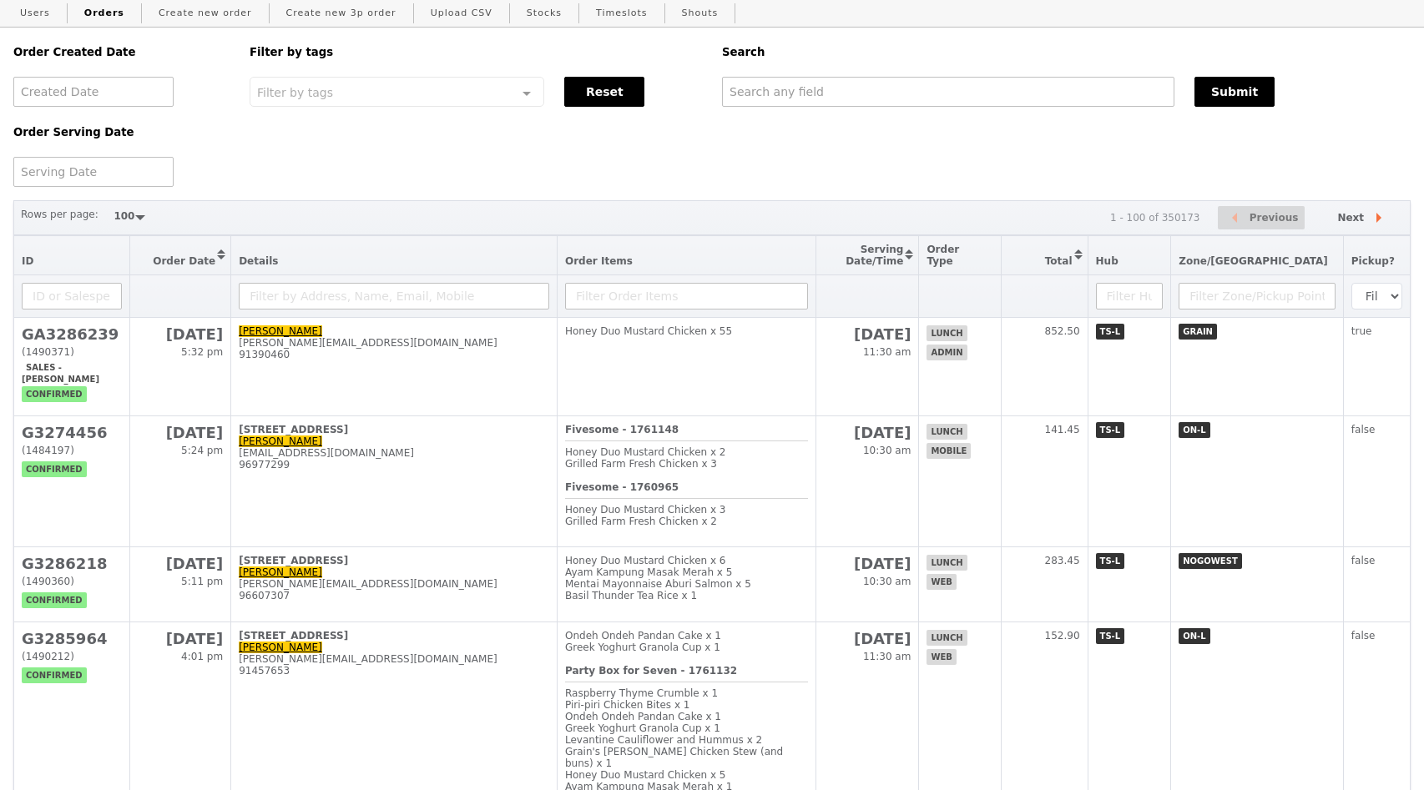
scroll to position [0, 0]
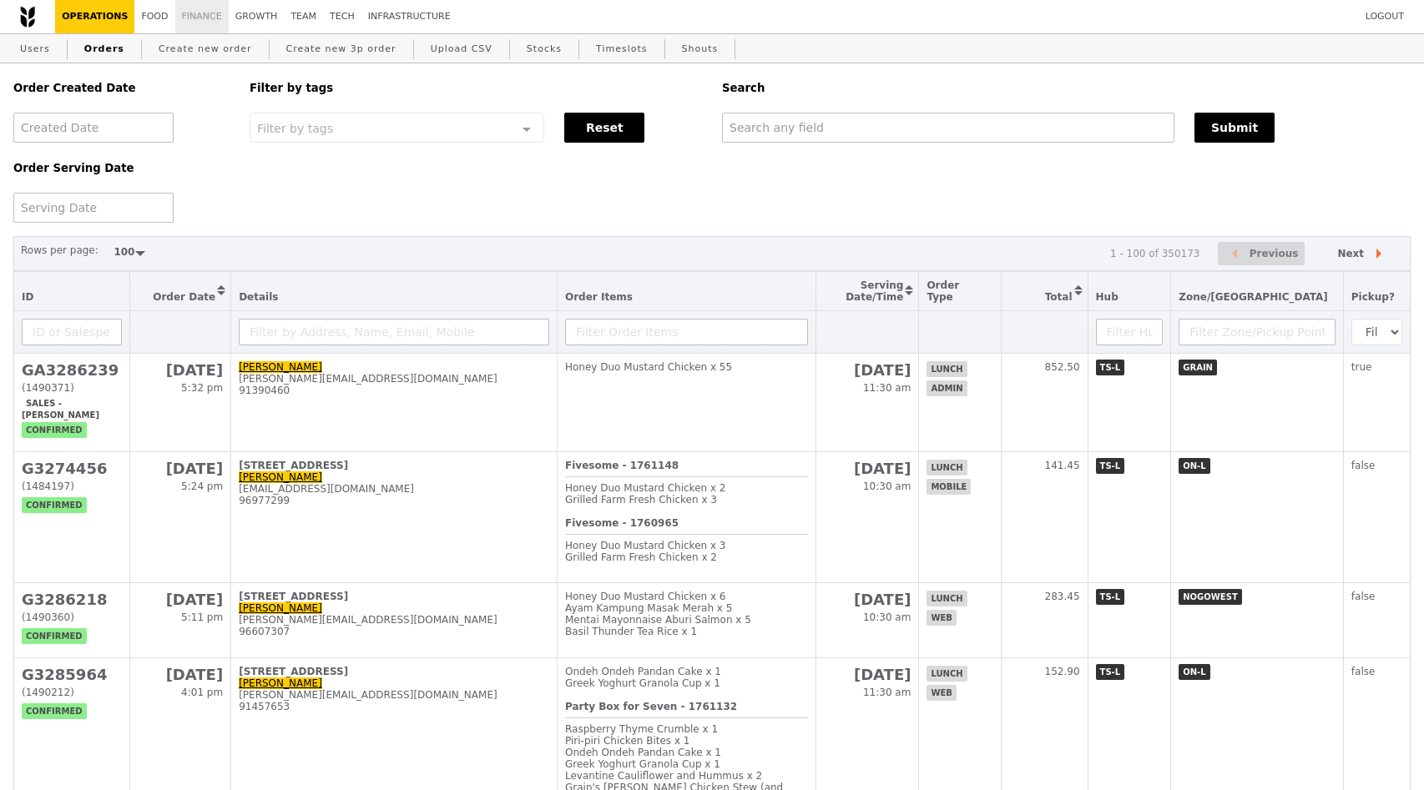
click at [196, 22] on link "Finance" at bounding box center [201, 16] width 53 height 33
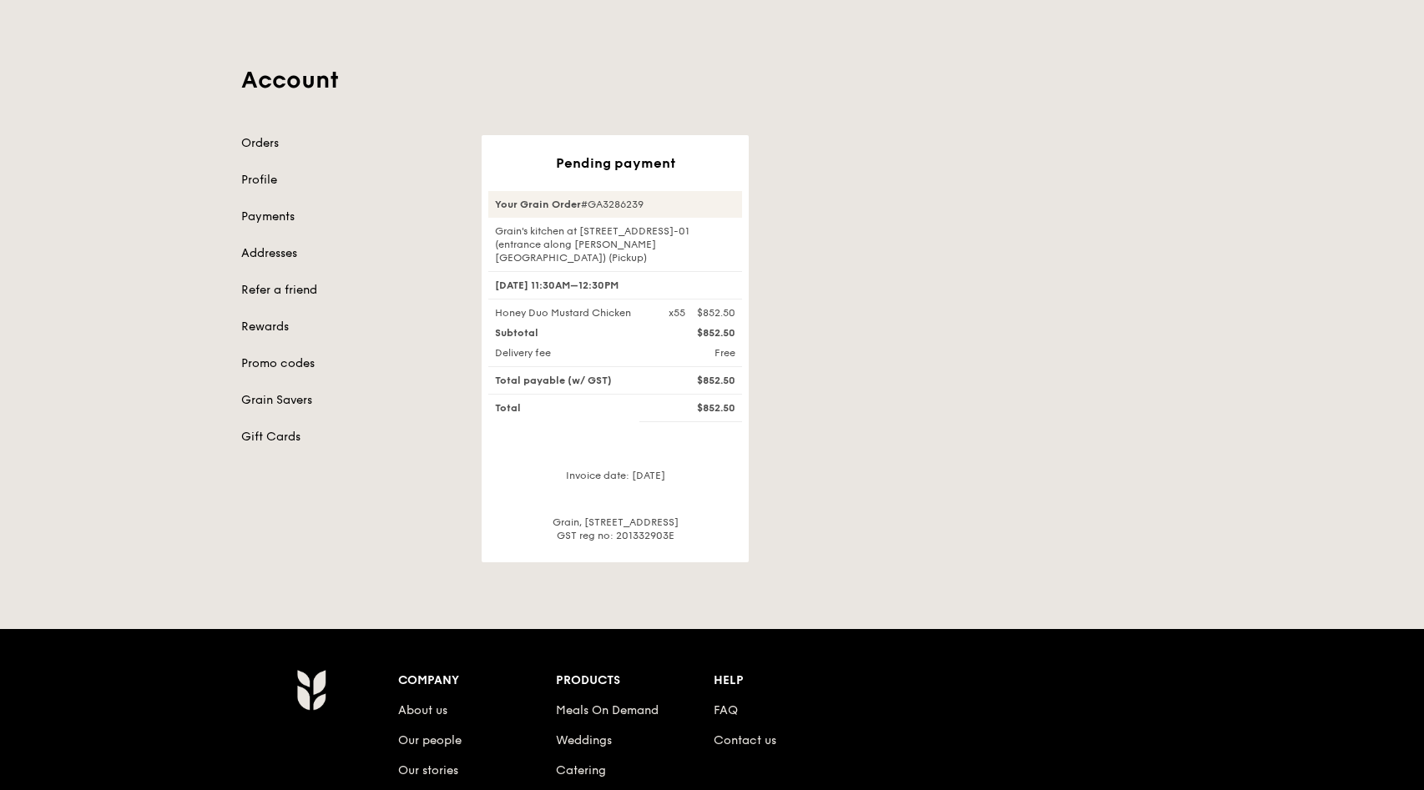
scroll to position [62, 0]
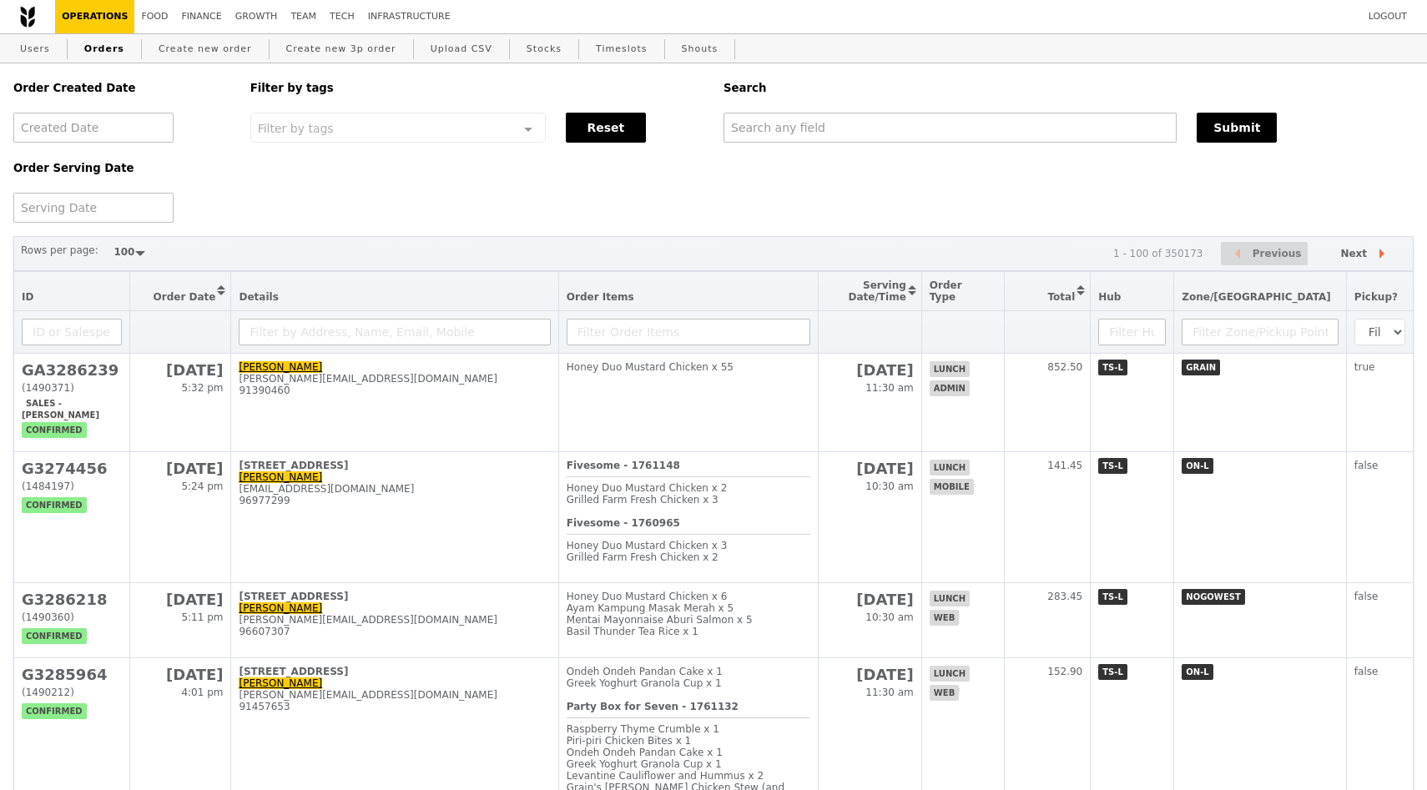
select select "100"
click at [115, 49] on link "Orders" at bounding box center [104, 49] width 53 height 30
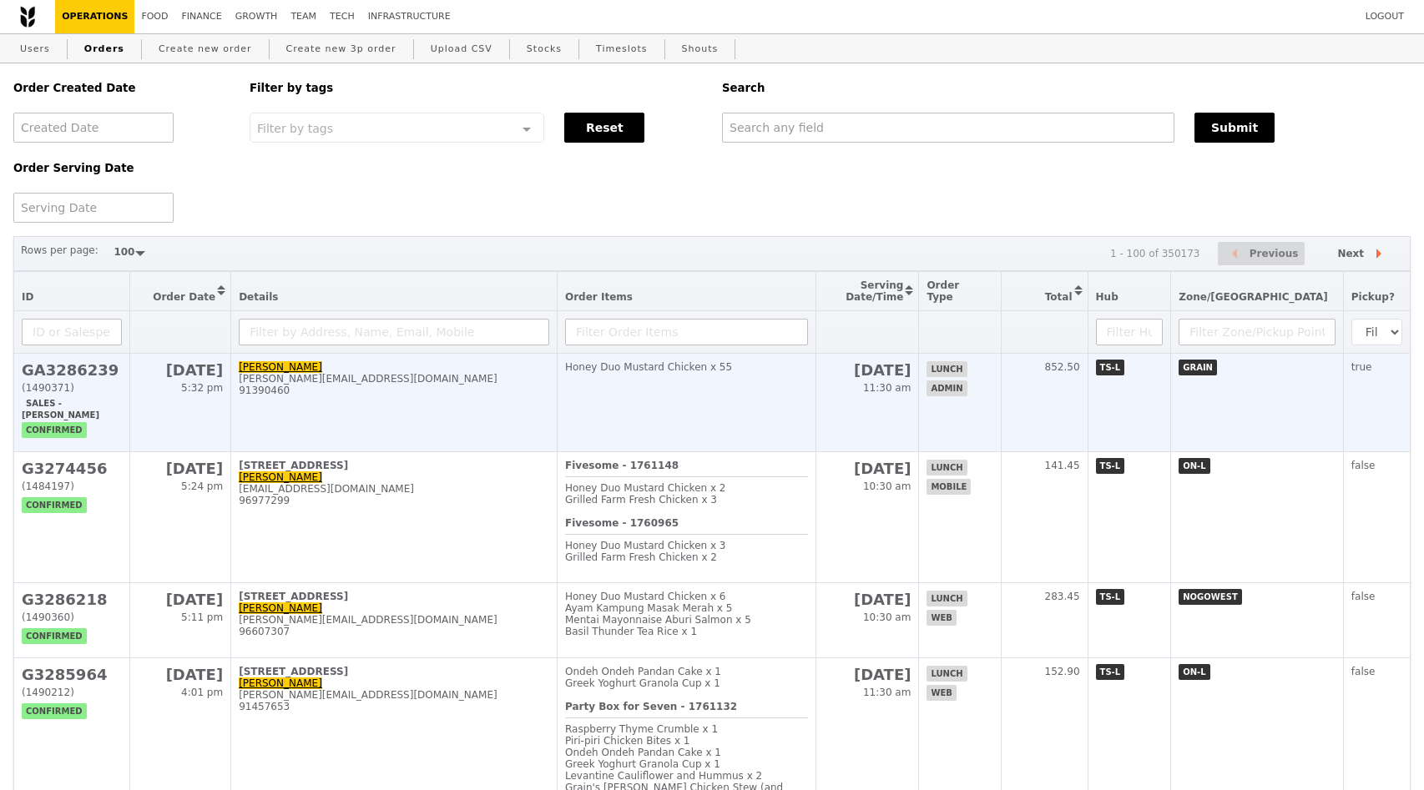
click at [66, 377] on h2 "GA3286239" at bounding box center [72, 370] width 100 height 18
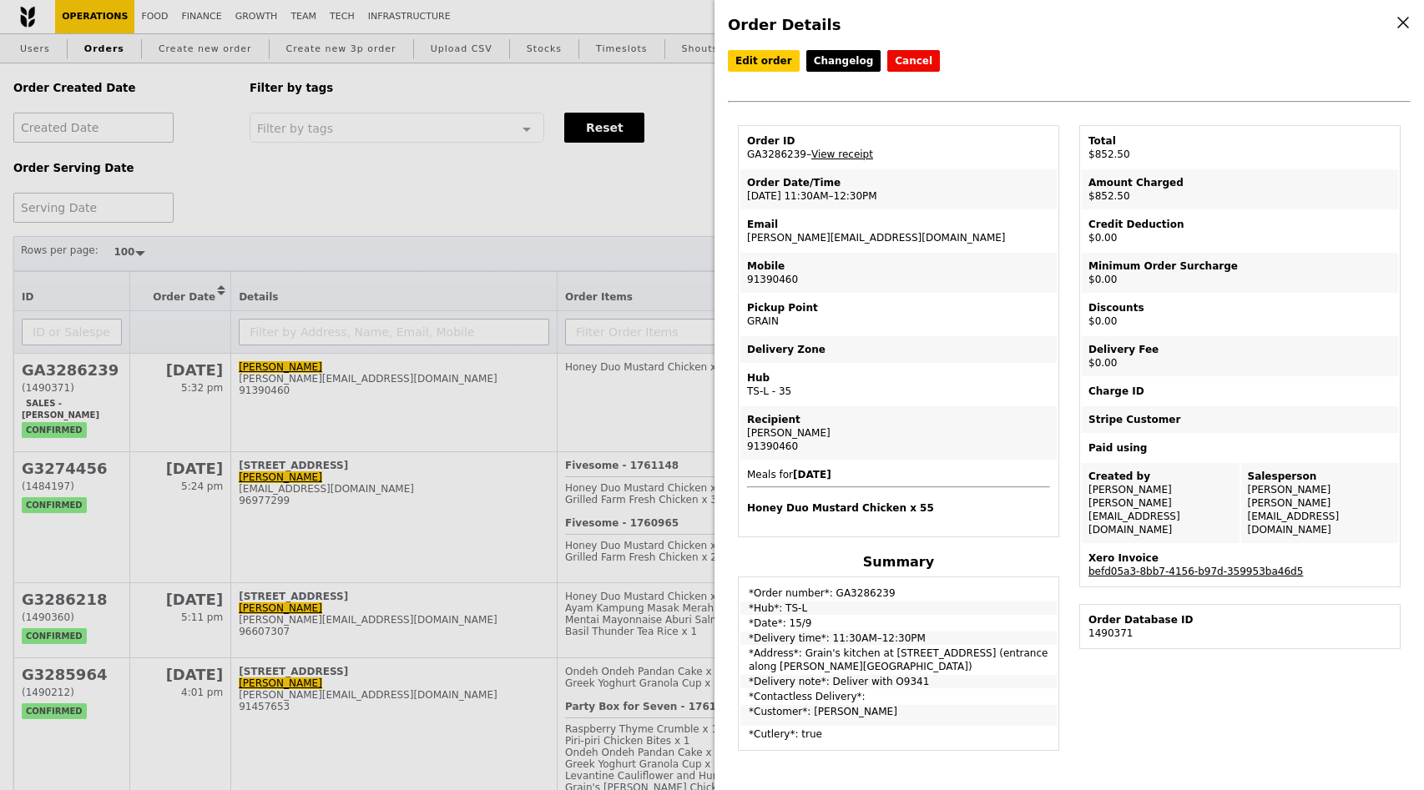
click at [1163, 566] on link "befd05a3-8bb7-4156-b97d-359953ba46d5" at bounding box center [1195, 572] width 214 height 12
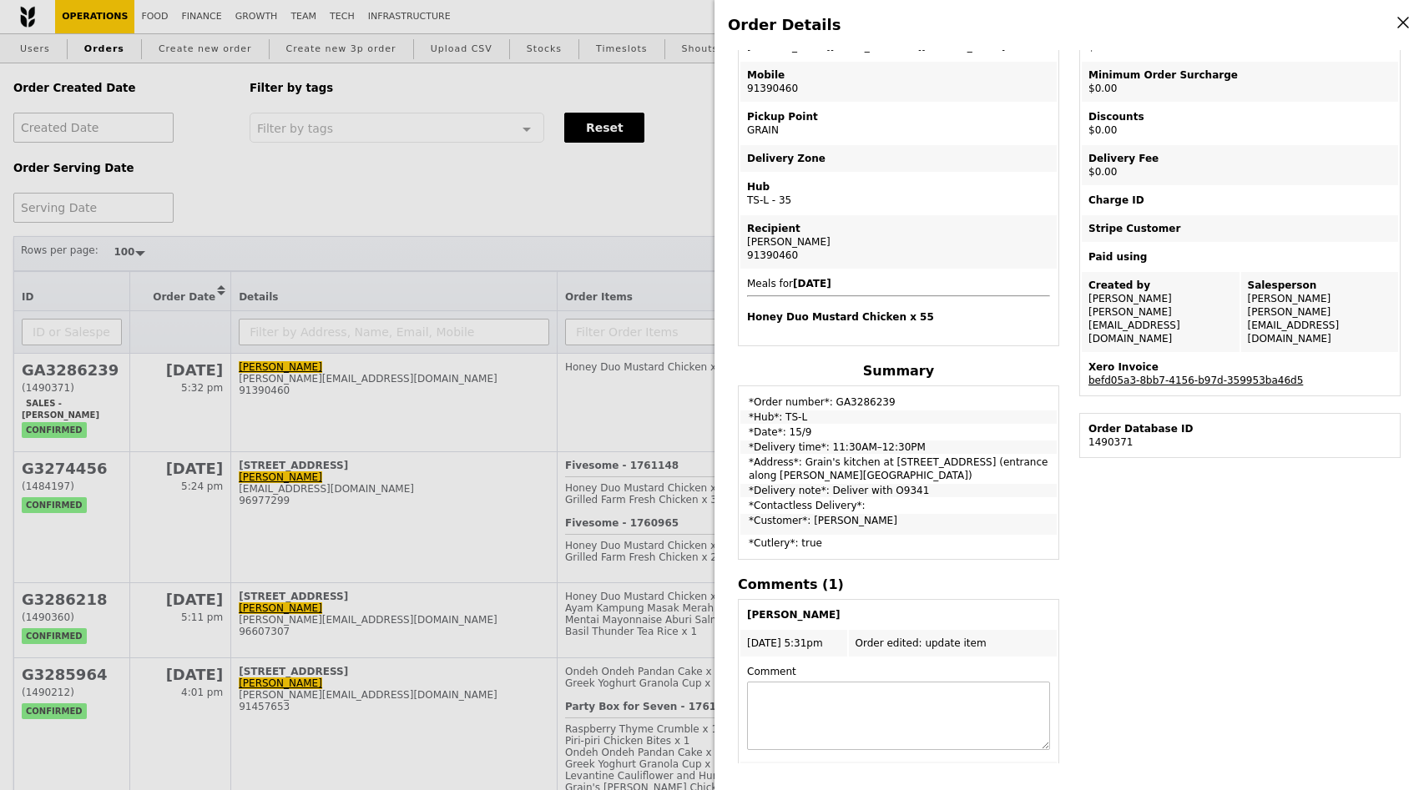
scroll to position [190, 0]
drag, startPoint x: 916, startPoint y: 494, endPoint x: 745, endPoint y: 492, distance: 170.3
click at [745, 492] on td "*Delivery note*: Deliver with O9341" at bounding box center [898, 491] width 316 height 13
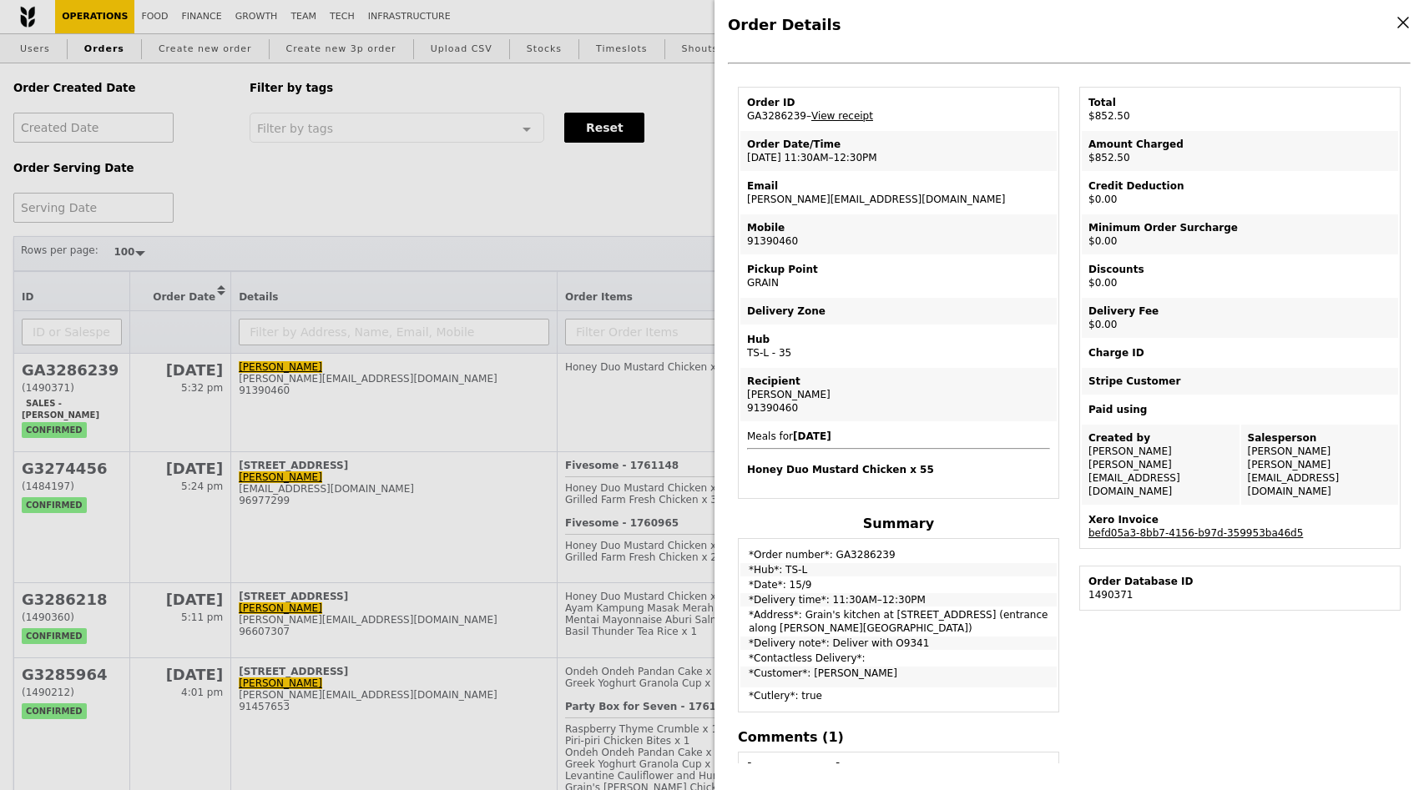
scroll to position [38, 0]
click at [1402, 21] on icon at bounding box center [1402, 22] width 15 height 15
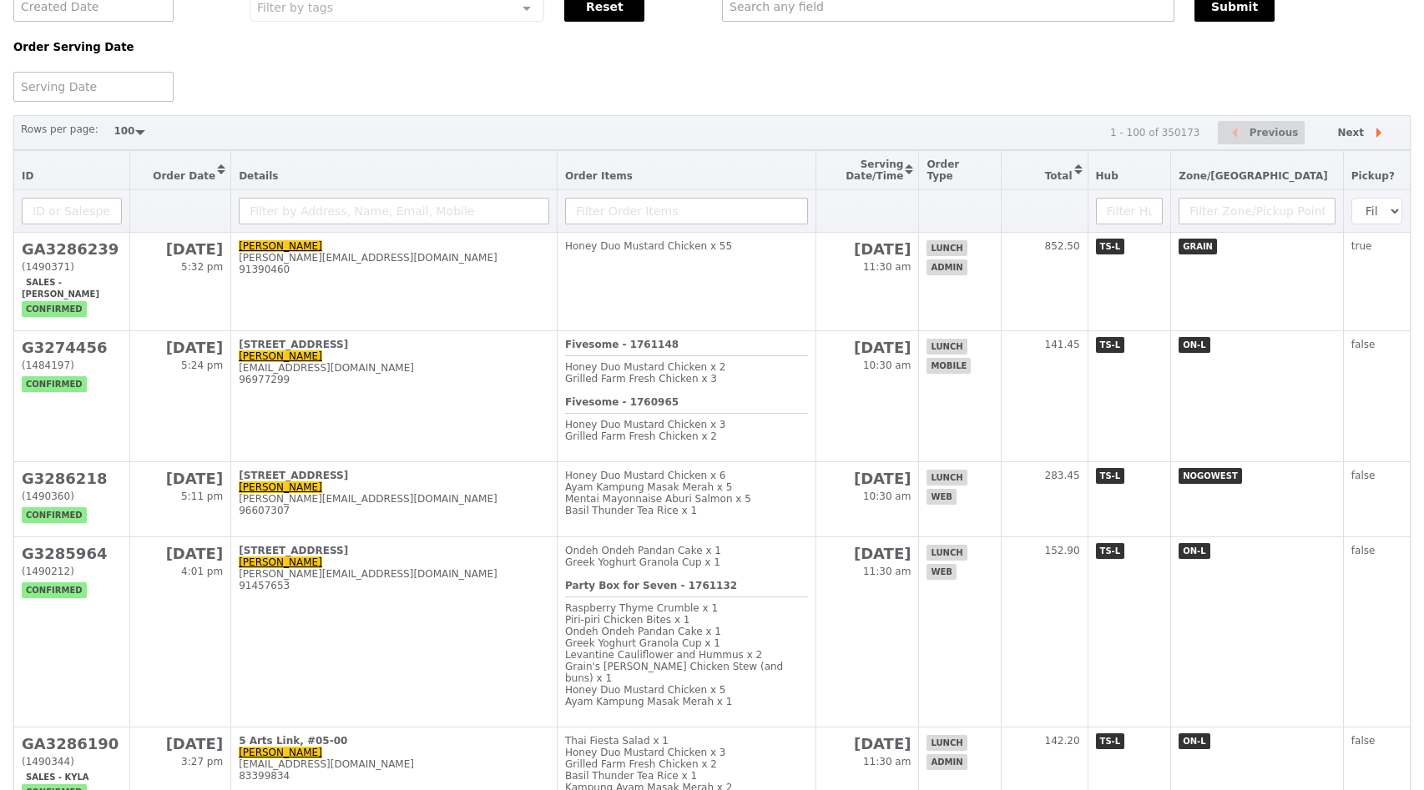
scroll to position [0, 0]
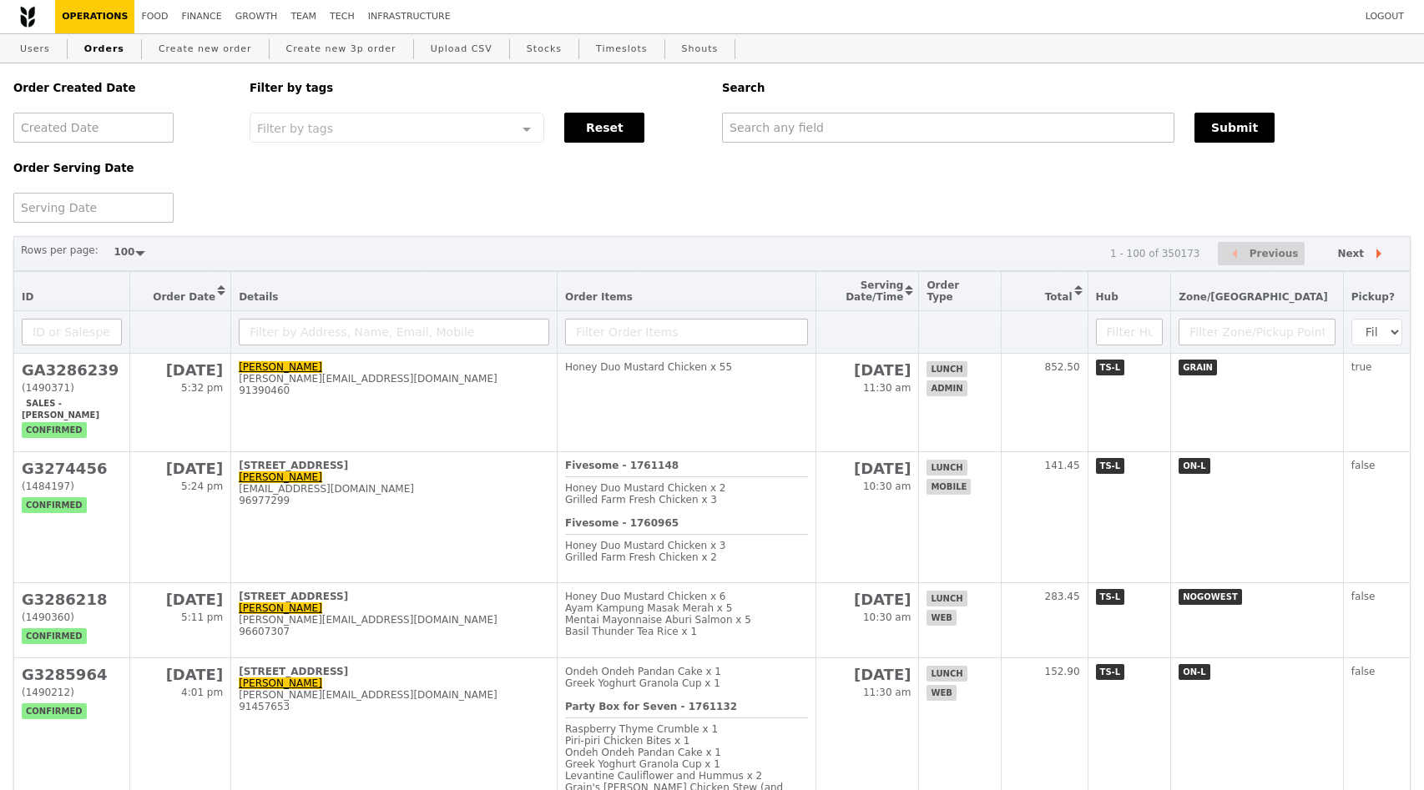
click at [937, 208] on div "Order Created Date Order Serving Date Filter by tags Filter by tags Meal_Plan W…" at bounding box center [711, 142] width 1417 height 159
click at [962, 179] on div "Order Created Date Order Serving Date Filter by tags Filter by tags Meal_Plan W…" at bounding box center [711, 142] width 1417 height 159
drag, startPoint x: 951, startPoint y: 199, endPoint x: 951, endPoint y: 230, distance: 31.7
click at [951, 200] on div "Order Created Date Order Serving Date Filter by tags Filter by tags Meal_Plan W…" at bounding box center [711, 142] width 1417 height 159
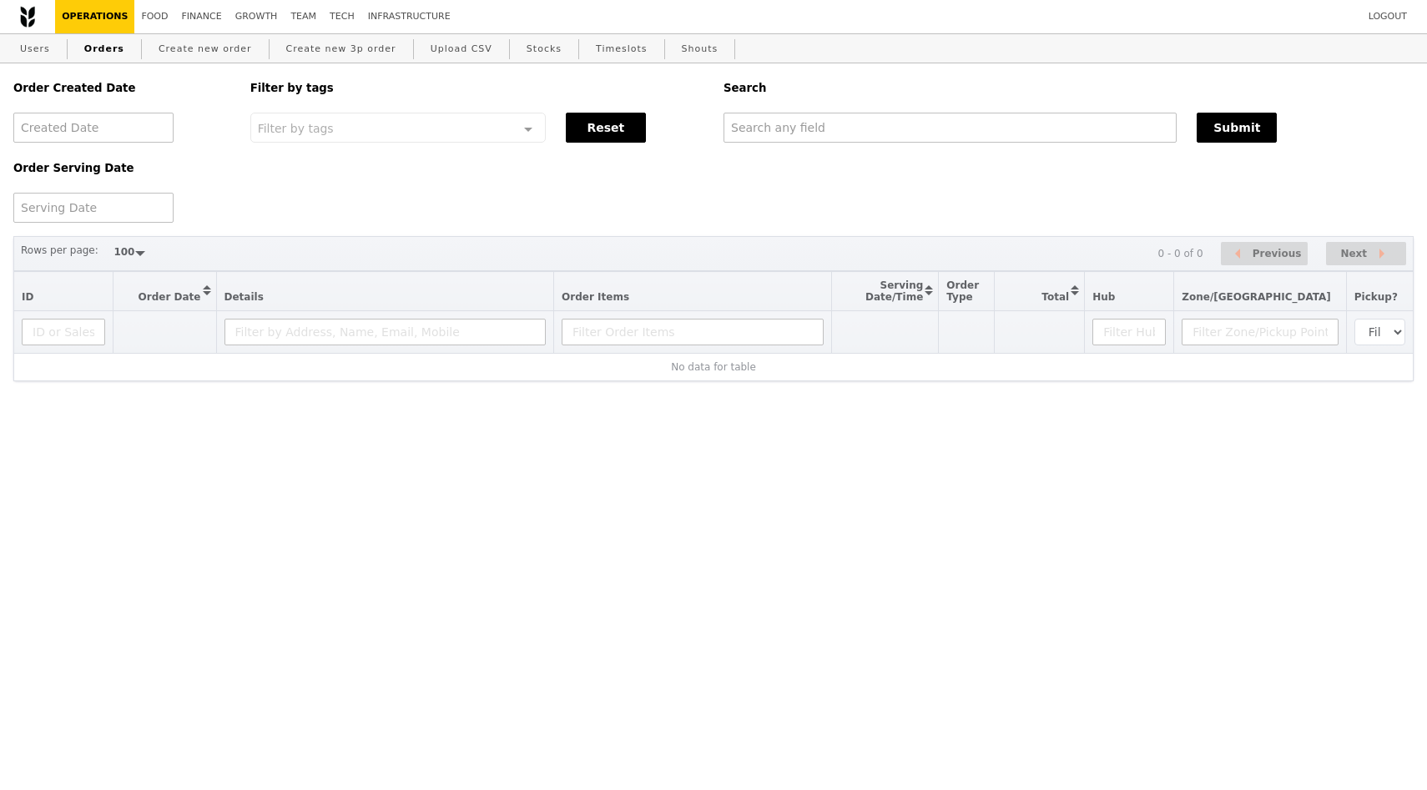
select select "100"
